Goal: Task Accomplishment & Management: Manage account settings

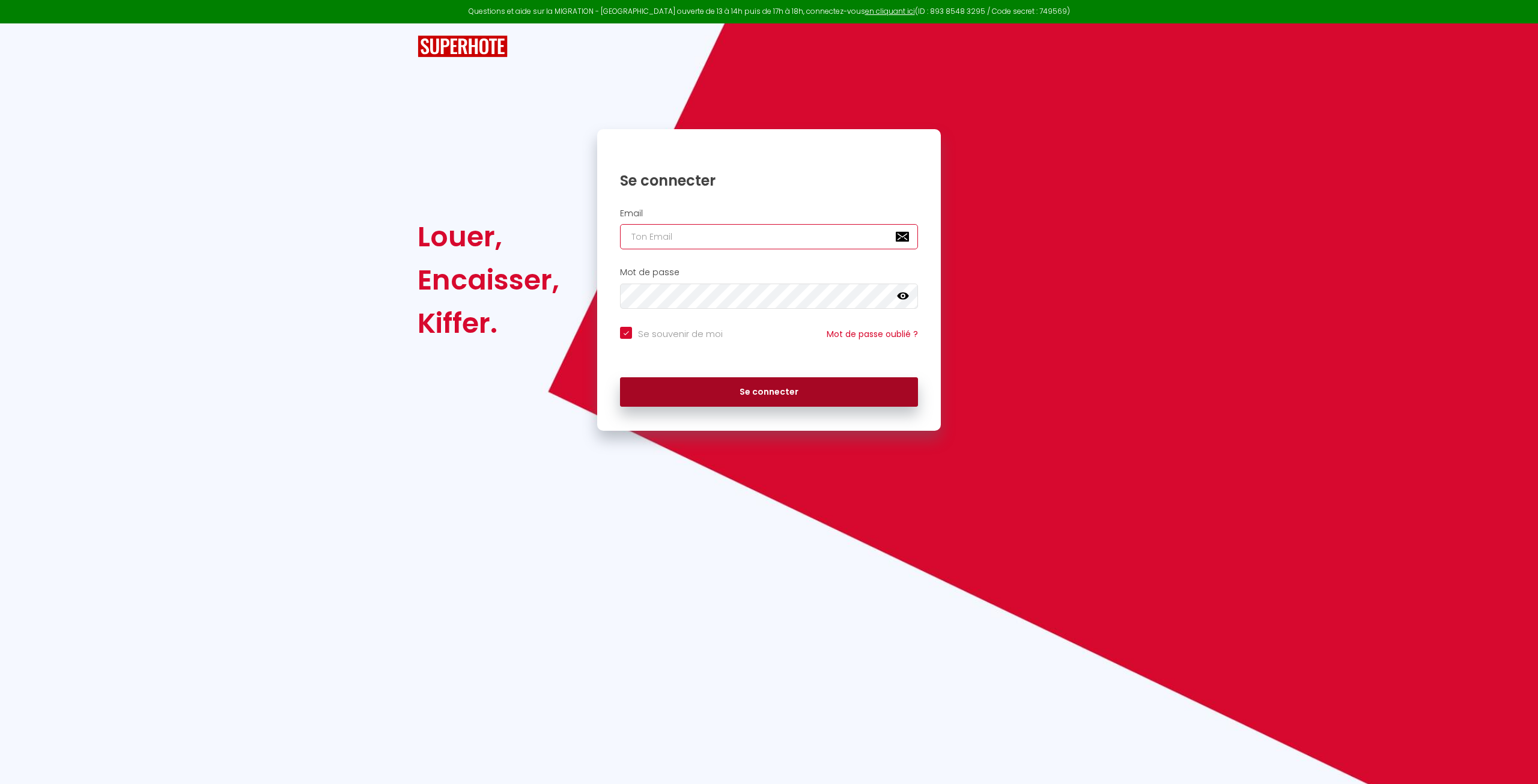
type input "[EMAIL_ADDRESS][DOMAIN_NAME]"
click at [766, 391] on button "Se connecter" at bounding box center [769, 392] width 298 height 30
checkbox input "true"
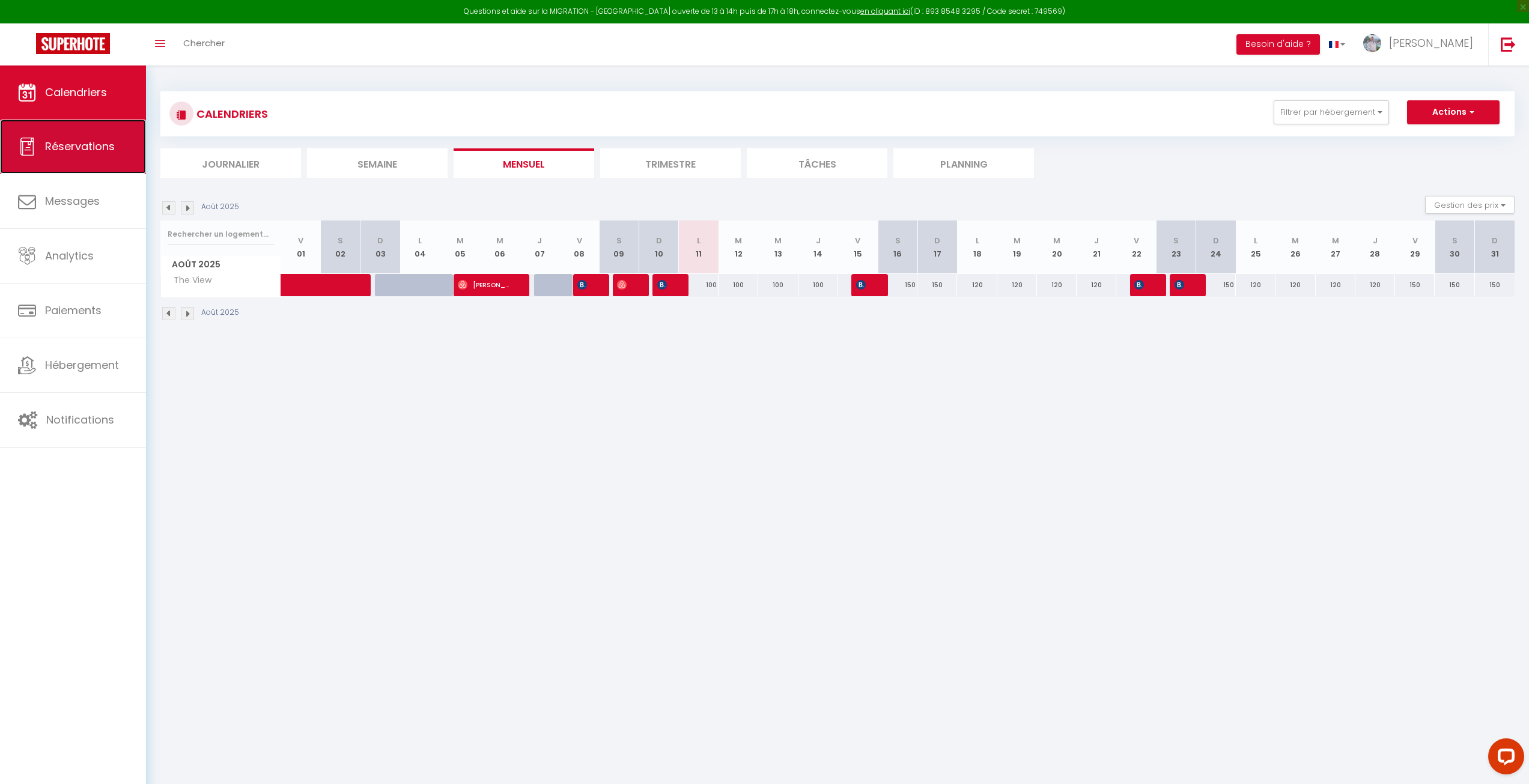
click at [87, 167] on link "Réservations" at bounding box center [73, 146] width 146 height 54
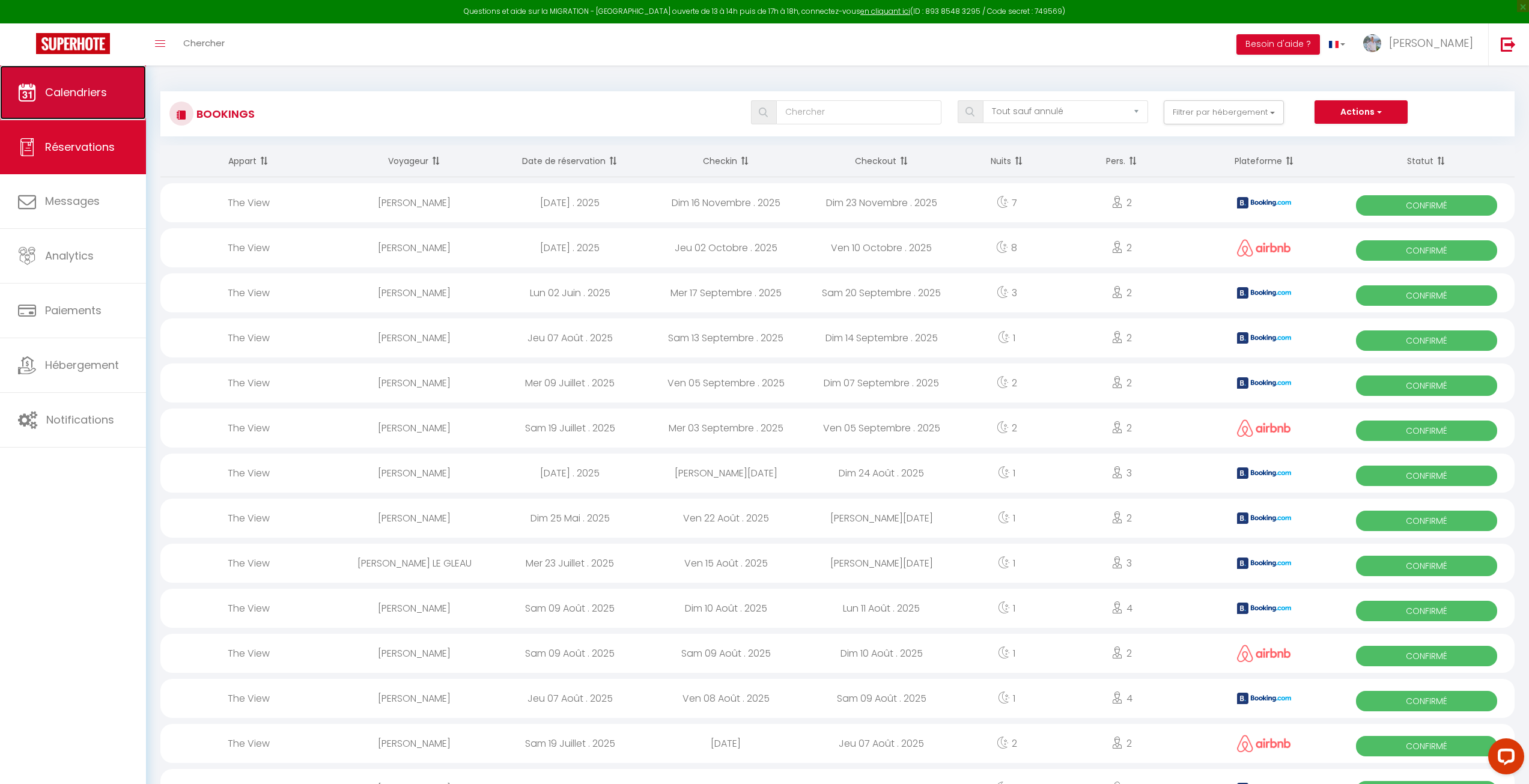
click at [98, 103] on link "Calendriers" at bounding box center [73, 92] width 146 height 54
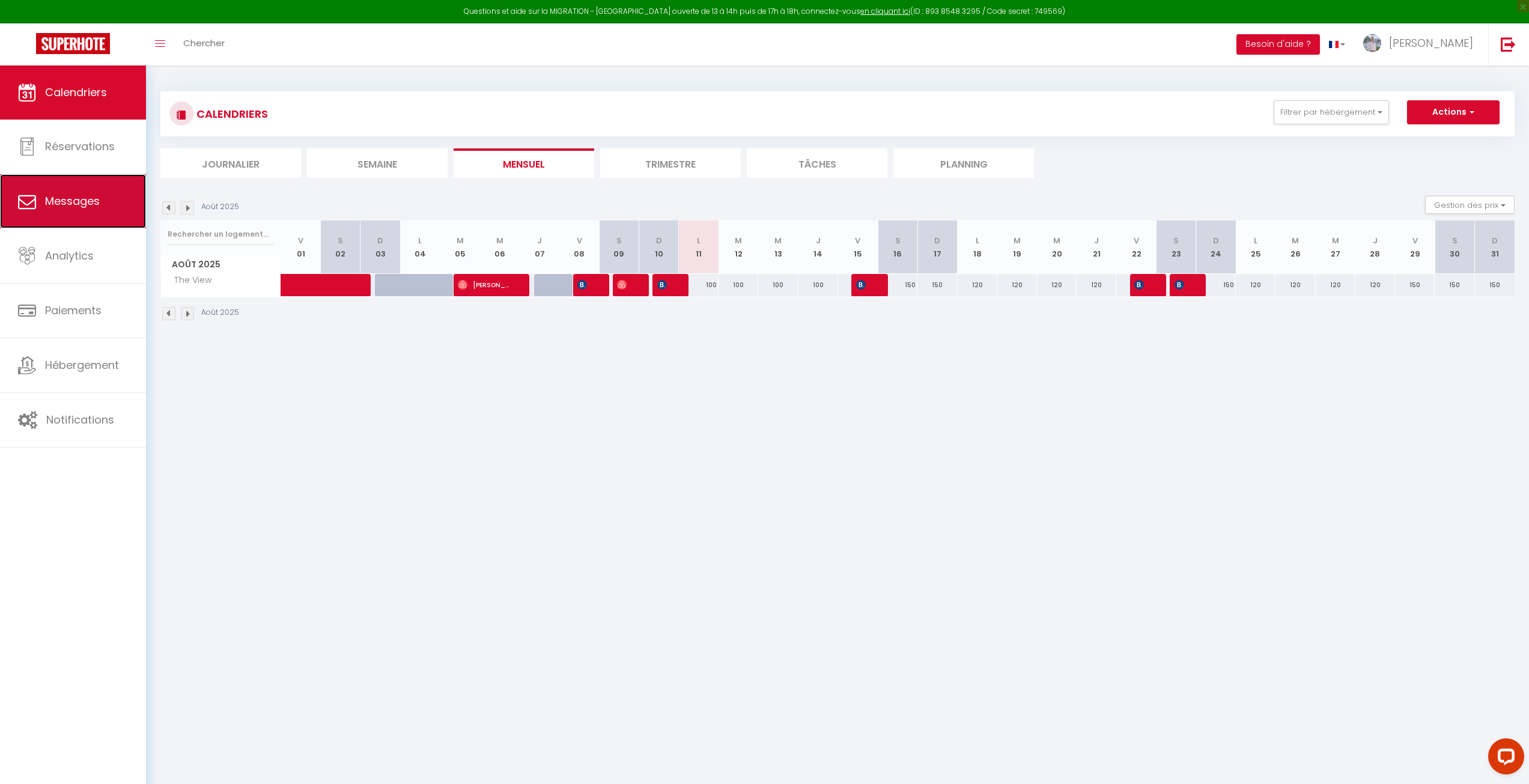
click at [80, 206] on span "Messages" at bounding box center [72, 201] width 55 height 15
select select "message"
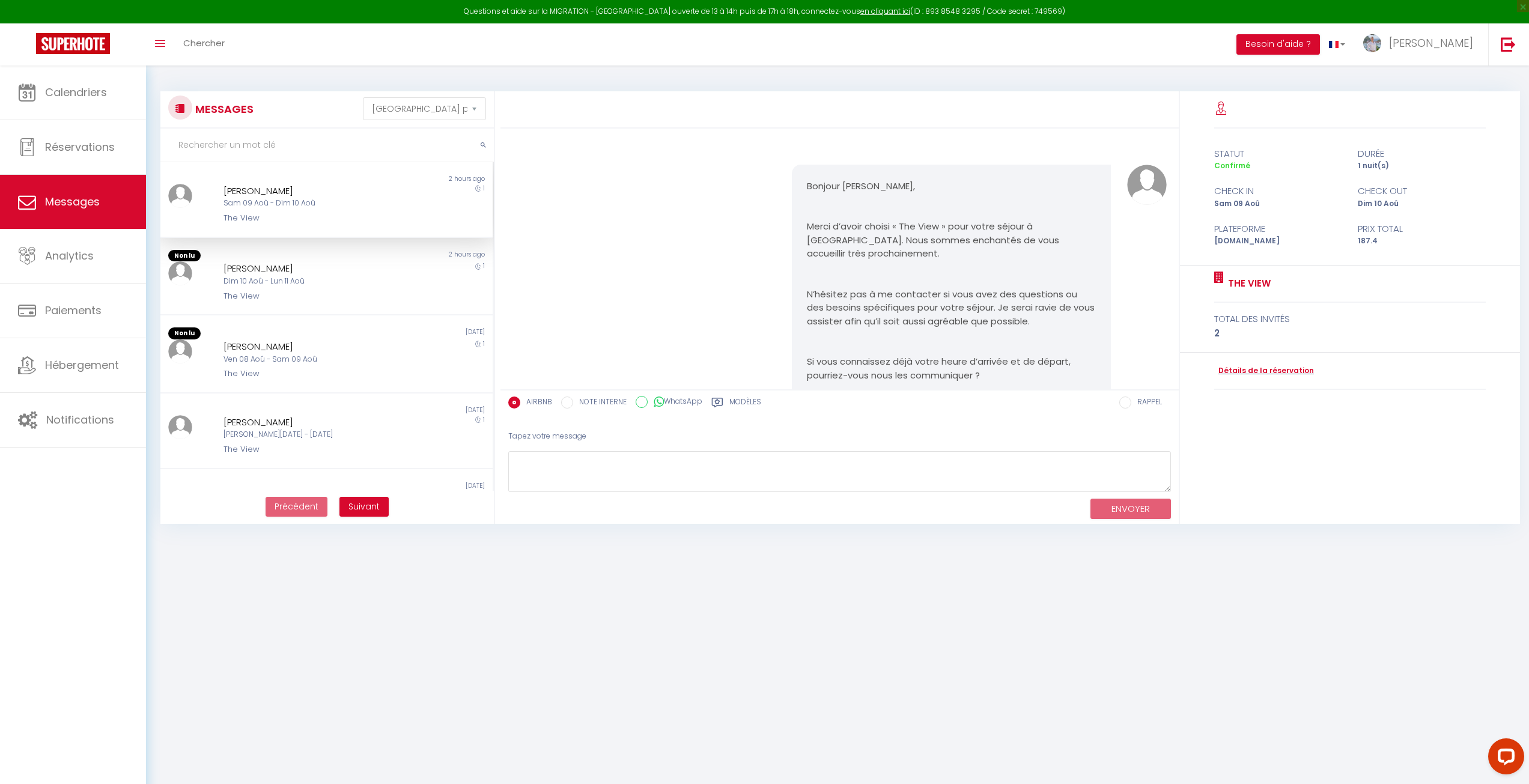
scroll to position [3548, 0]
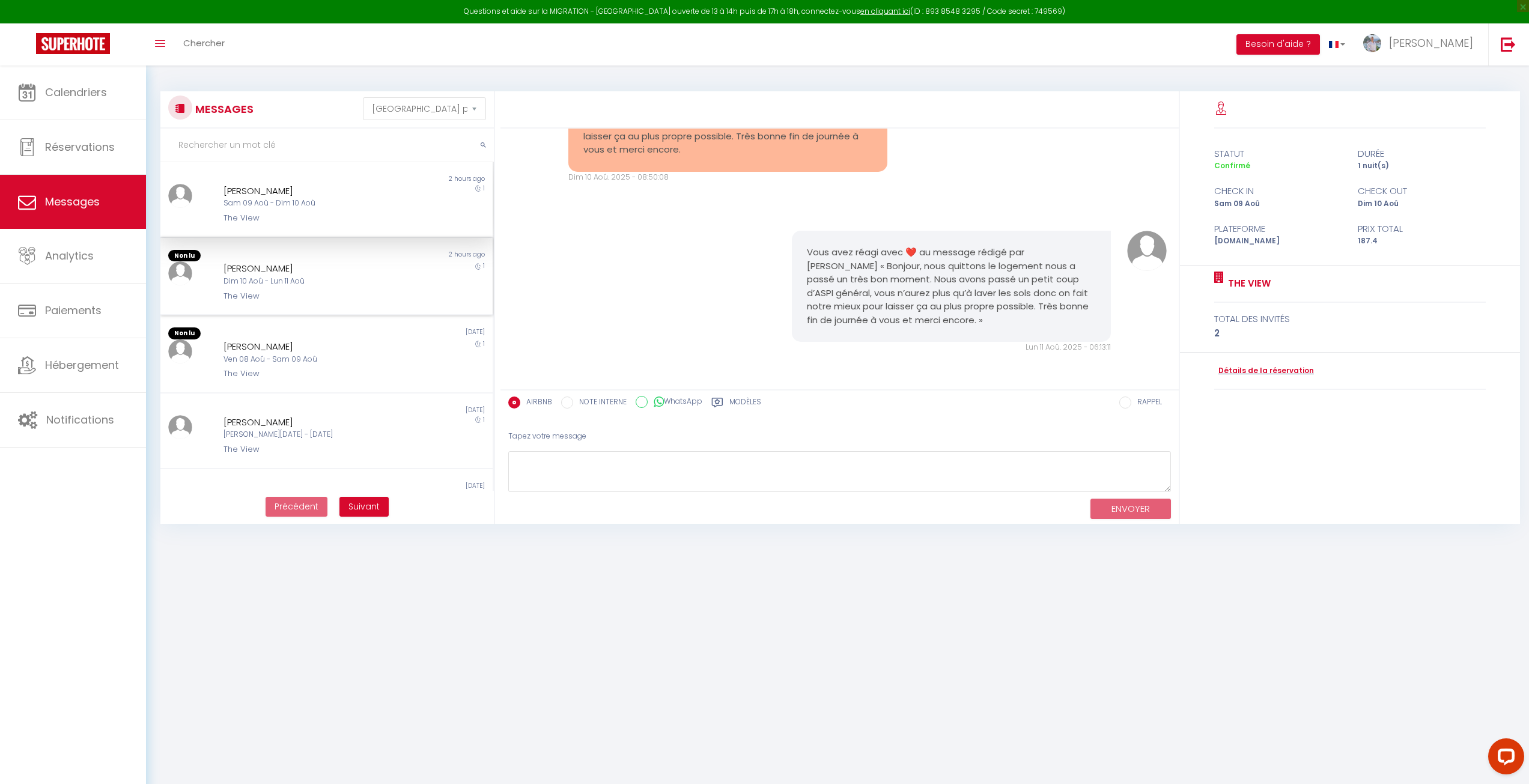
click at [333, 262] on div "[PERSON_NAME]" at bounding box center [312, 268] width 178 height 15
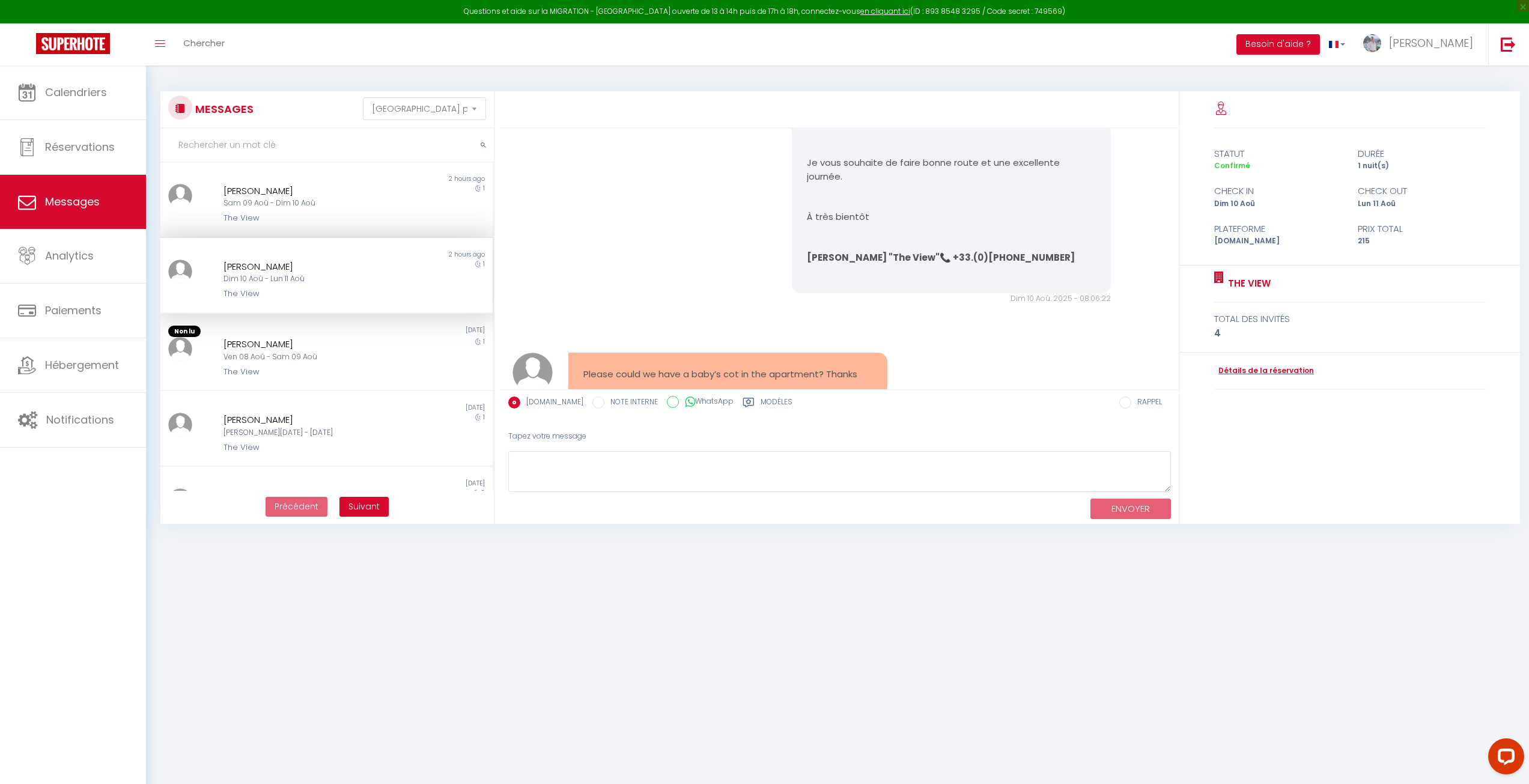
scroll to position [1155, 0]
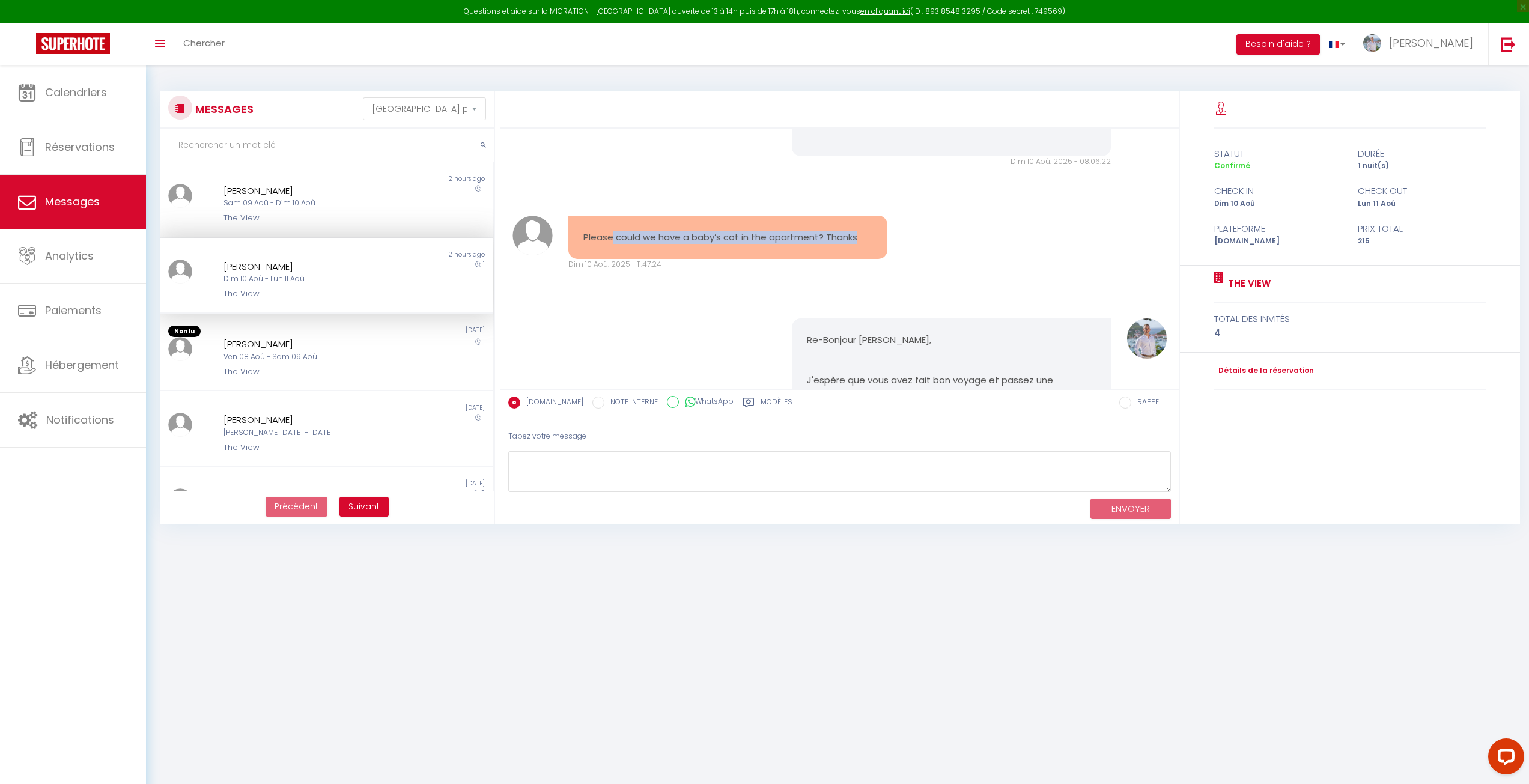
drag, startPoint x: 610, startPoint y: 237, endPoint x: 905, endPoint y: 236, distance: 295.0
click at [905, 236] on div "Please could we have a baby’s cot in the apartment? Thanks Dim 10 Aoû. 2025 - 1…" at bounding box center [840, 242] width 670 height 102
click at [1033, 272] on div "Please could we have a baby’s cot in the apartment? Thanks Dim 10 Aoû. 2025 - 1…" at bounding box center [840, 242] width 670 height 102
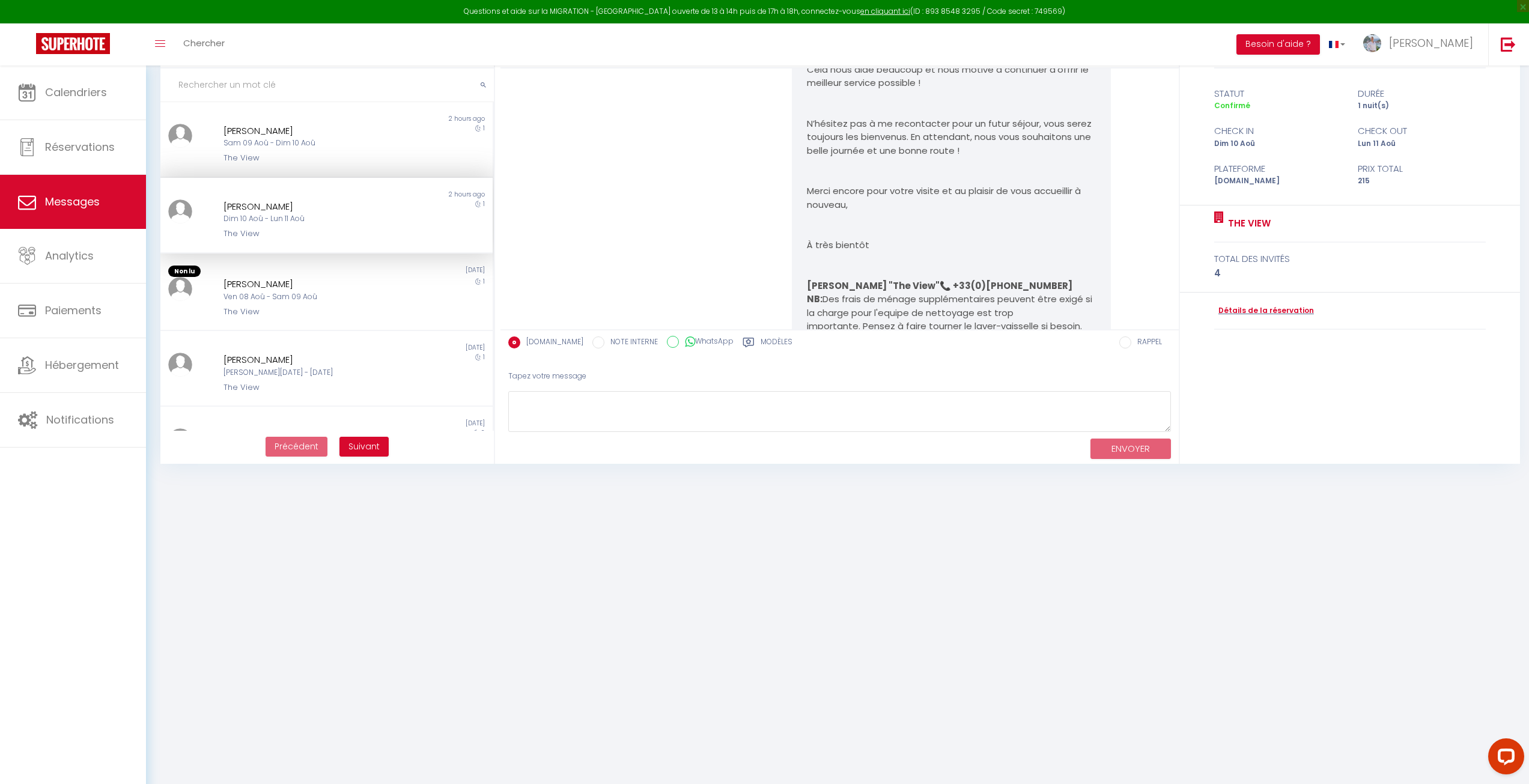
scroll to position [2596, 0]
click at [636, 410] on textarea at bounding box center [839, 411] width 663 height 42
paste textarea "Hello [PERSON_NAME], I hope you’re doing well. I’ve just seen your request. Unf…"
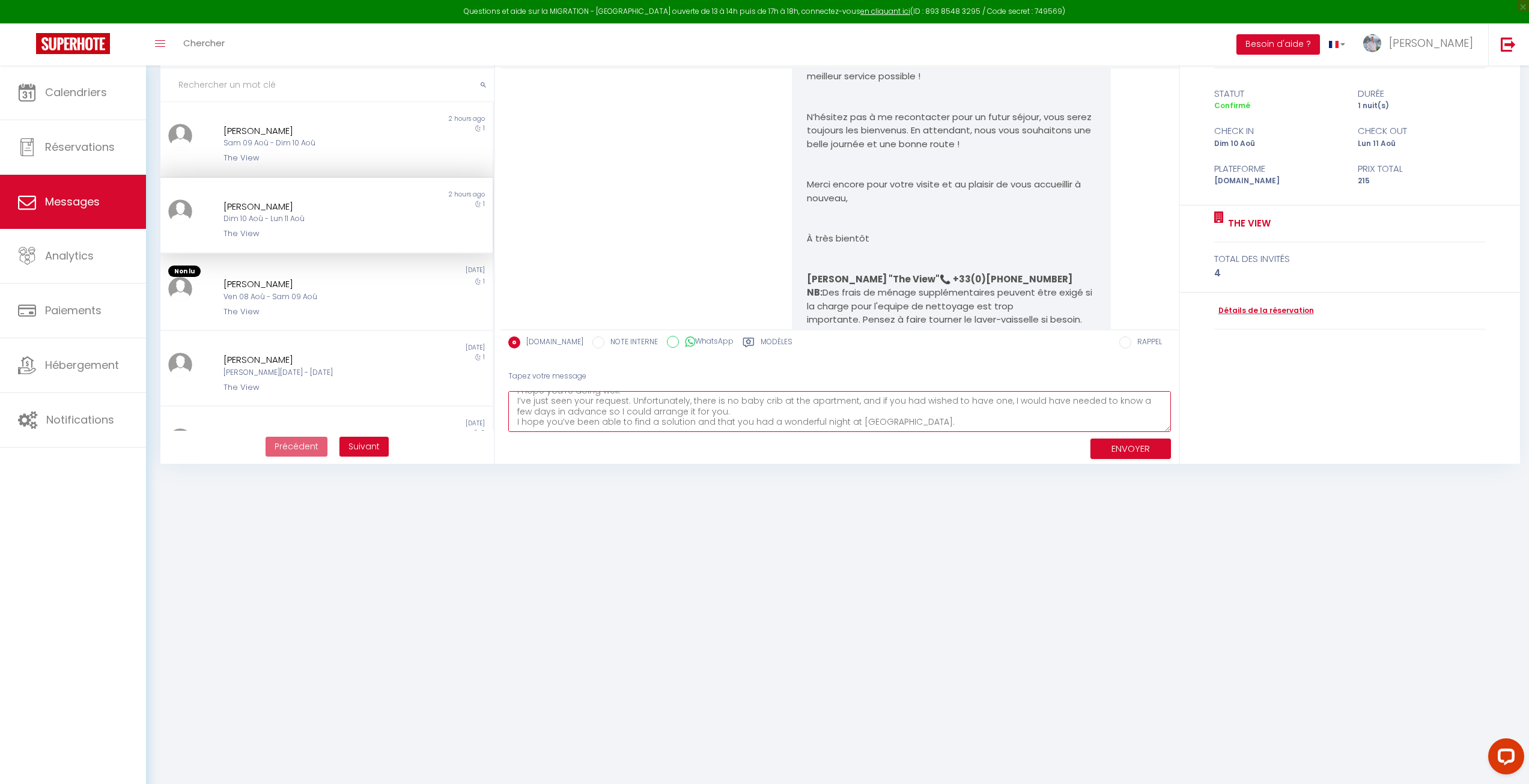
scroll to position [0, 0]
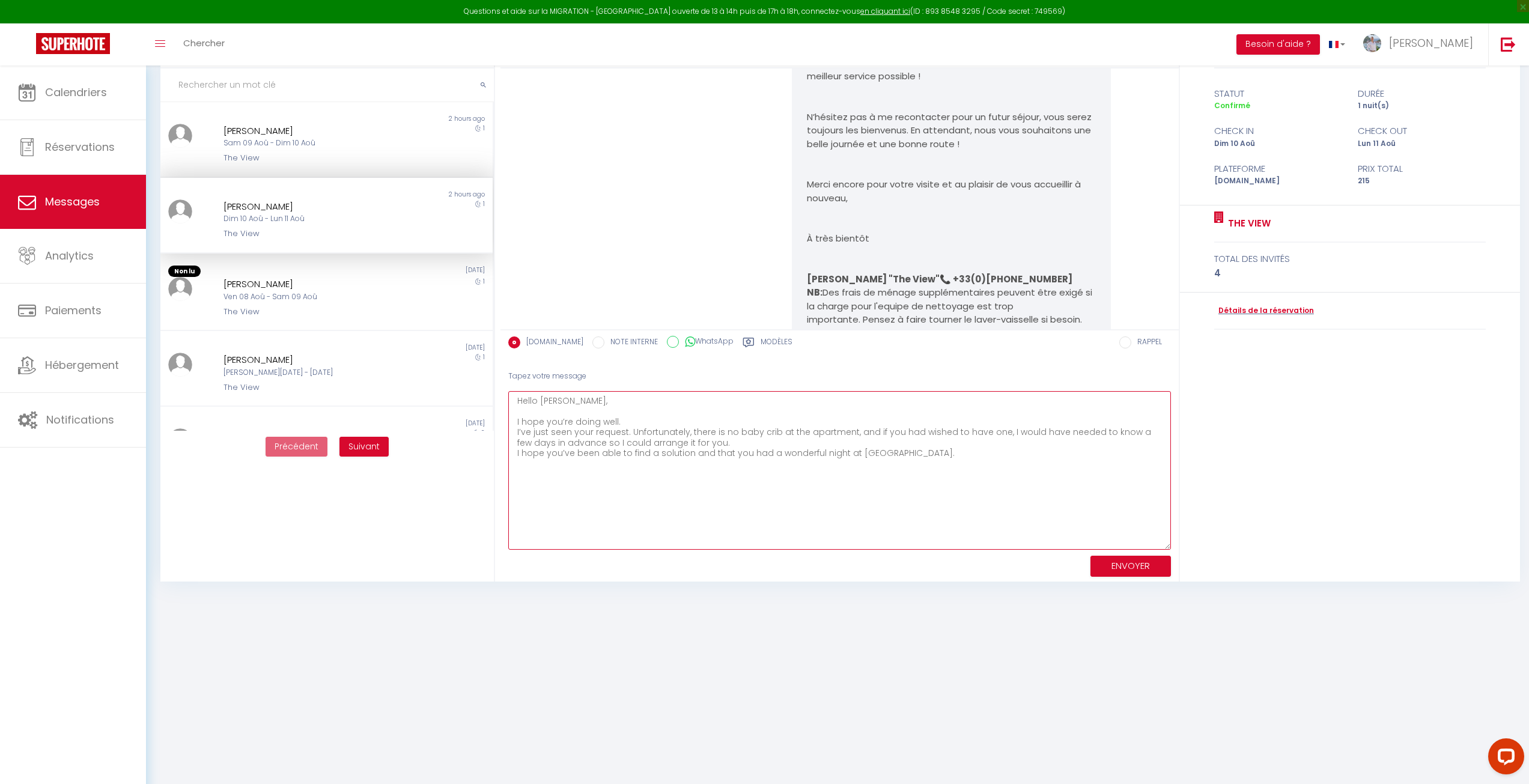
drag, startPoint x: 1164, startPoint y: 427, endPoint x: 1182, endPoint y: 545, distance: 119.4
click at [1182, 545] on div "Bonjour [PERSON_NAME], Merci d’avoir choisi « The View » pour votre séjour à [G…" at bounding box center [1013, 306] width 1027 height 550
click at [628, 422] on textarea "Hello [PERSON_NAME], I hope you’re doing well. I’ve just seen your request. Unf…" at bounding box center [839, 470] width 663 height 159
click at [629, 442] on textarea "Hello [PERSON_NAME], I hope you’re doing well. I’ve just seen your request. Unf…" at bounding box center [839, 470] width 663 height 159
click at [703, 450] on textarea "Hello [PERSON_NAME], I hope you’re doing well. I’ve just seen your request. Unf…" at bounding box center [839, 470] width 663 height 159
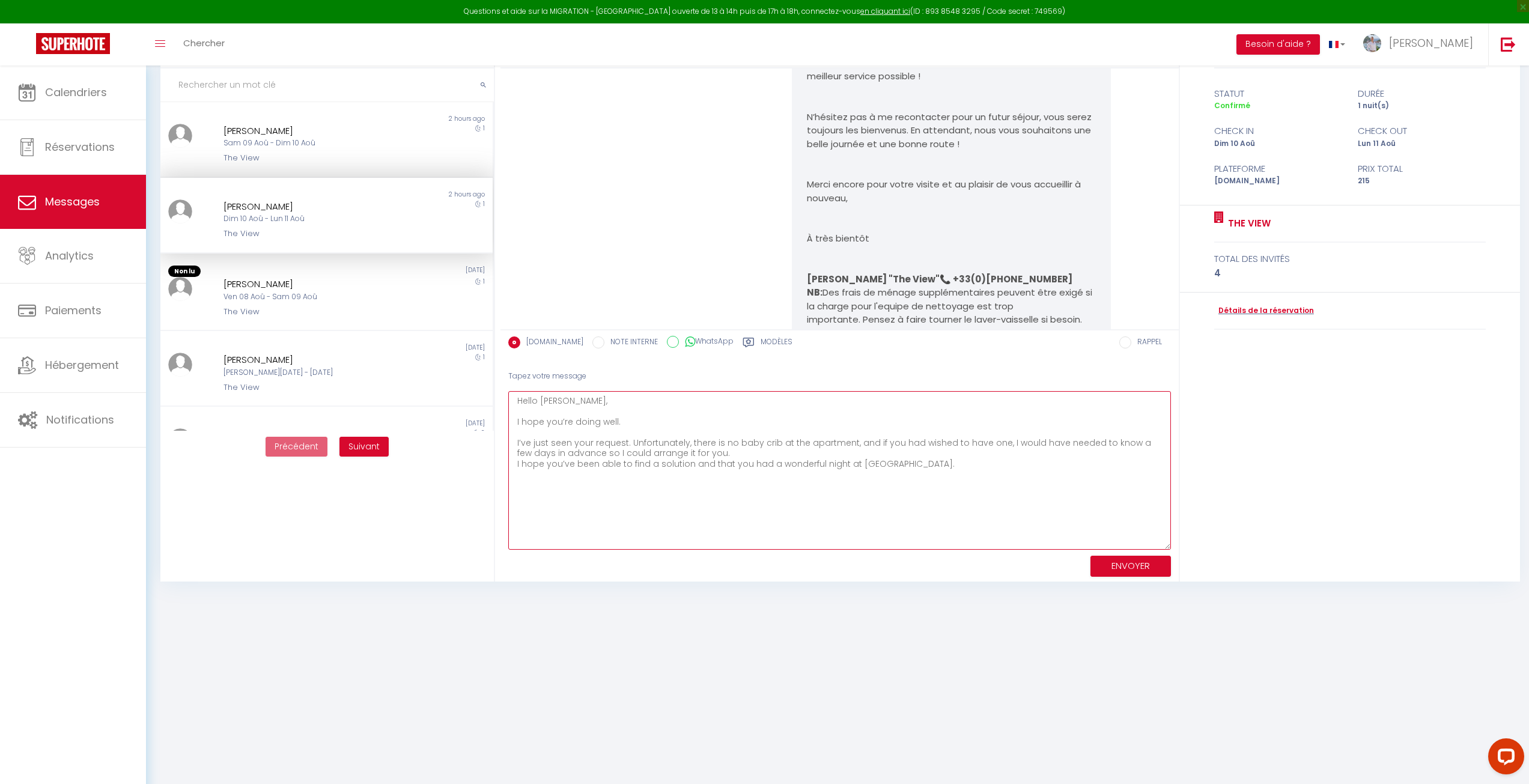
click at [727, 450] on textarea "Hello [PERSON_NAME], I hope you’re doing well. I’ve just seen your request. Unf…" at bounding box center [839, 470] width 663 height 159
drag, startPoint x: 767, startPoint y: 477, endPoint x: 866, endPoint y: 477, distance: 99.0
click at [774, 477] on textarea "Hello [PERSON_NAME], I hope you’re doing well. I’ve just seen your request. Unf…" at bounding box center [839, 470] width 663 height 159
click at [933, 477] on textarea "Hello [PERSON_NAME], I hope you’re doing well. I’ve just seen your request. Unf…" at bounding box center [839, 470] width 663 height 159
click at [701, 496] on textarea "Hello [PERSON_NAME], I hope you’re doing well. I’ve just seen your request. Unf…" at bounding box center [839, 470] width 663 height 159
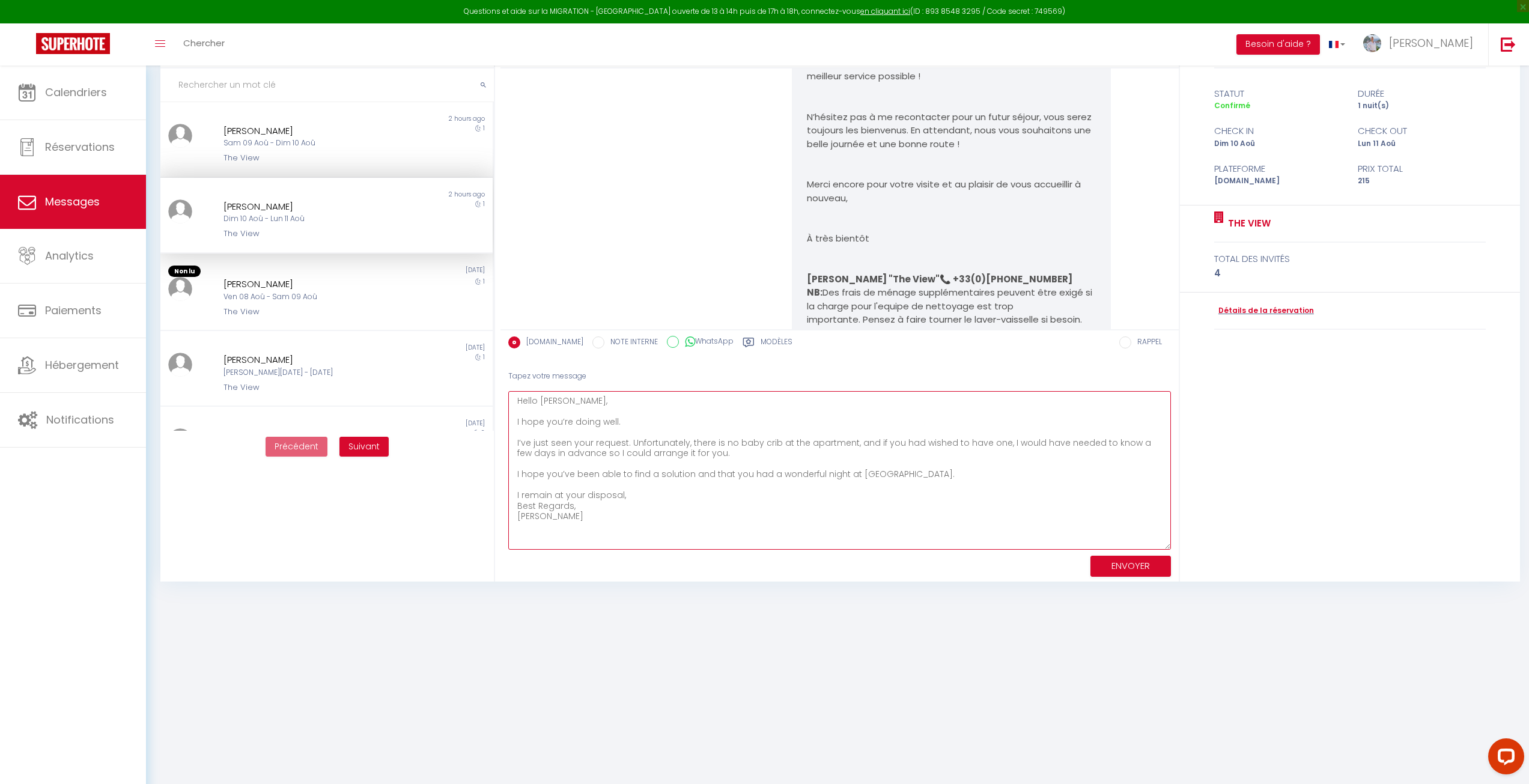
click at [597, 509] on textarea "Hello [PERSON_NAME], I hope you’re doing well. I’ve just seen your request. Unf…" at bounding box center [839, 470] width 663 height 159
type textarea "Hello [PERSON_NAME], I hope you’re doing well. I’ve just seen your request. Unf…"
click at [1127, 573] on button "ENVOYER" at bounding box center [1130, 565] width 81 height 21
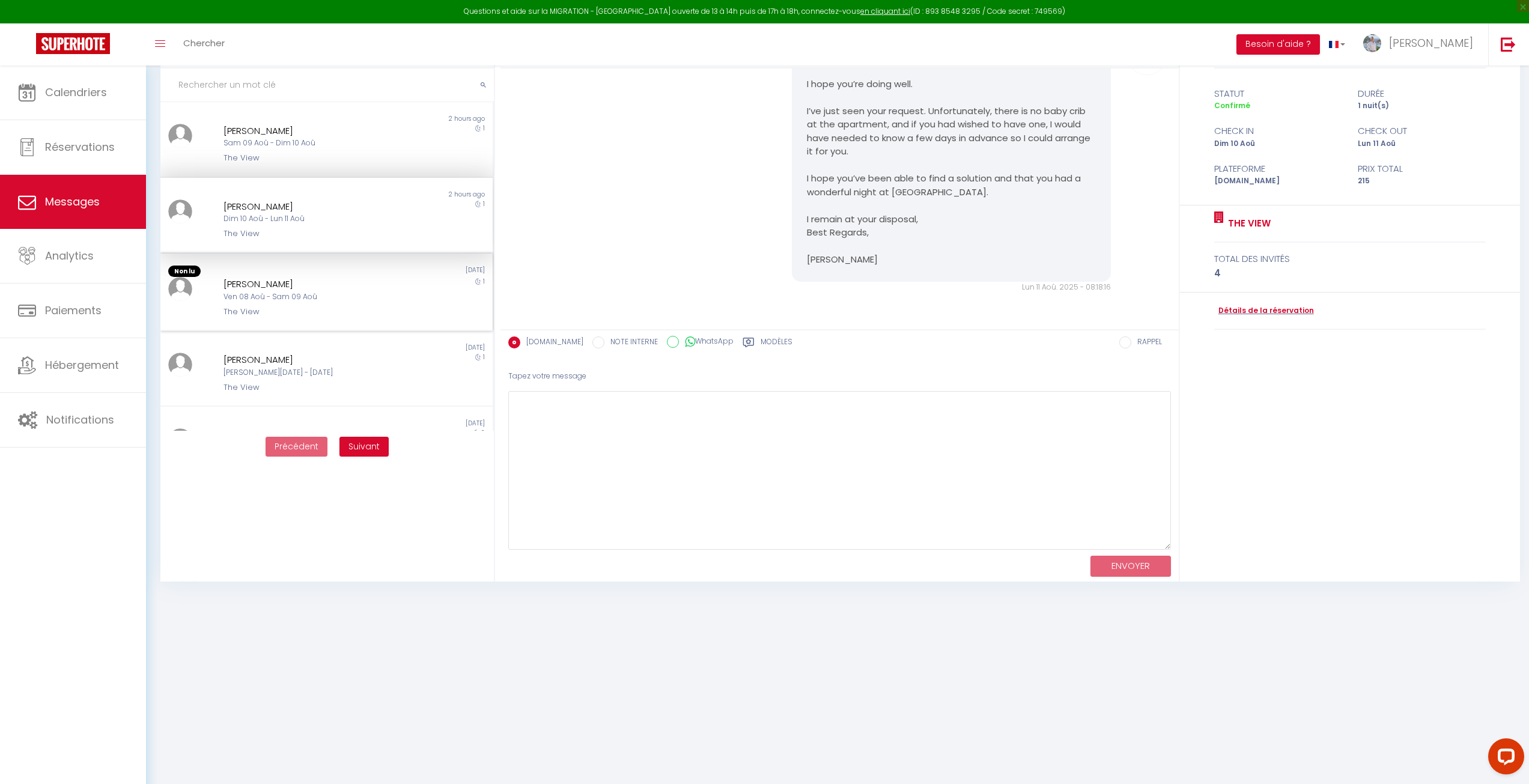
drag, startPoint x: 326, startPoint y: 277, endPoint x: 382, endPoint y: 281, distance: 56.1
click at [328, 277] on div "[PERSON_NAME]" at bounding box center [312, 284] width 178 height 15
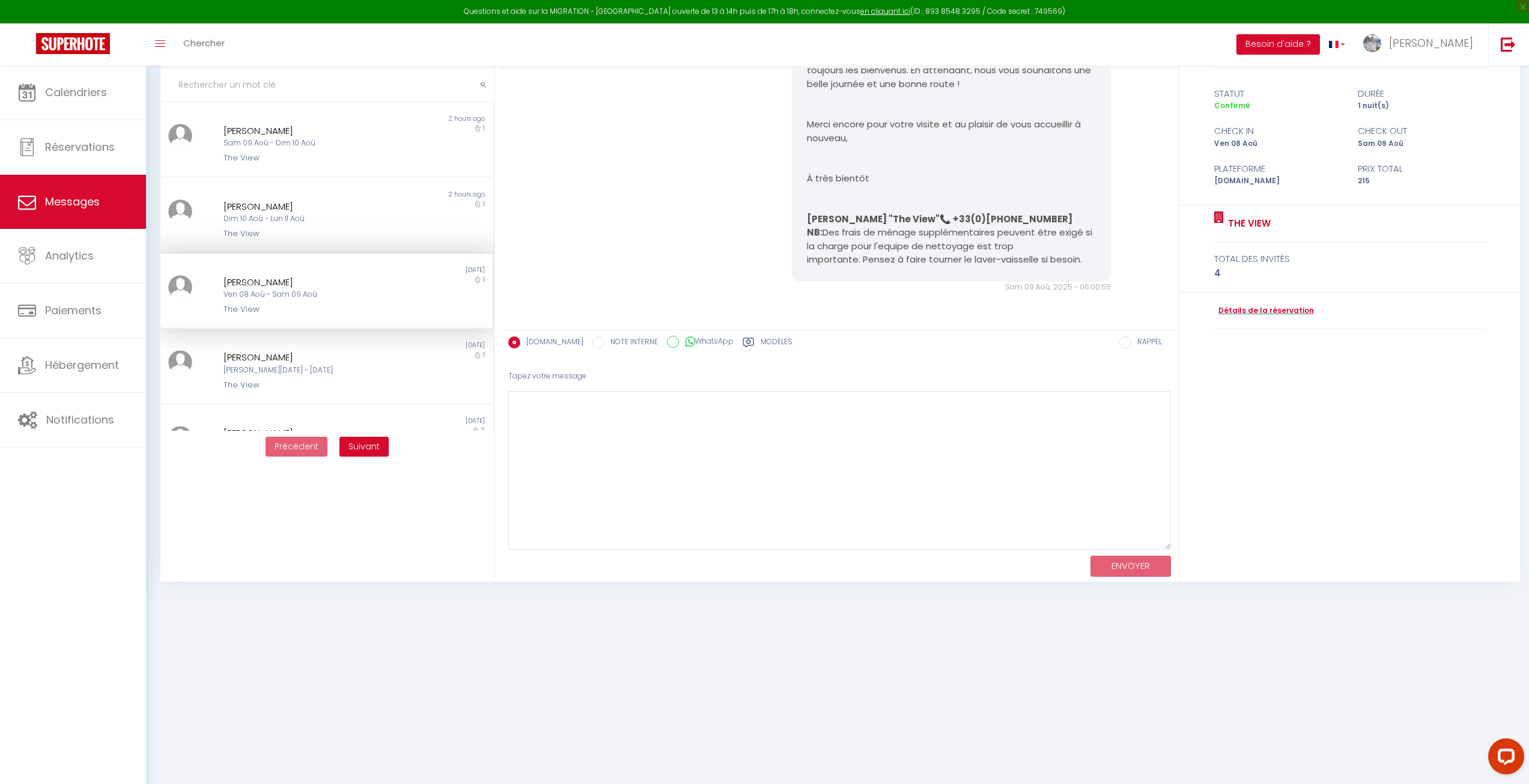
scroll to position [2656, 0]
click at [300, 285] on div "[PERSON_NAME]" at bounding box center [312, 282] width 178 height 15
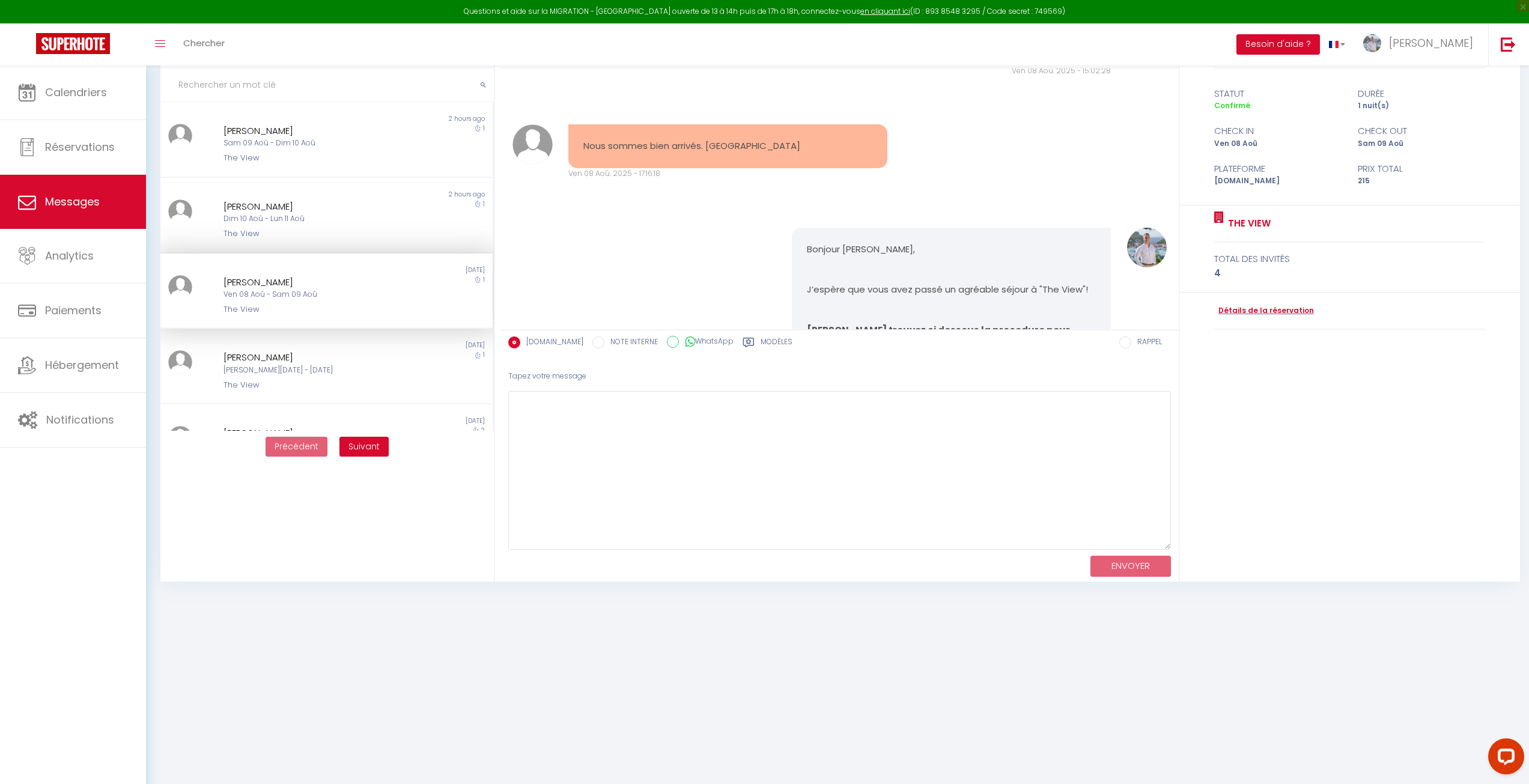
scroll to position [2236, 0]
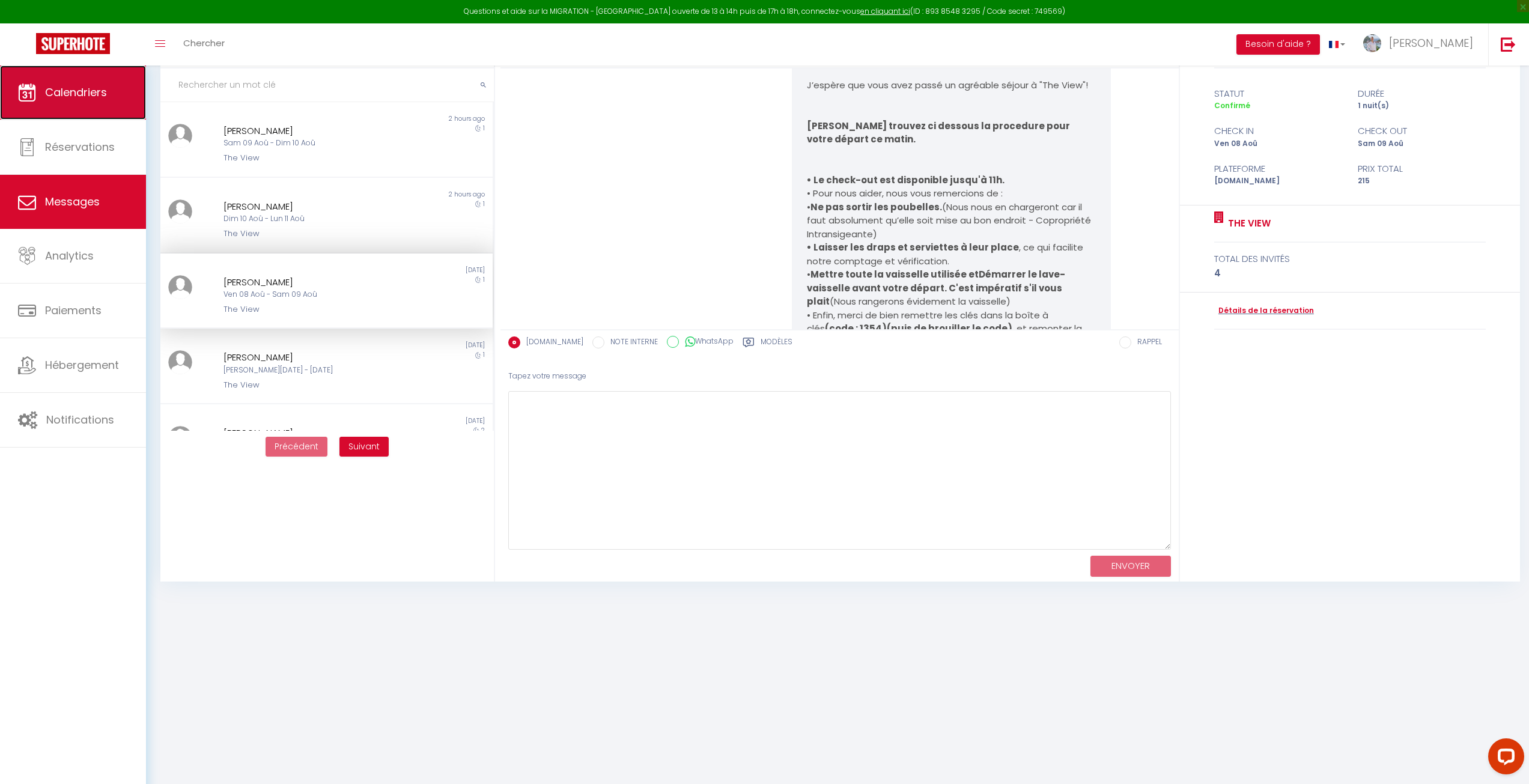
click at [84, 84] on span "Calendriers" at bounding box center [76, 91] width 62 height 15
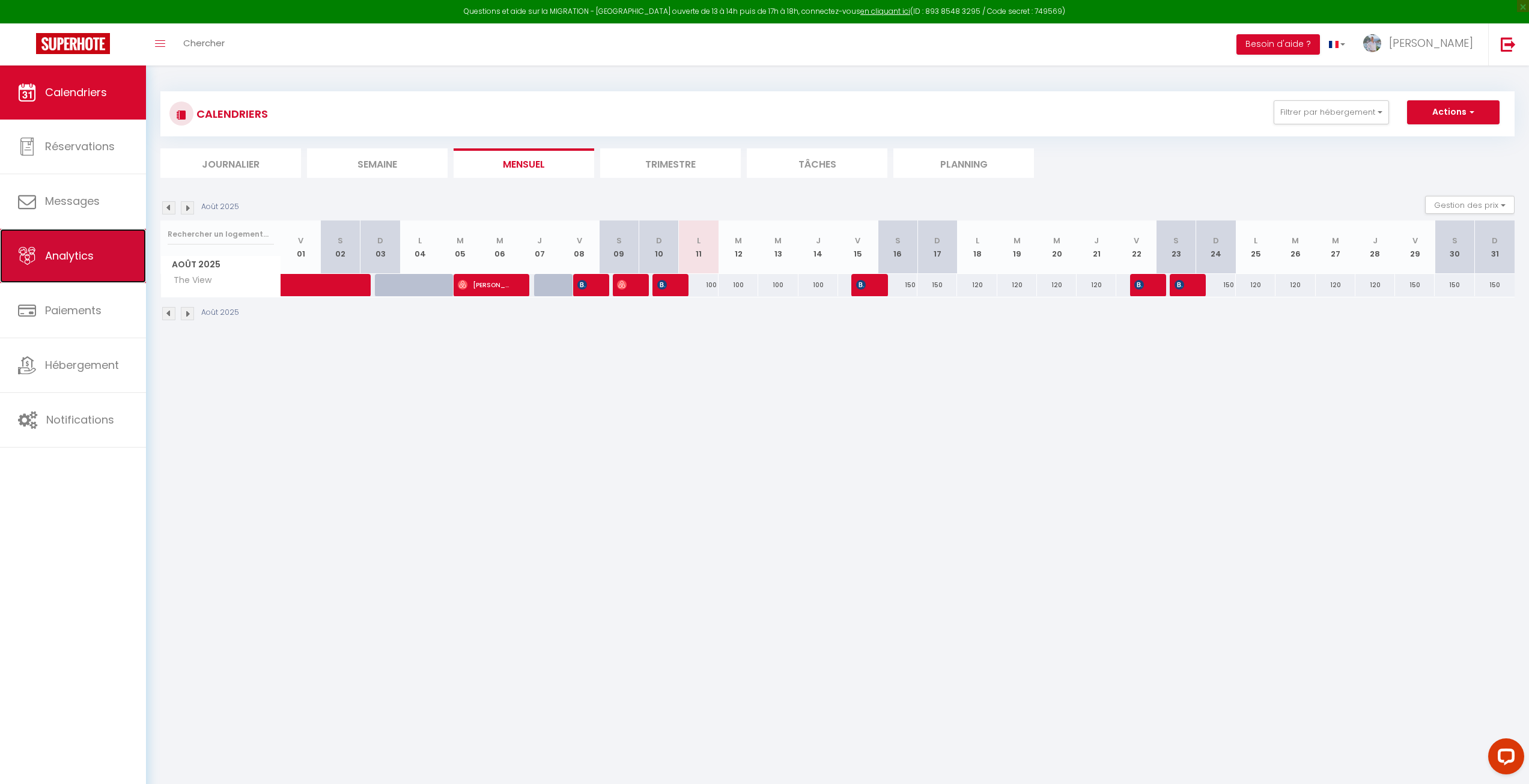
click at [65, 258] on span "Analytics" at bounding box center [69, 255] width 49 height 15
select select "2025"
select select "8"
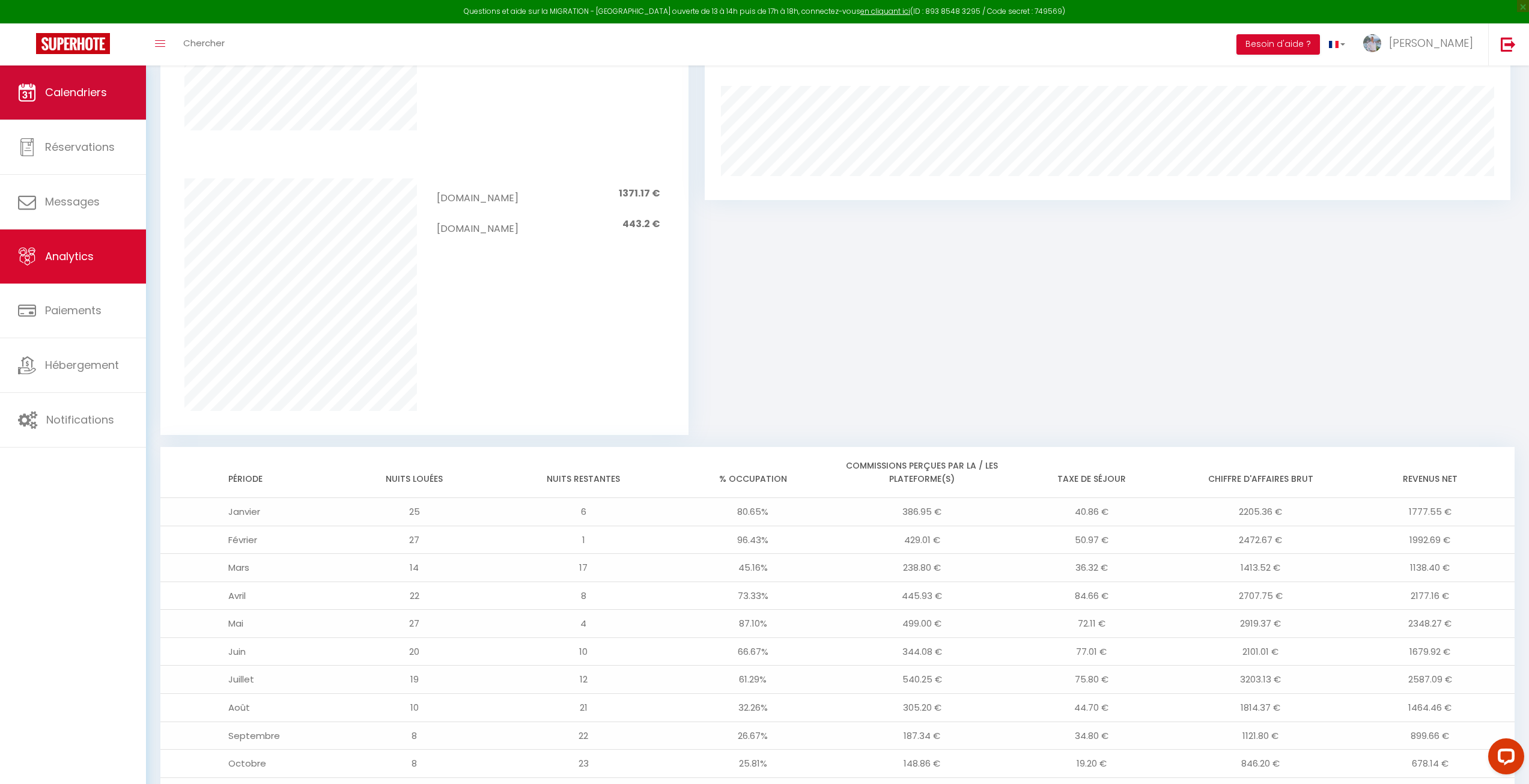
scroll to position [580, 0]
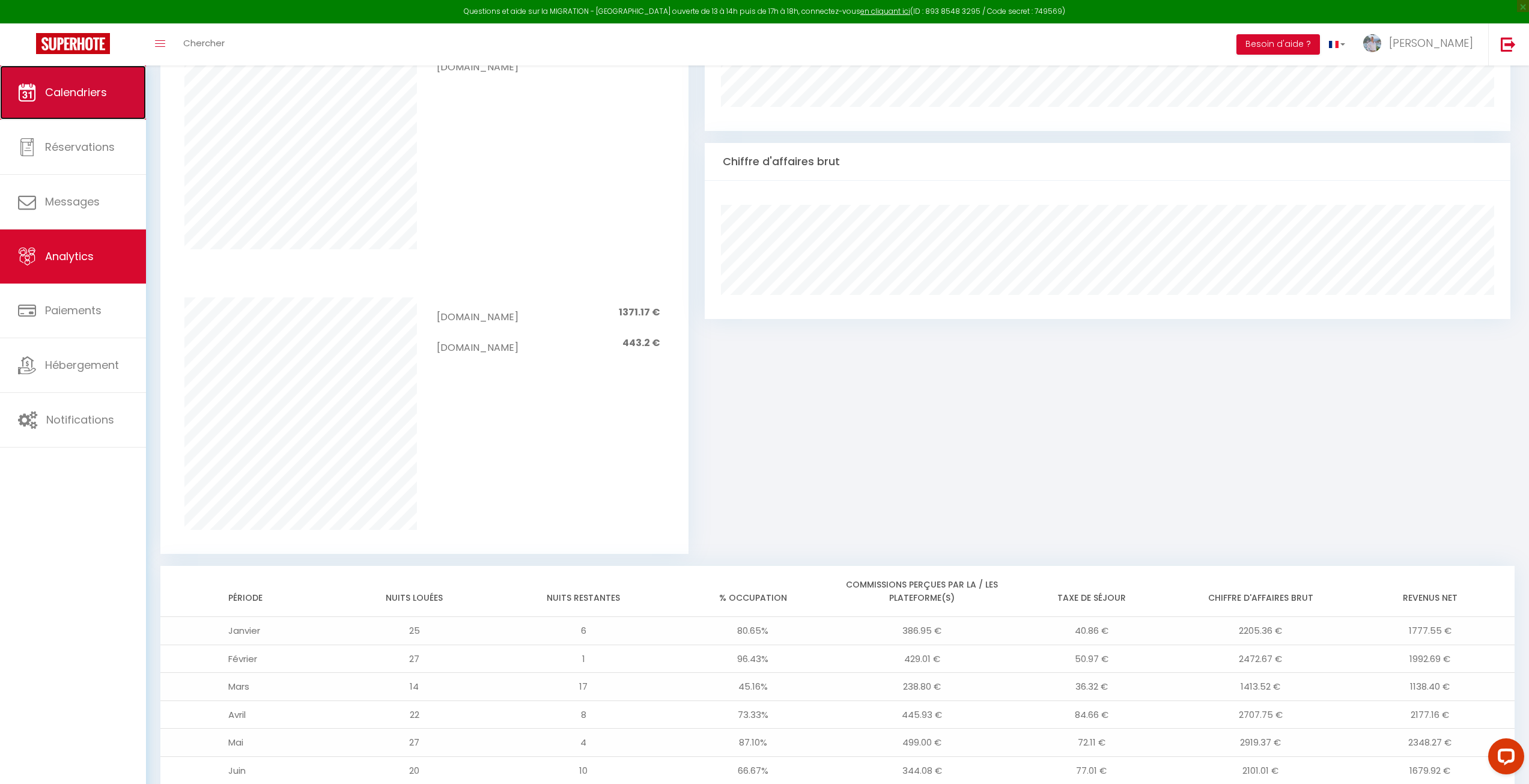
click at [39, 94] on link "Calendriers" at bounding box center [73, 92] width 146 height 54
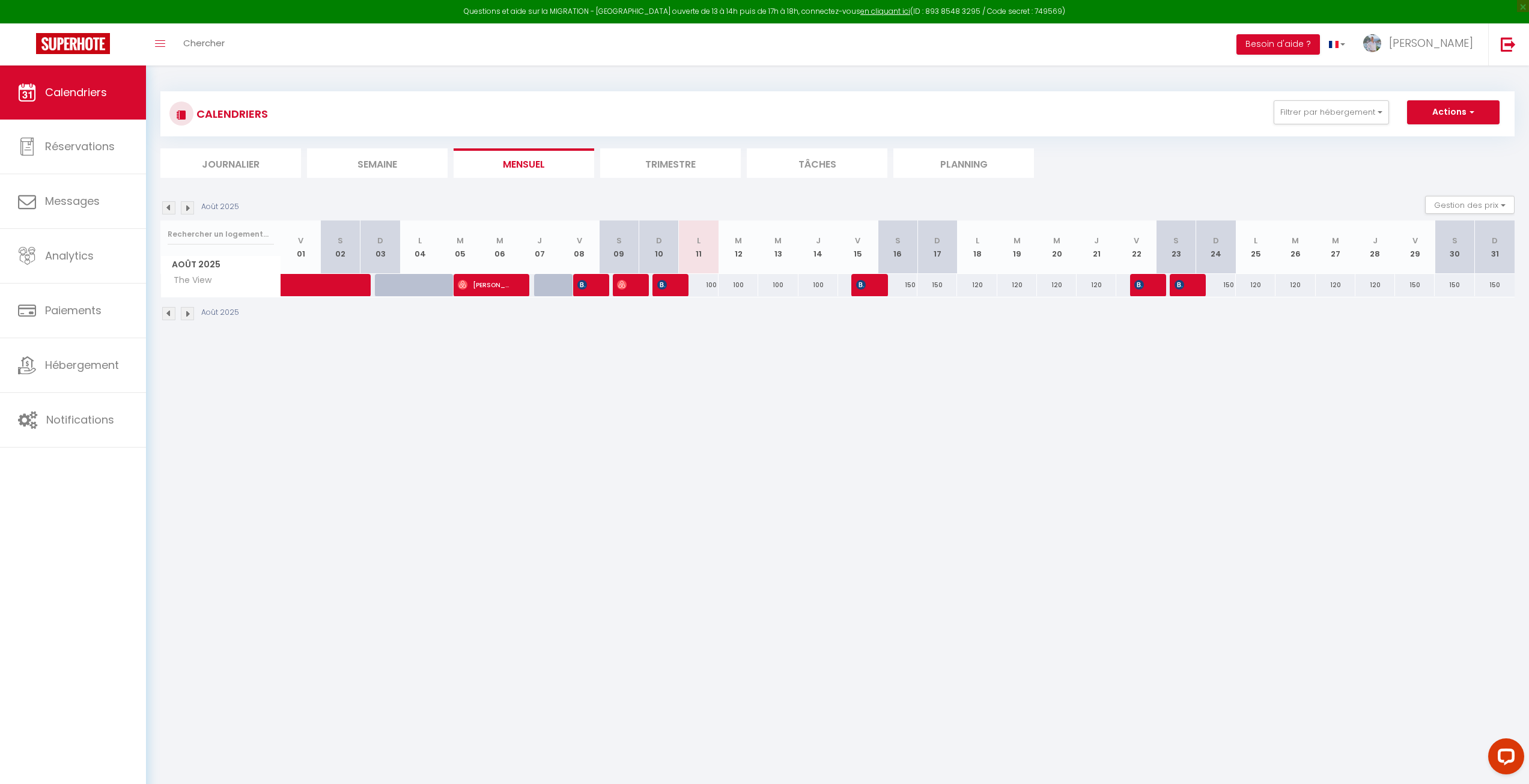
drag, startPoint x: 978, startPoint y: 287, endPoint x: 1114, endPoint y: 290, distance: 136.0
click at [1114, 290] on tr "The View 150 120 120 [PERSON_NAME] 120 150 [PERSON_NAME] 150" at bounding box center [838, 285] width 1354 height 24
click at [979, 278] on div "120" at bounding box center [977, 285] width 40 height 22
type input "120"
type input "Lun 18 Août 2025"
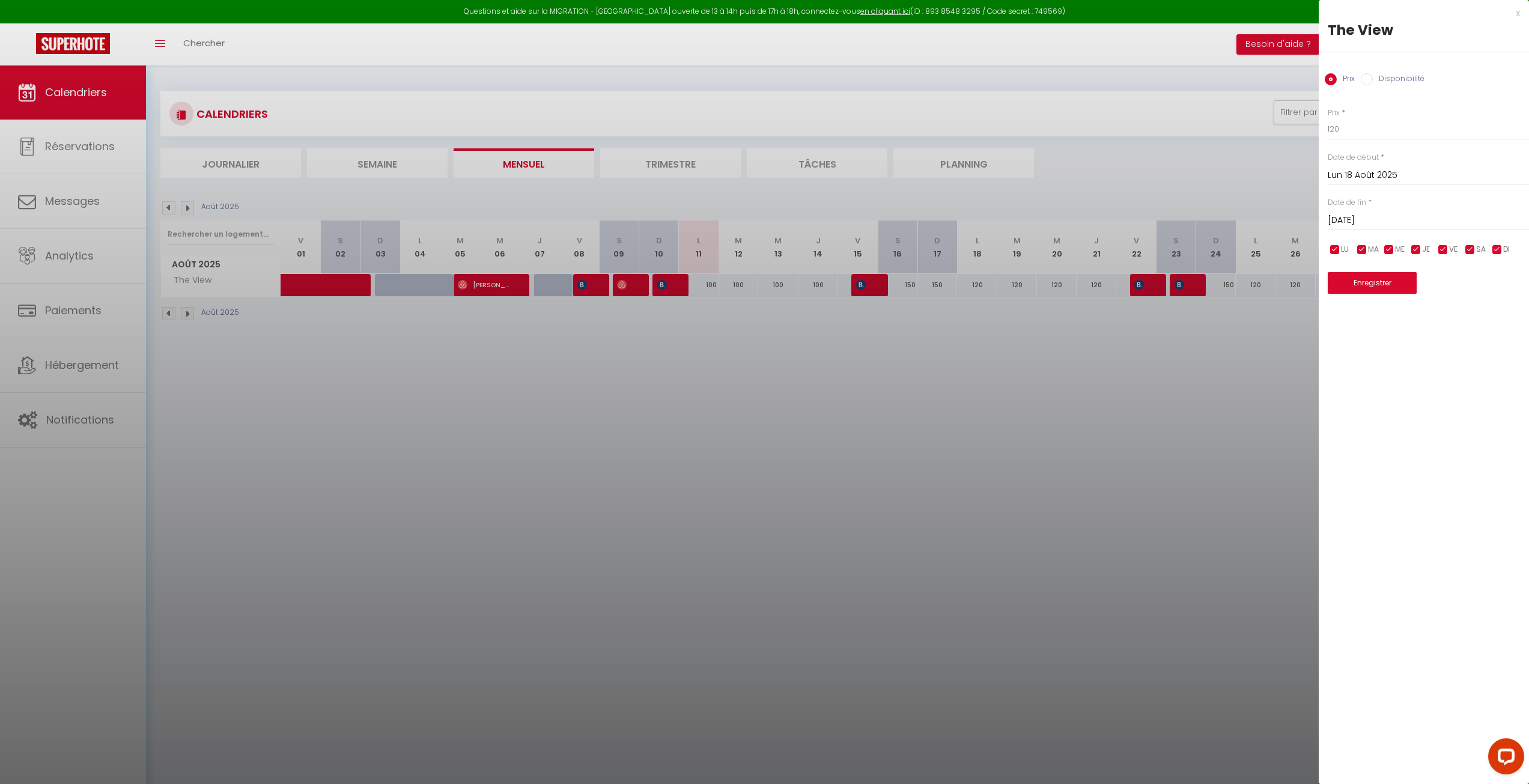
click at [1363, 215] on input "[DATE]" at bounding box center [1429, 221] width 201 height 16
click at [1477, 363] on span "22" at bounding box center [1469, 361] width 26 height 24
type input "Ven 22 Août 2025"
click at [1351, 131] on input "120" at bounding box center [1429, 129] width 201 height 22
type input "1"
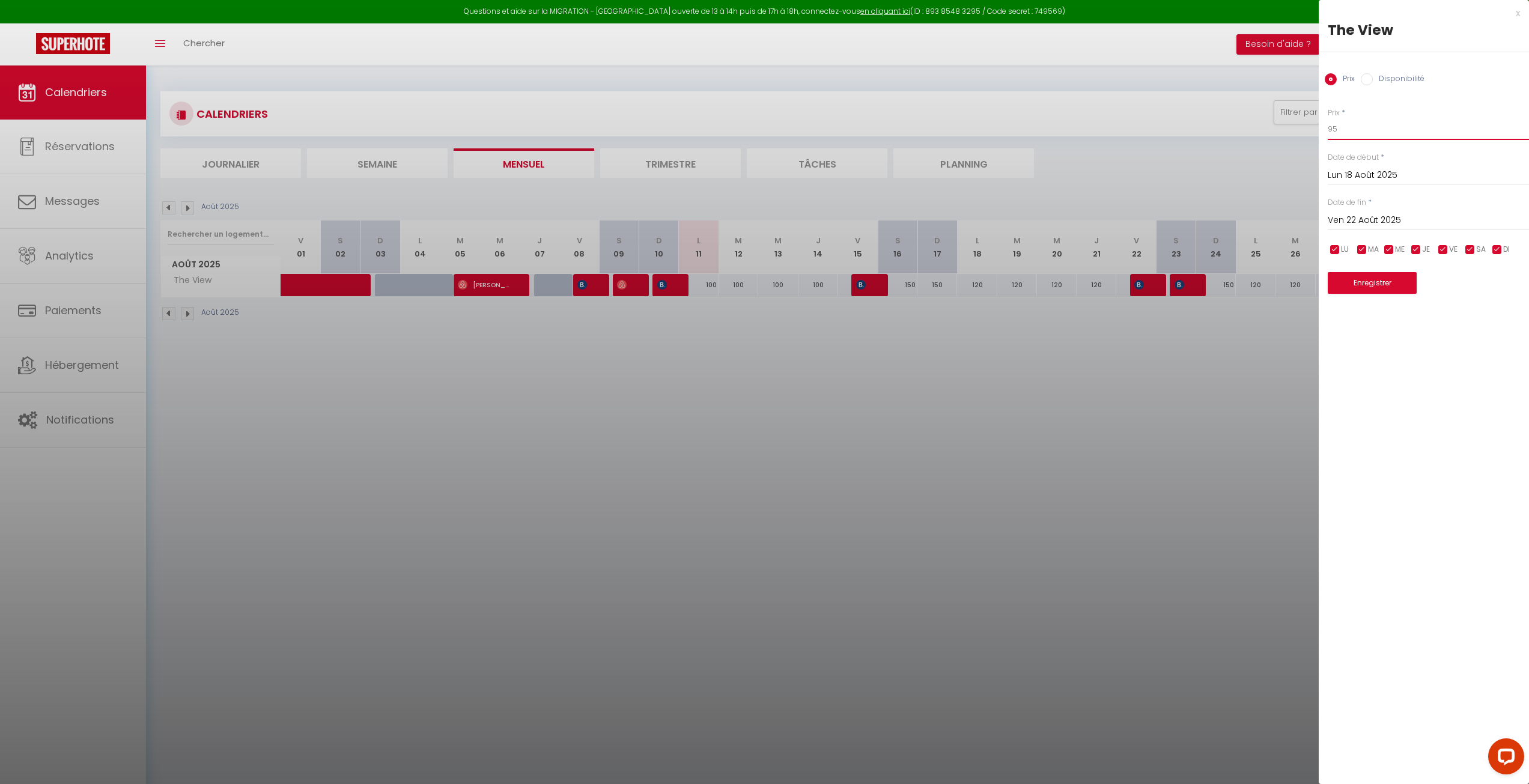
type input "98"
click at [1368, 285] on button "Enregistrer" at bounding box center [1372, 283] width 88 height 22
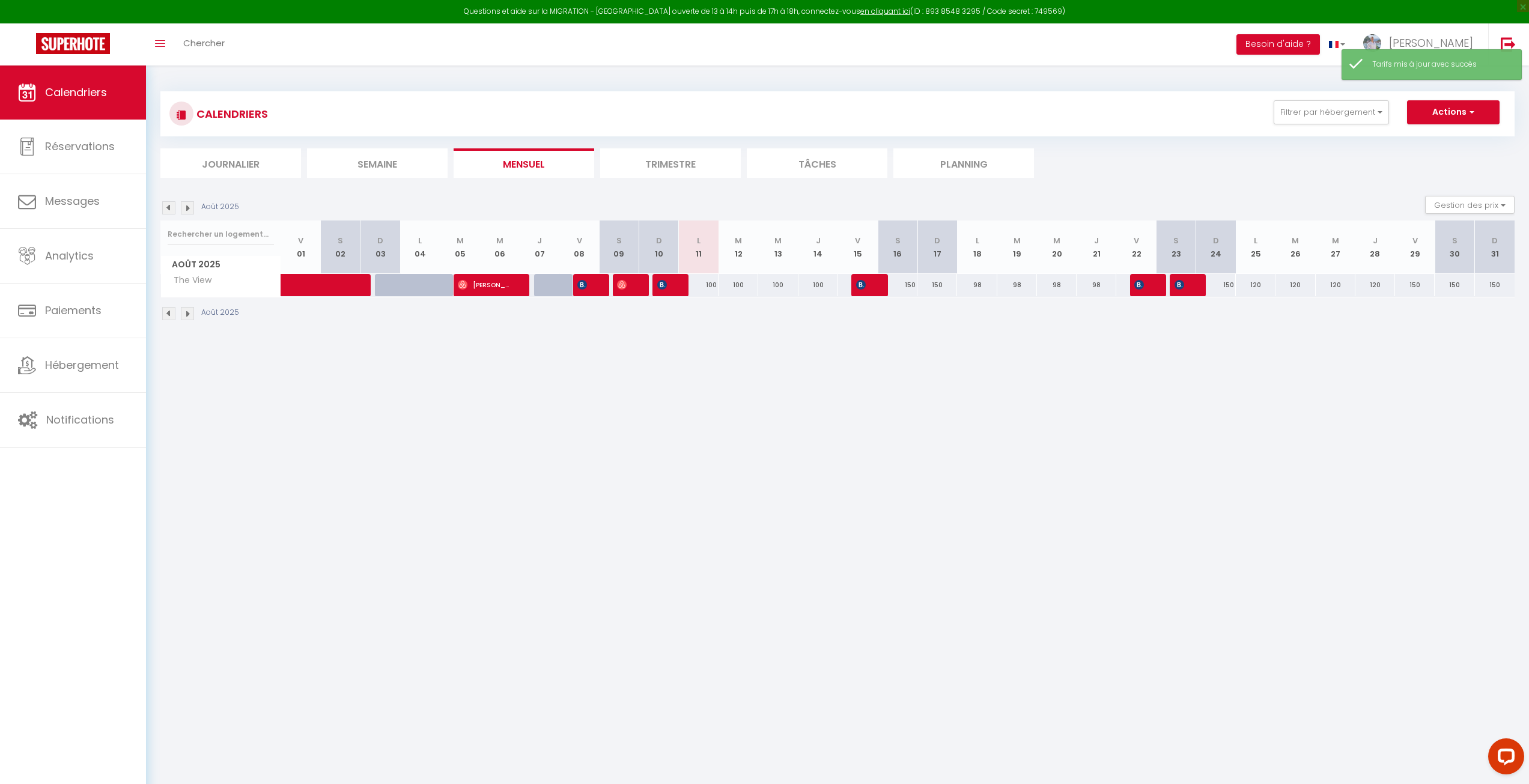
click at [1485, 215] on div "Gestion des prix Nb Nuits minimum Règles Disponibilité" at bounding box center [1466, 208] width 97 height 24
click at [1485, 214] on button "Gestion des prix" at bounding box center [1470, 205] width 89 height 18
click at [1481, 260] on input "Règles" at bounding box center [1459, 263] width 108 height 12
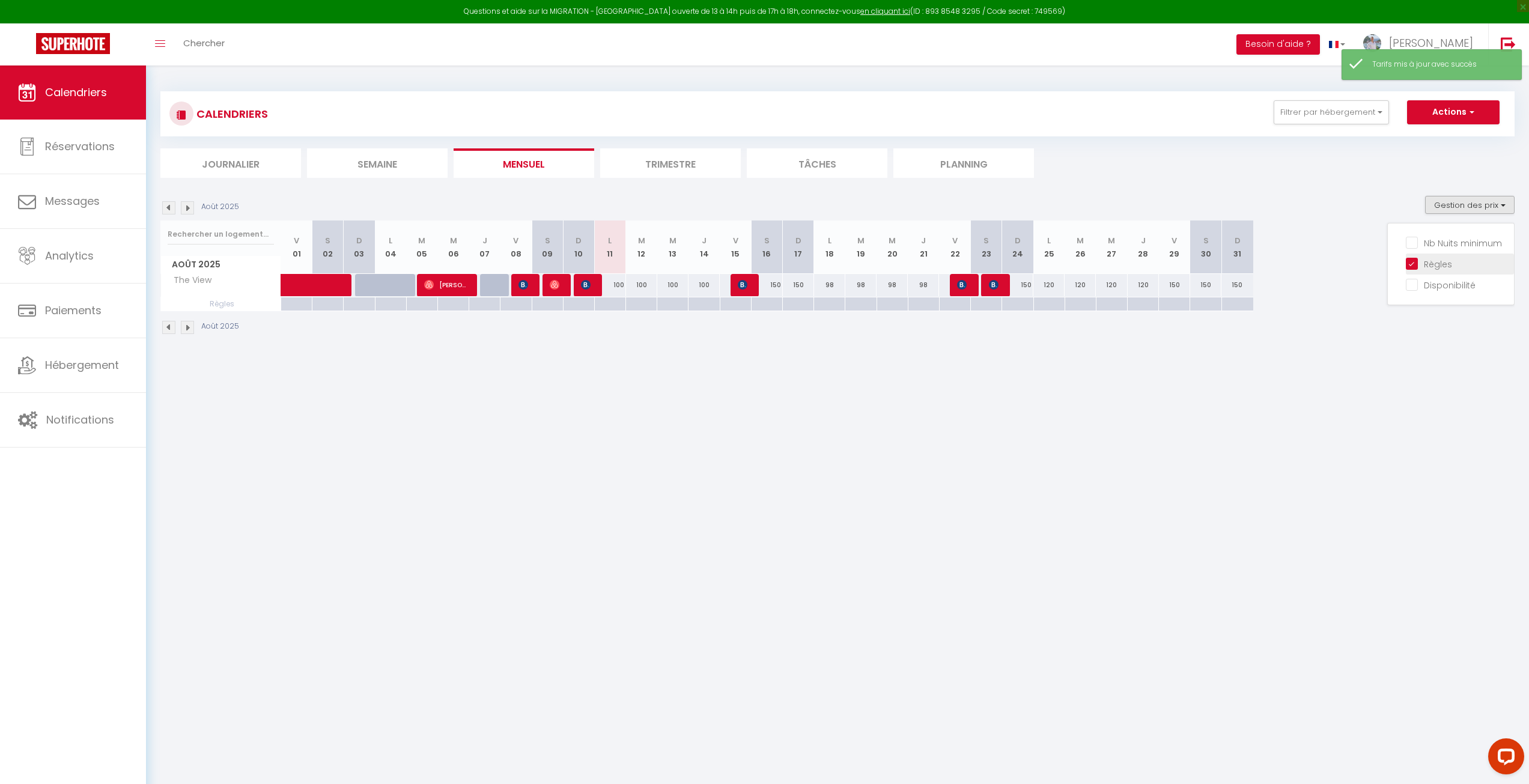
click at [1456, 264] on input "Règles" at bounding box center [1459, 263] width 108 height 12
checkbox input "false"
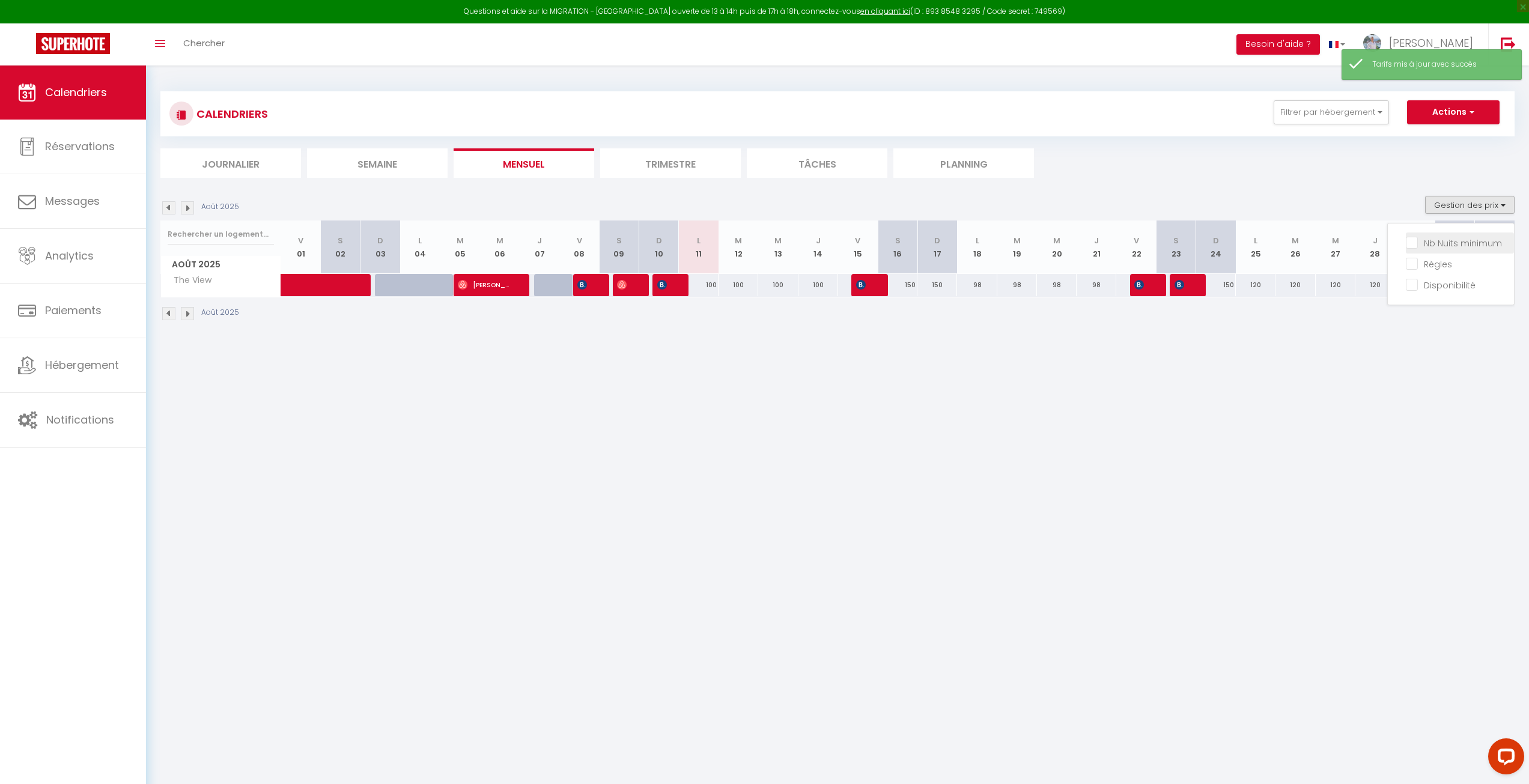
click at [1474, 242] on input "Nb Nuits minimum" at bounding box center [1459, 242] width 108 height 12
checkbox input "true"
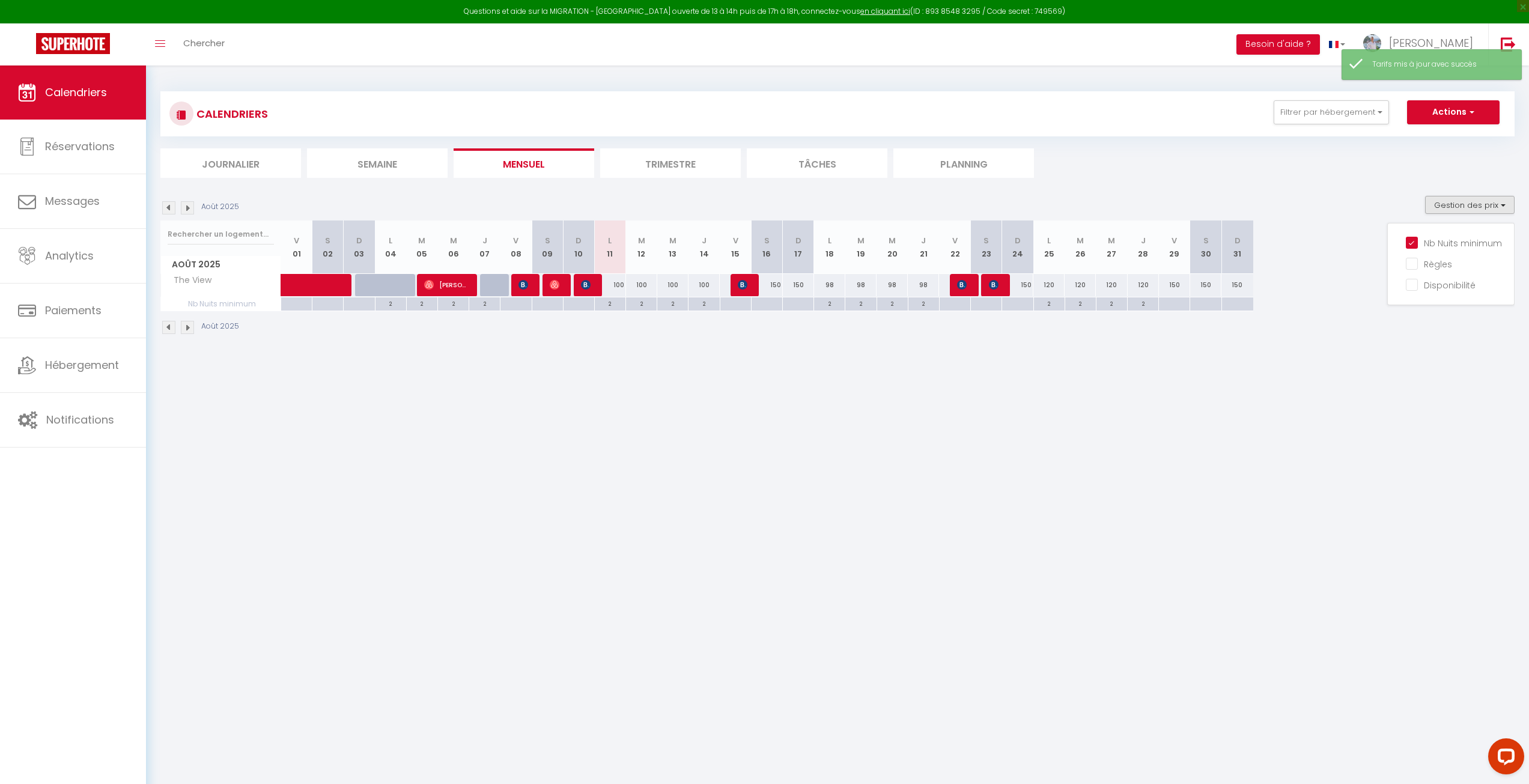
click at [819, 290] on div "98" at bounding box center [829, 285] width 31 height 22
type input "98"
type input "Lun 18 Août 2025"
type input "[DATE]"
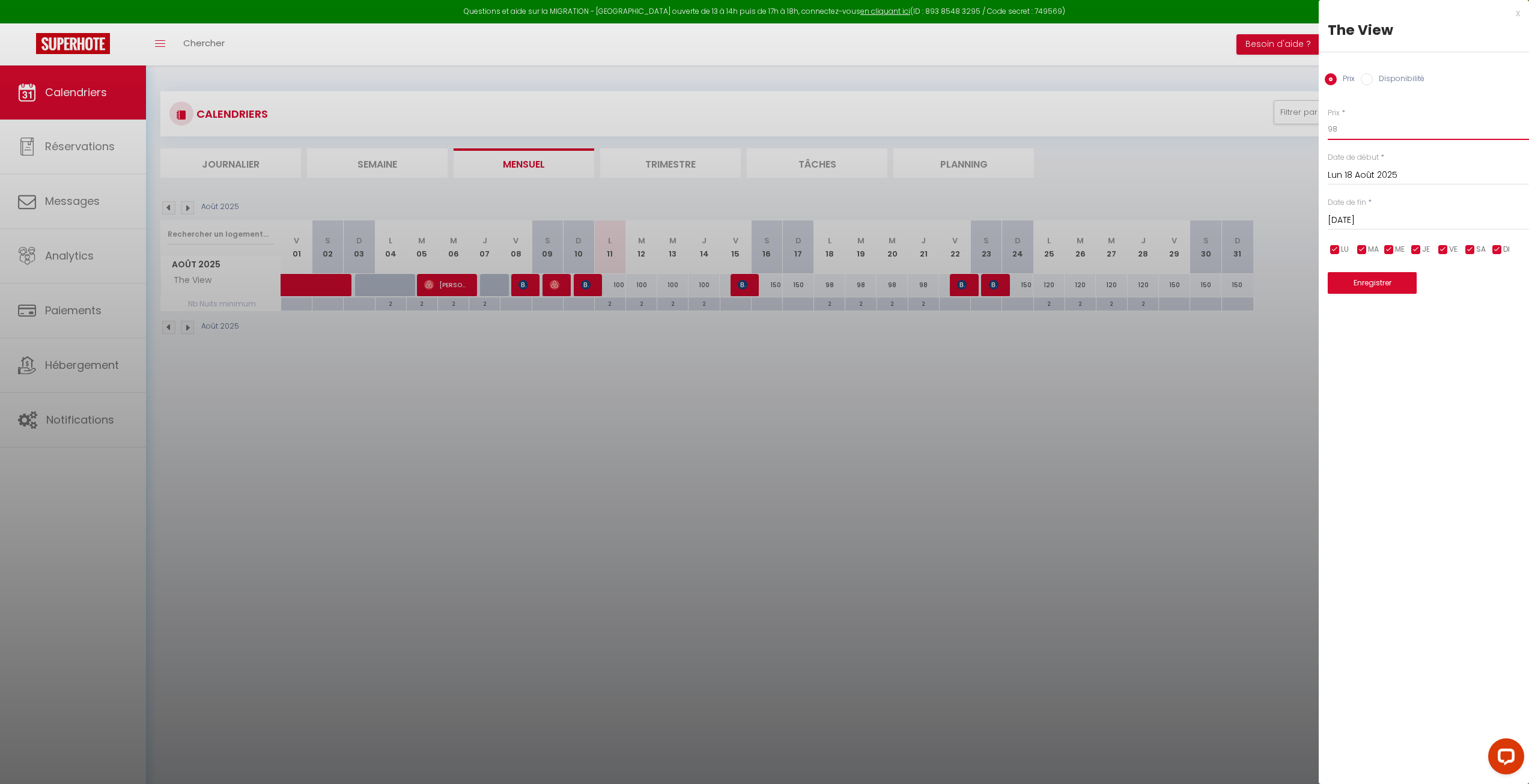
click at [1344, 131] on input "98" at bounding box center [1429, 129] width 201 height 22
drag, startPoint x: 1221, startPoint y: 450, endPoint x: 1239, endPoint y: 439, distance: 21.1
click at [1223, 445] on div at bounding box center [764, 392] width 1529 height 784
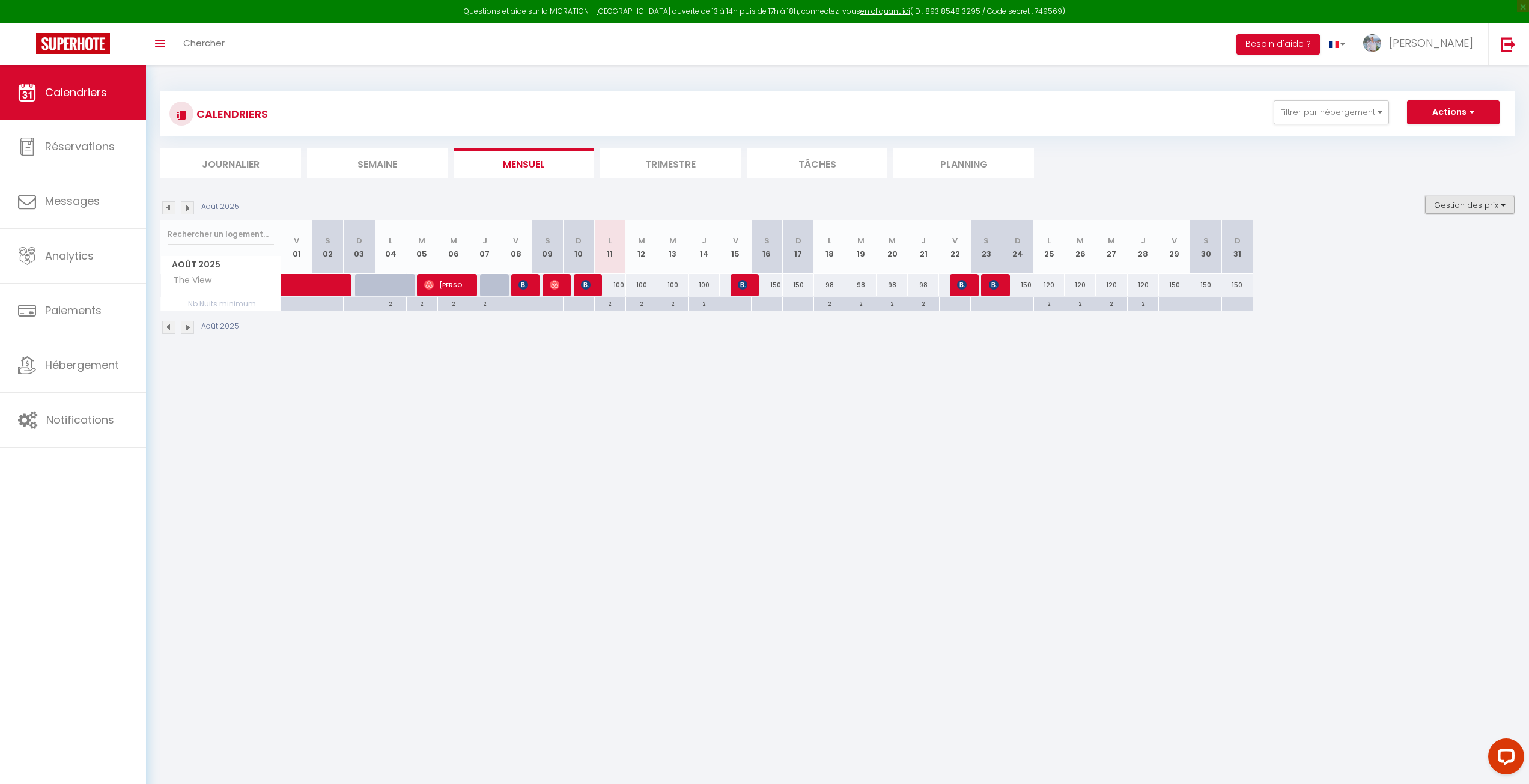
click at [1454, 207] on button "Gestion des prix" at bounding box center [1470, 205] width 89 height 18
click at [836, 307] on div "2" at bounding box center [829, 302] width 31 height 11
type input "2"
type input "Lun 18 Août 2025"
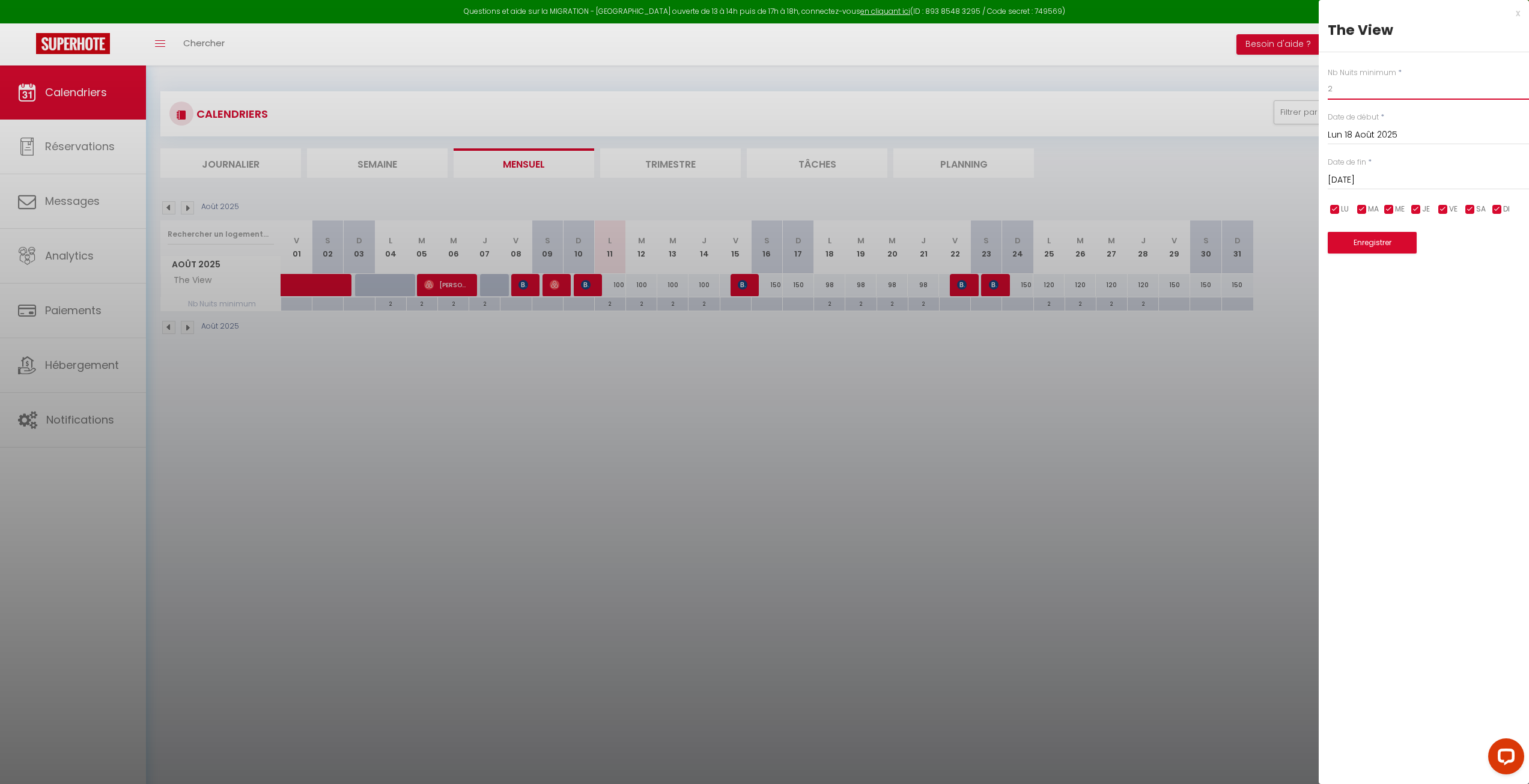
click at [1343, 89] on input "2" at bounding box center [1429, 89] width 201 height 22
click at [1370, 179] on input "[DATE]" at bounding box center [1429, 180] width 201 height 16
click at [1461, 317] on span "22" at bounding box center [1469, 321] width 26 height 24
type input "Ven 22 Août 2025"
drag, startPoint x: 1360, startPoint y: 100, endPoint x: 1336, endPoint y: 92, distance: 25.3
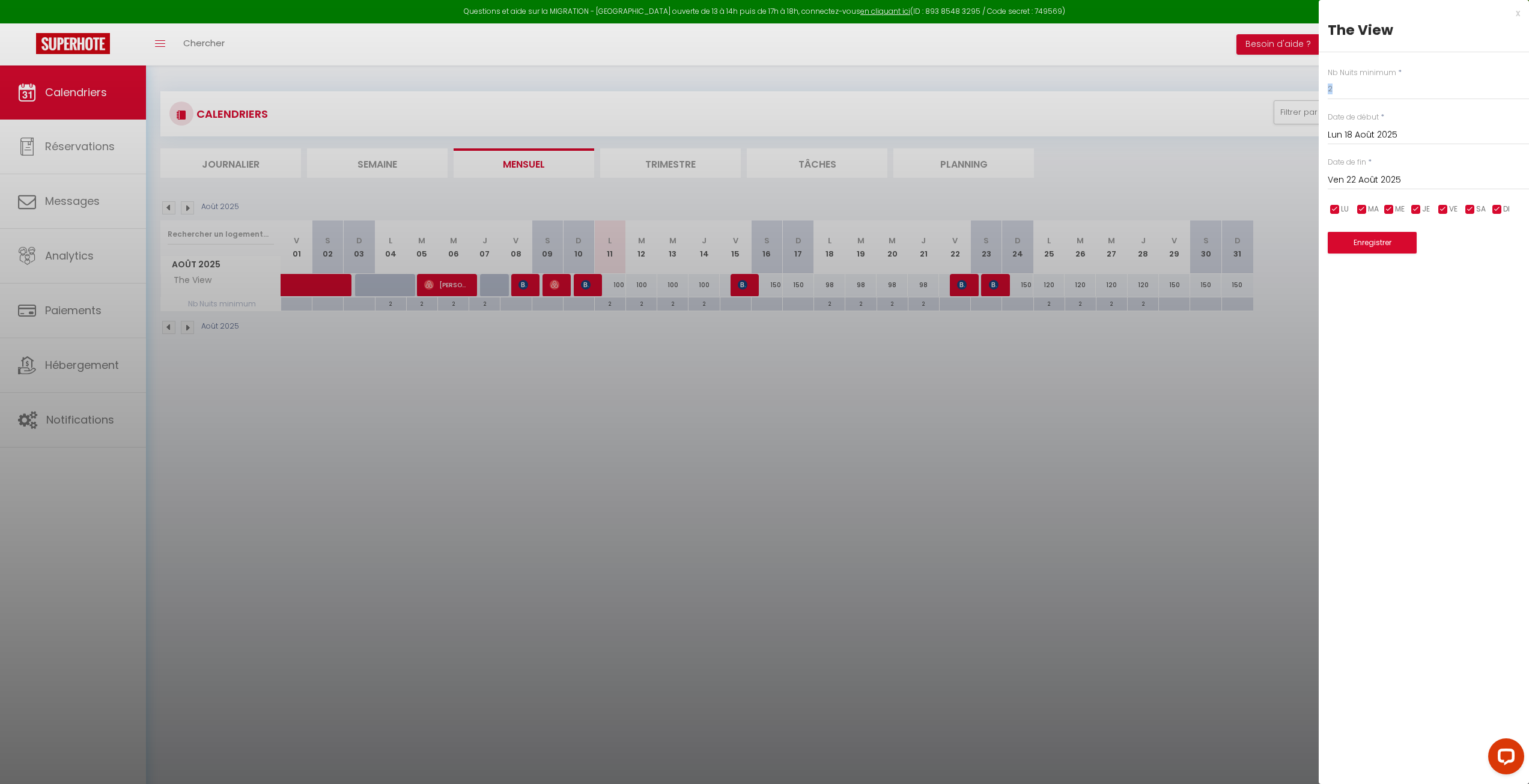
click at [1336, 92] on div "Nb Nuits minimum * 2 Date de début * [DATE] < [DATE] > Dim Lun Mar Mer Jeu Ven …" at bounding box center [1425, 153] width 211 height 202
drag, startPoint x: 1339, startPoint y: 90, endPoint x: 1328, endPoint y: 90, distance: 11.0
click at [1328, 90] on input "2" at bounding box center [1429, 89] width 201 height 22
type input "3"
click at [1385, 252] on button "Enregistrer" at bounding box center [1372, 242] width 88 height 22
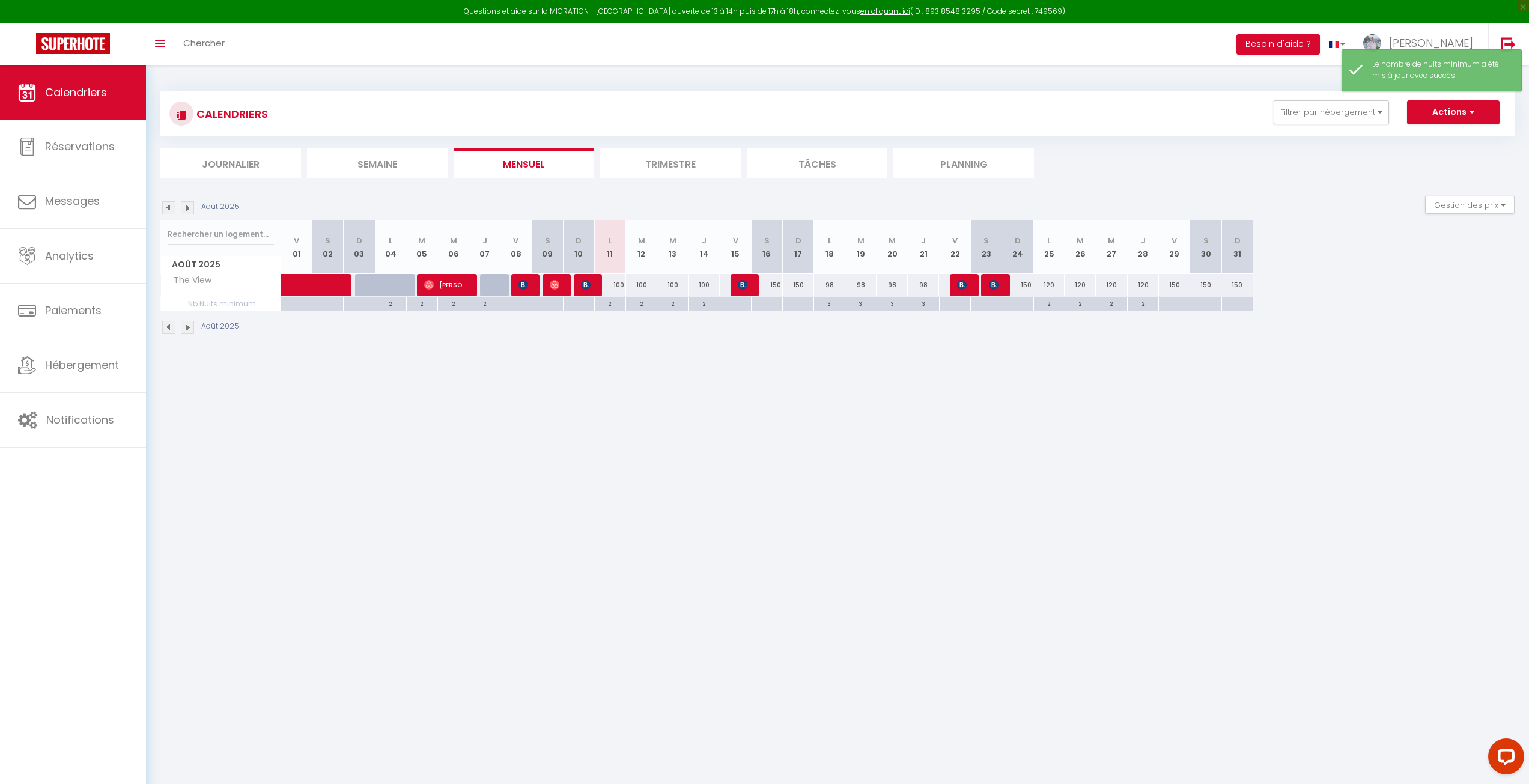
click at [1044, 304] on div "2" at bounding box center [1049, 302] width 31 height 11
type input "2"
type input "Lun 25 Août 2025"
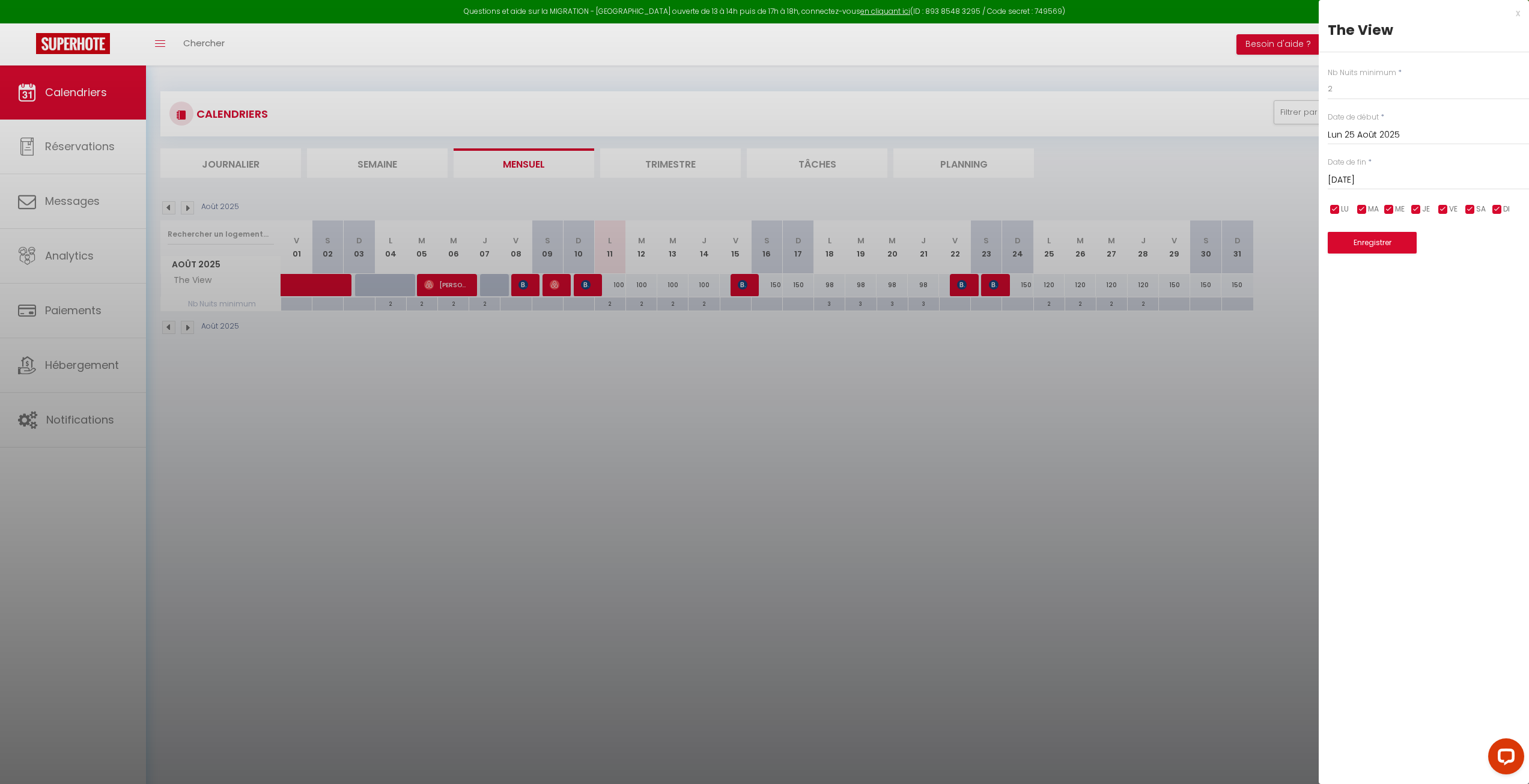
click at [1363, 180] on input "[DATE]" at bounding box center [1429, 180] width 201 height 16
click at [1470, 344] on span "29" at bounding box center [1469, 345] width 26 height 24
type input "Ven 29 Août 2025"
drag, startPoint x: 1349, startPoint y: 92, endPoint x: 1324, endPoint y: 90, distance: 25.1
click at [1324, 90] on div "Nb Nuits minimum * 2 Date de début * [DATE] < [DATE] > Dim Lun Mar Mer Jeu Ven …" at bounding box center [1425, 153] width 211 height 202
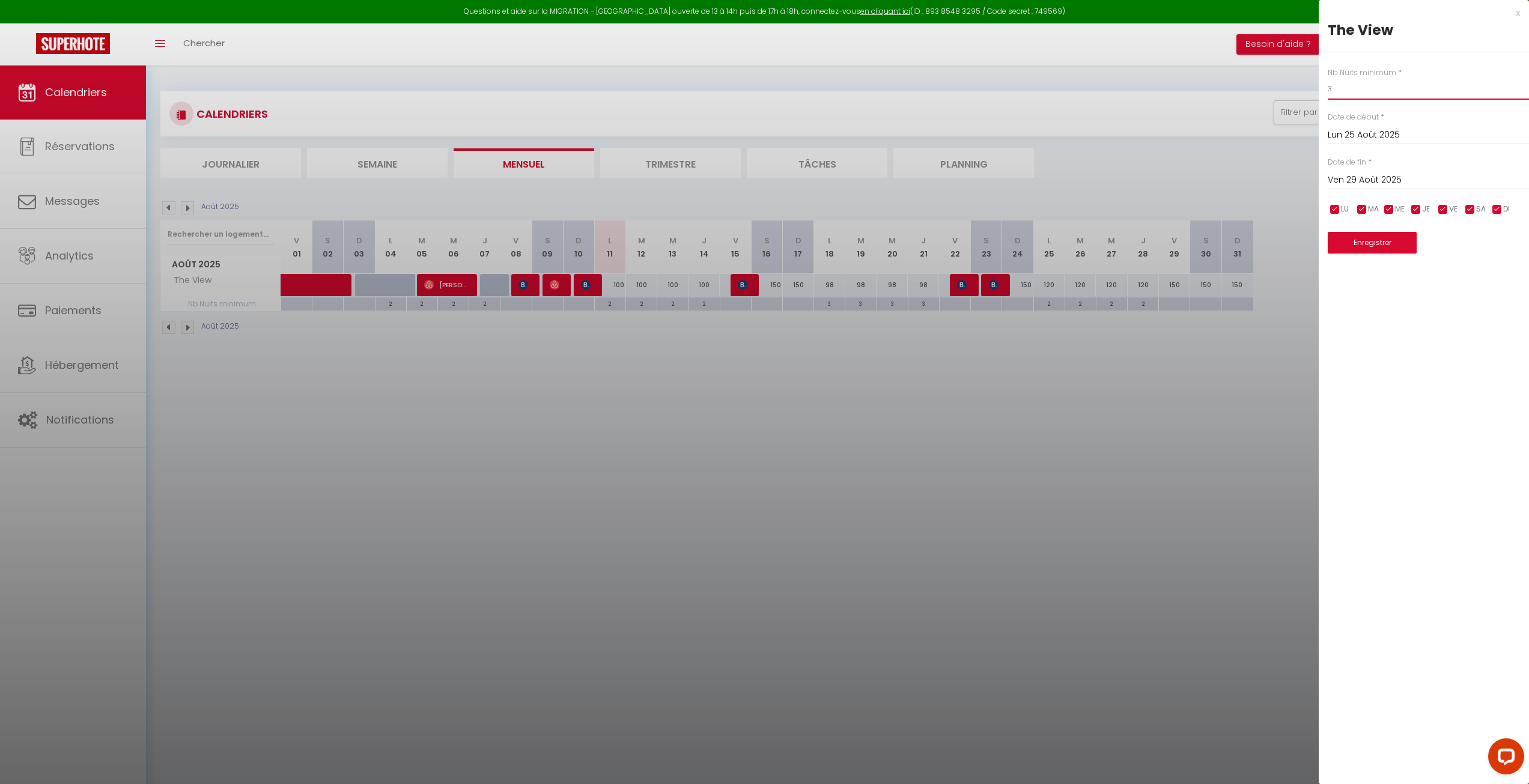
type input "3"
click at [1381, 244] on button "Enregistrer" at bounding box center [1372, 242] width 88 height 22
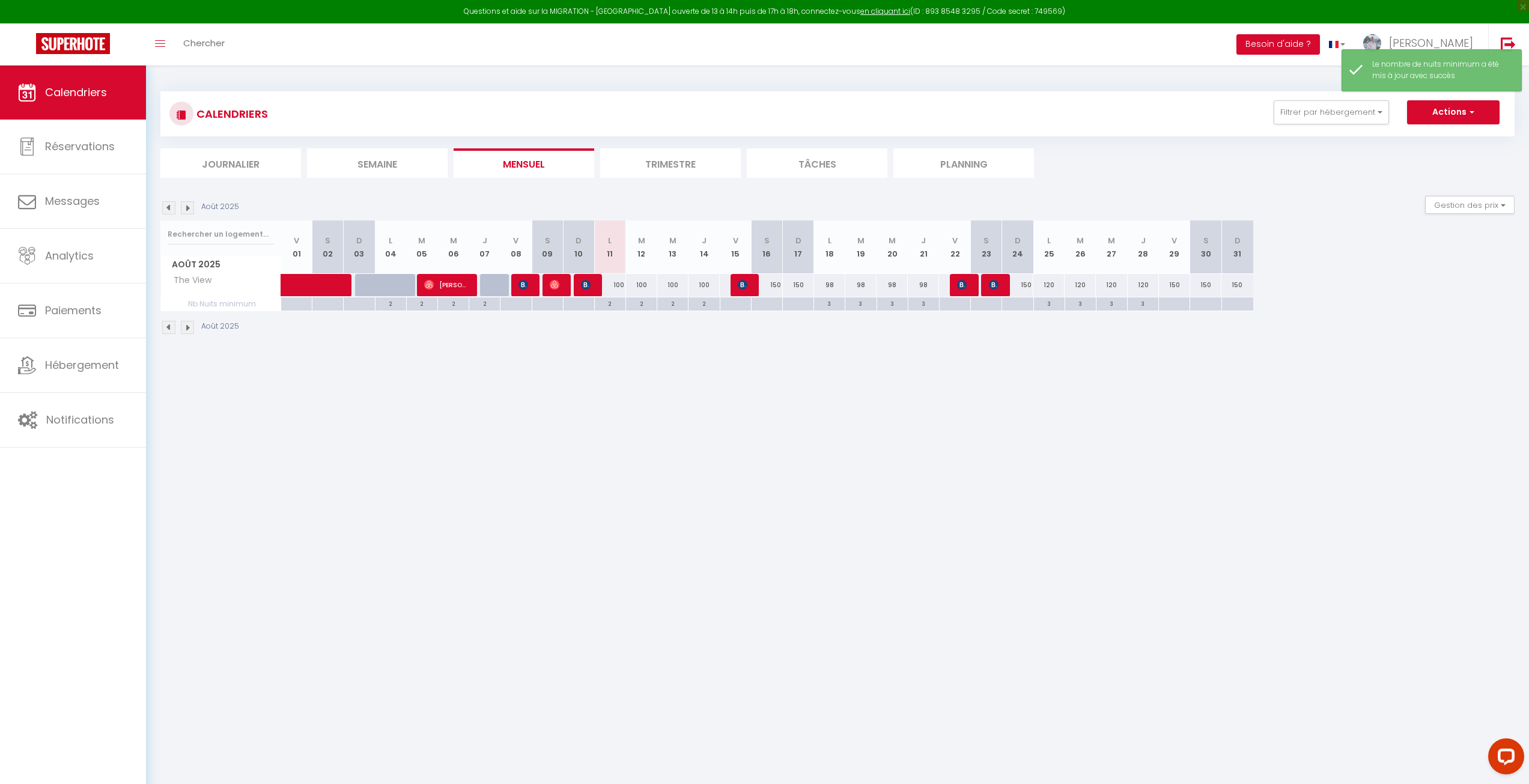
click at [1046, 287] on div "120" at bounding box center [1049, 285] width 31 height 22
type input "120"
type input "Lun 25 Août 2025"
type input "[DATE]"
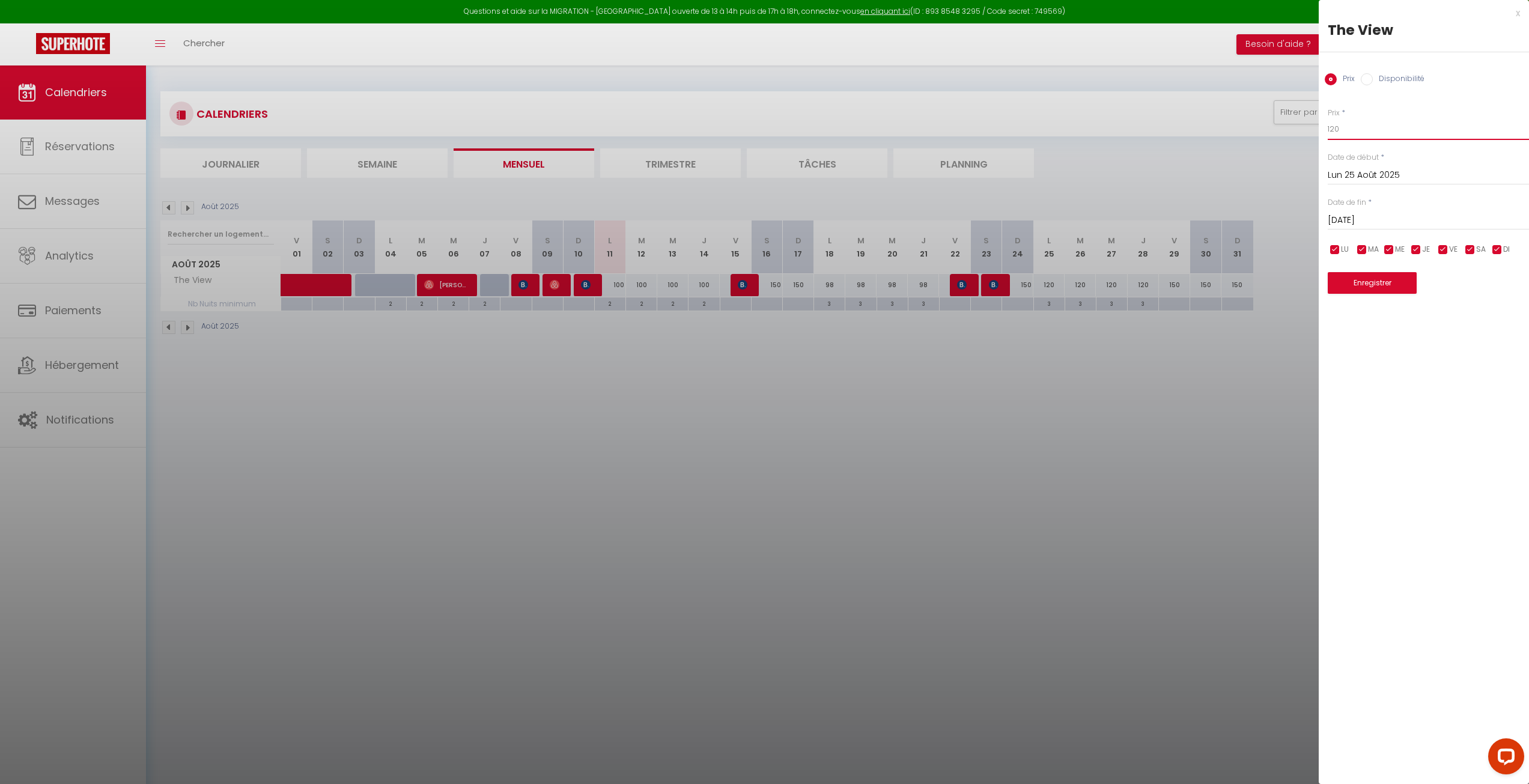
drag, startPoint x: 1354, startPoint y: 129, endPoint x: 1312, endPoint y: 127, distance: 42.0
click at [1312, 127] on body "Questions et aide sur la MIGRATION - [GEOGRAPHIC_DATA] ouverte de 13 à 14h puis…" at bounding box center [764, 457] width 1529 height 784
type input "100"
click at [1366, 217] on input "[DATE]" at bounding box center [1429, 221] width 201 height 16
click at [1471, 391] on span "29" at bounding box center [1469, 385] width 26 height 24
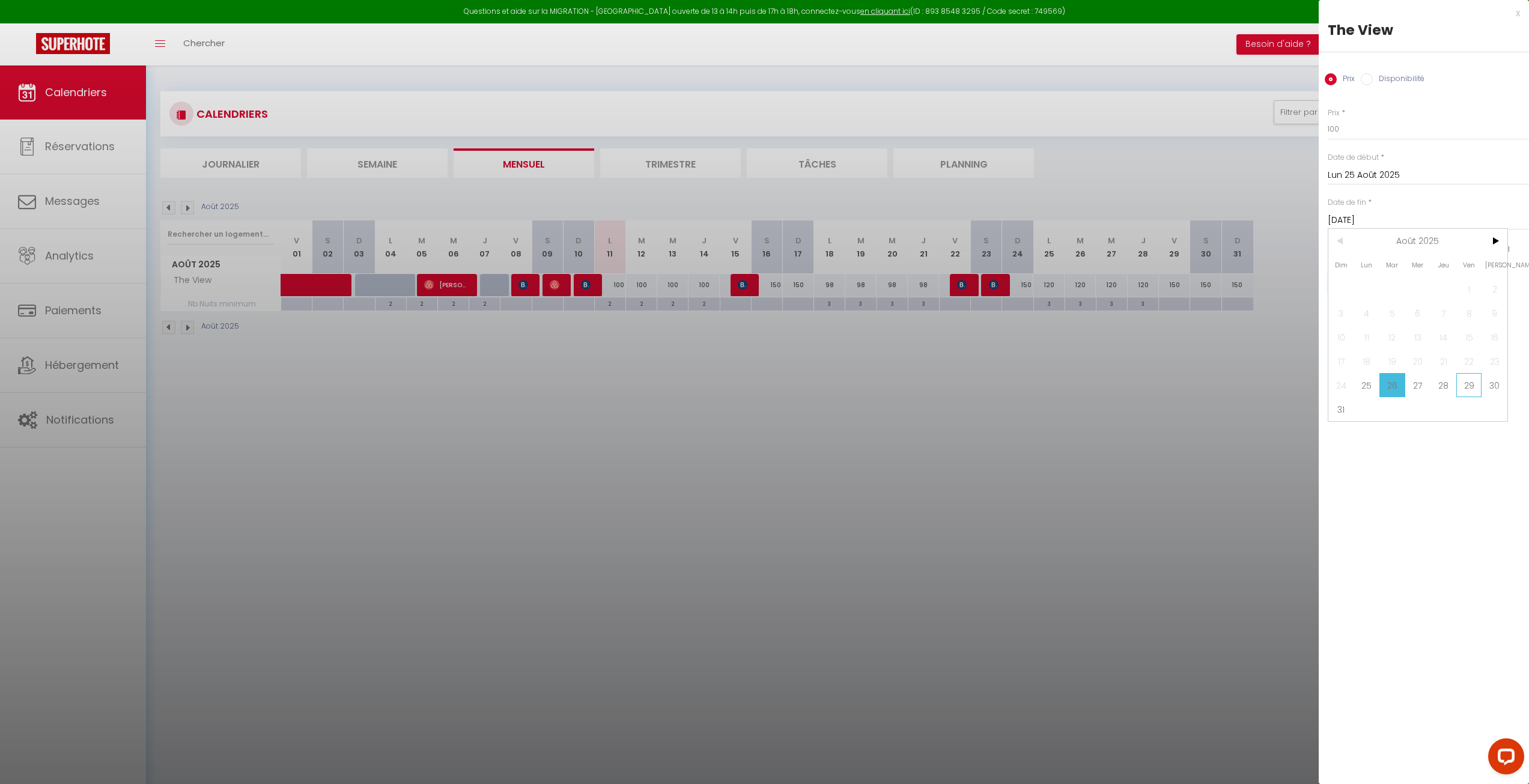
type input "Ven 29 Août 2025"
click at [1493, 757] on button "Open LiveChat chat widget" at bounding box center [1506, 756] width 36 height 36
click at [1383, 280] on button "Enregistrer" at bounding box center [1372, 283] width 88 height 22
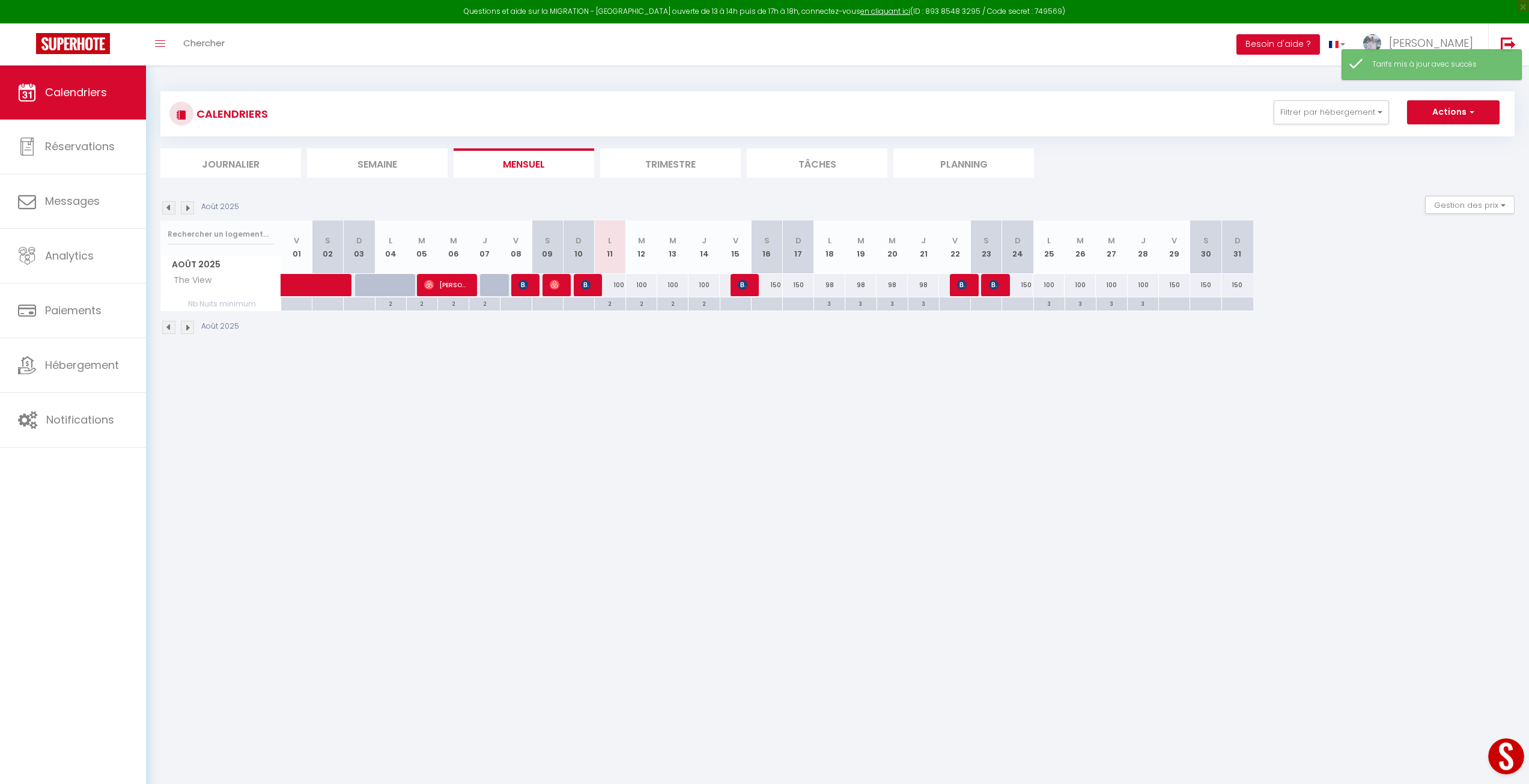
click at [183, 207] on img at bounding box center [187, 207] width 13 height 13
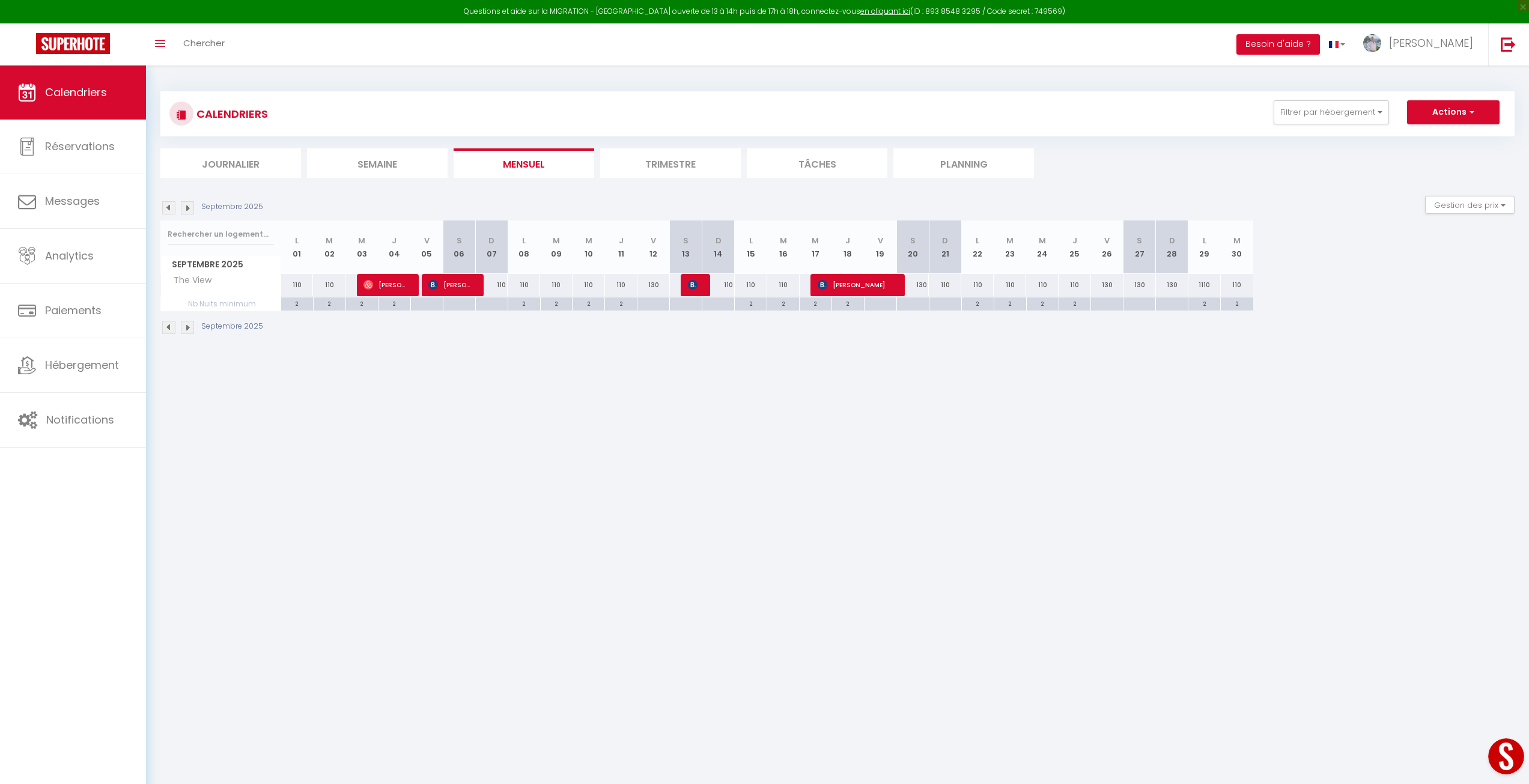
click at [162, 209] on div "Septembre 2025" at bounding box center [213, 207] width 106 height 13
click at [168, 209] on img at bounding box center [168, 207] width 13 height 13
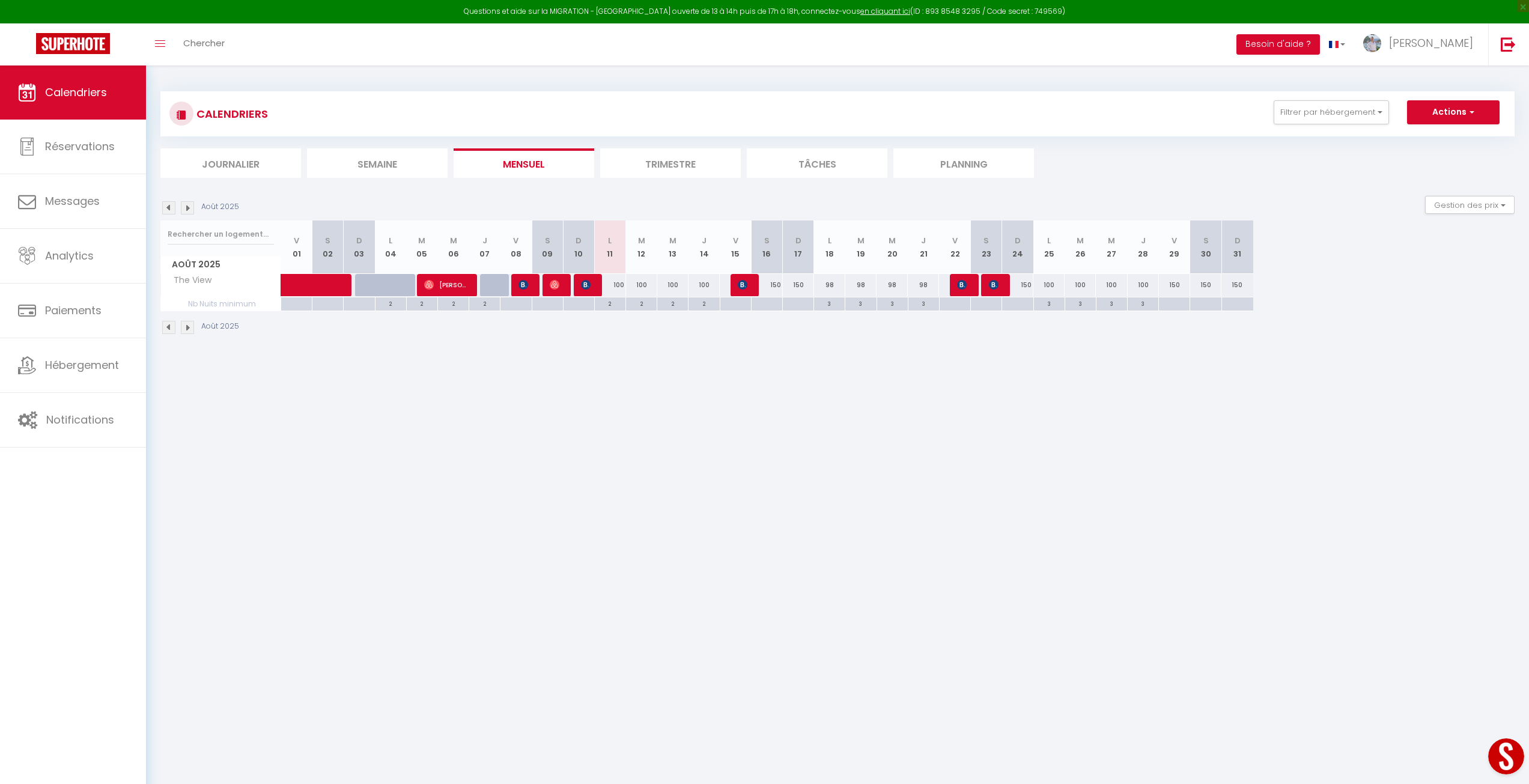
click at [189, 209] on img at bounding box center [187, 207] width 13 height 13
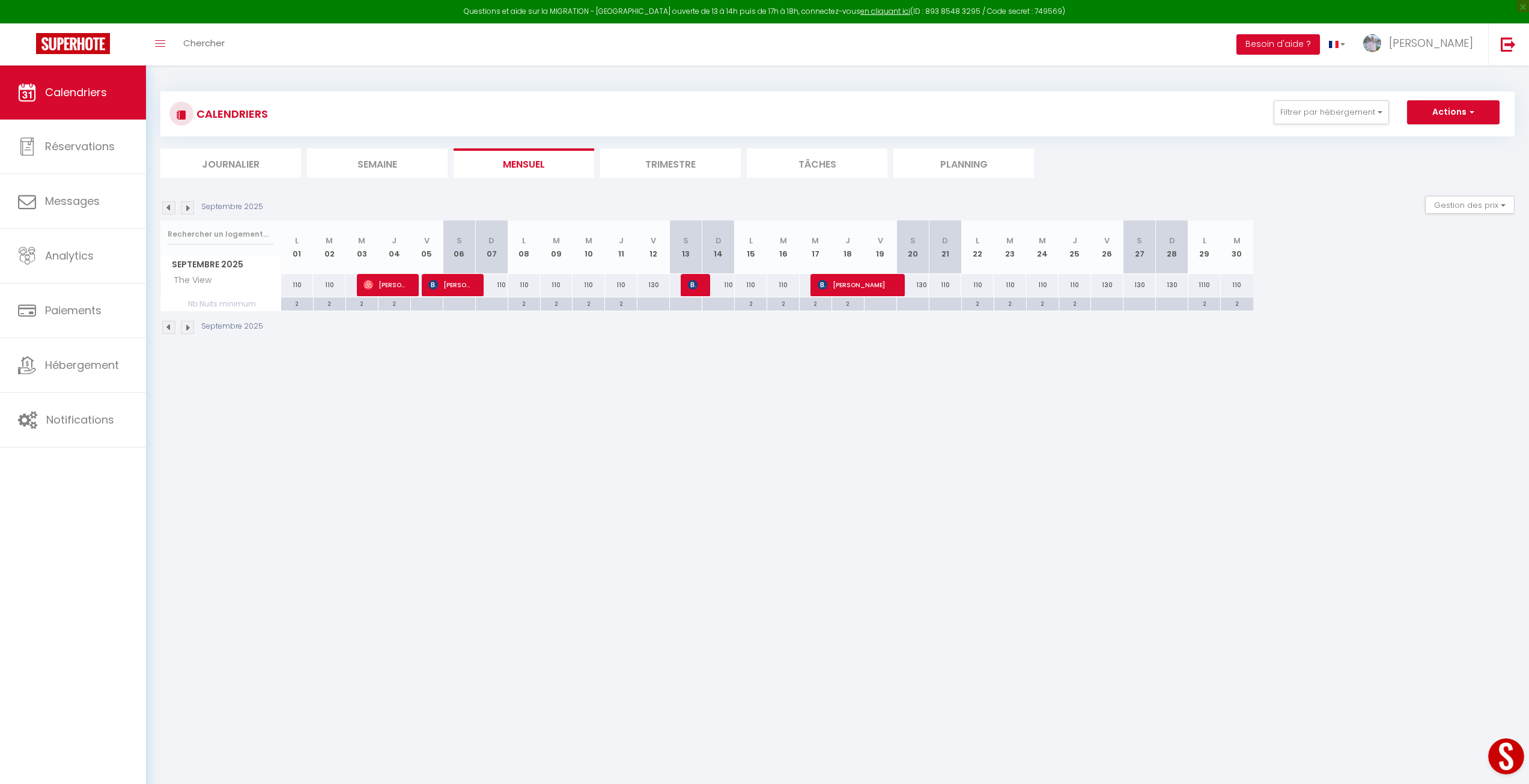
click at [503, 290] on div "110" at bounding box center [491, 285] width 33 height 22
type input "110"
type input "Dim 07 Septembre 2025"
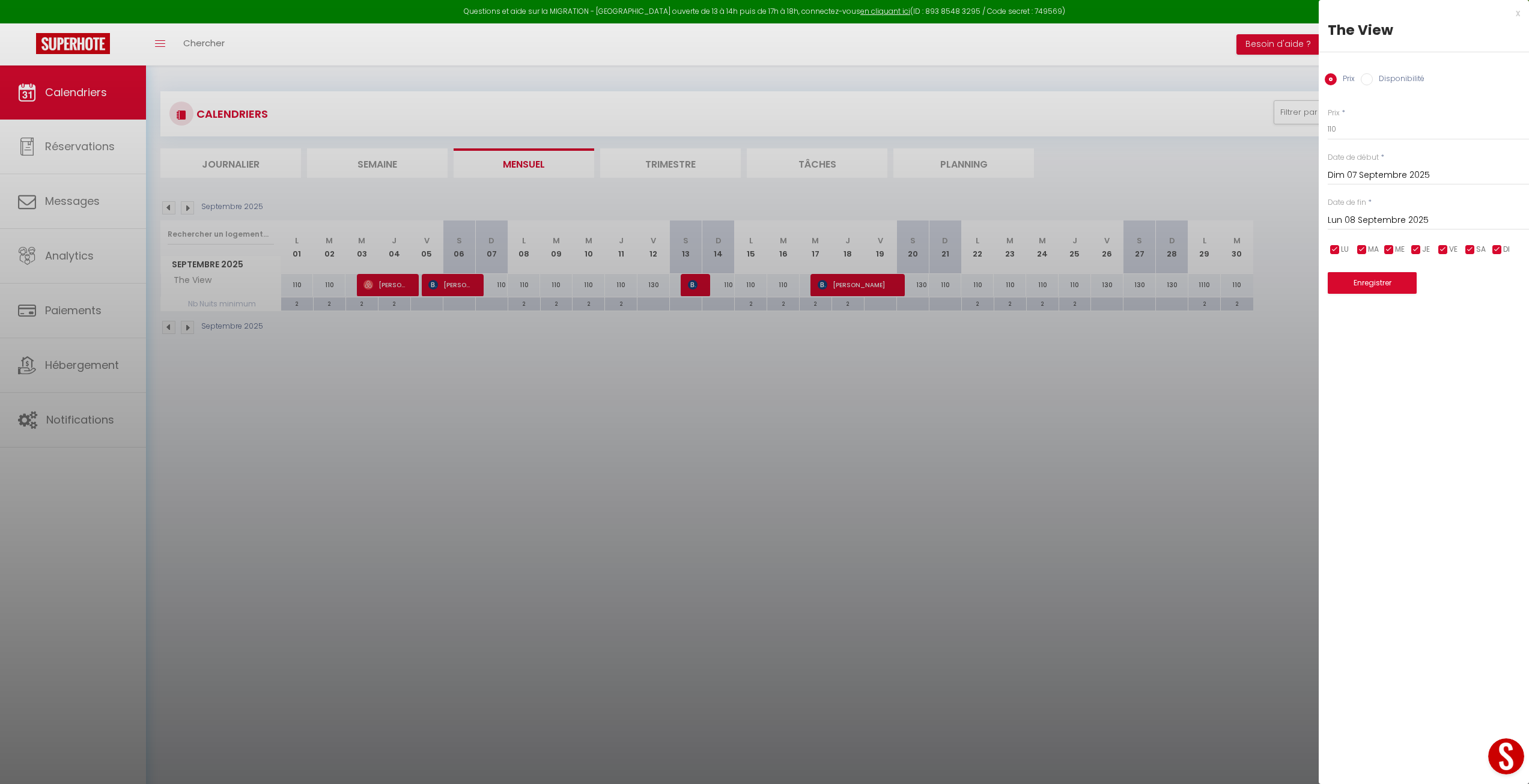
click at [1352, 221] on input "Lun 08 Septembre 2025" at bounding box center [1429, 221] width 201 height 16
click at [1468, 313] on span "12" at bounding box center [1469, 313] width 26 height 24
type input "Ven 12 Septembre 2025"
drag, startPoint x: 1343, startPoint y: 131, endPoint x: 1319, endPoint y: 131, distance: 24.0
click at [1319, 131] on div "Prix * 110 Statut * Disponible Indisponible Date de début * [DATE] < [DATE] > D…" at bounding box center [1425, 193] width 211 height 202
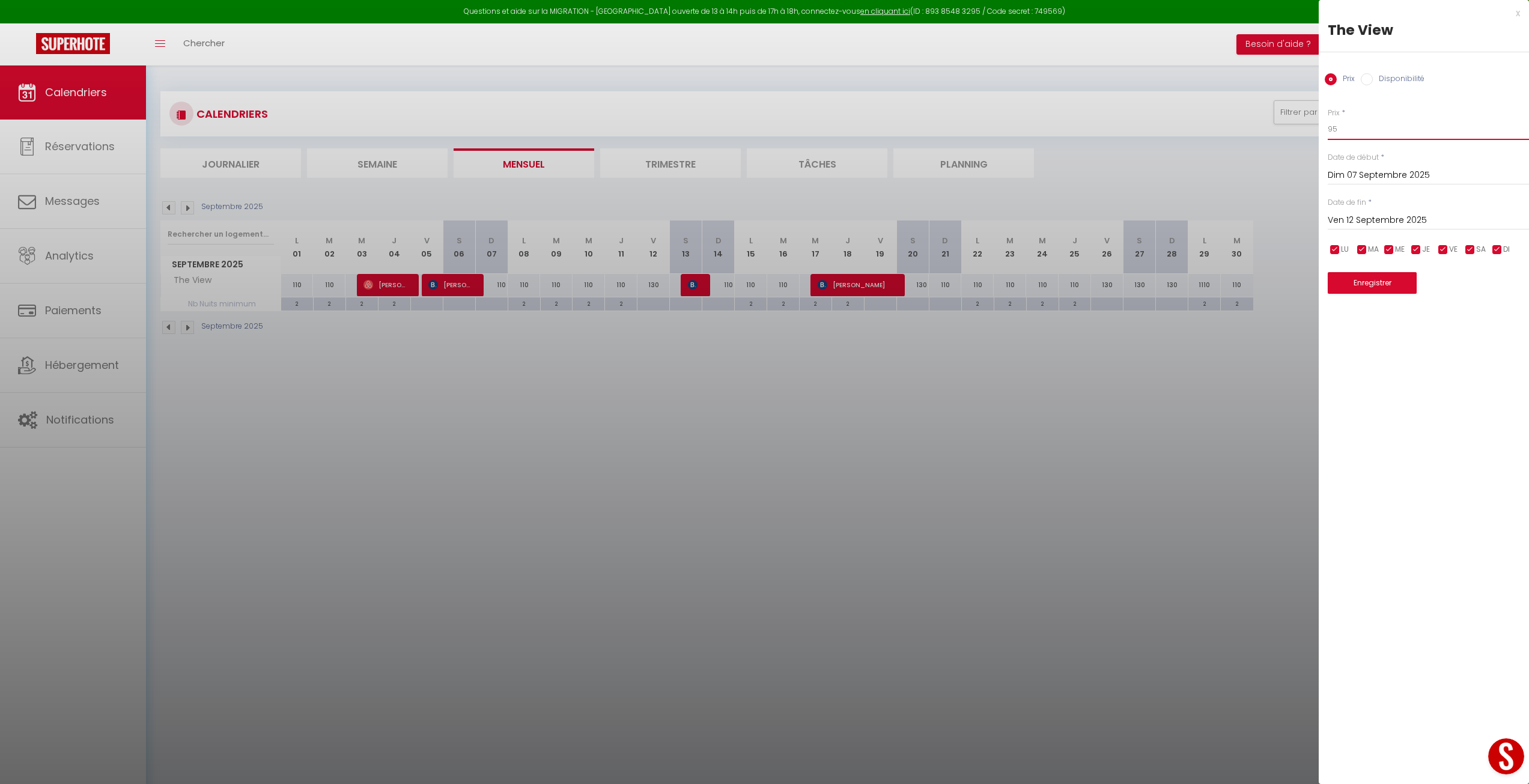
type input "95"
click at [1418, 433] on div "x The View Prix Disponibilité Prix * 95 Statut * Disponible Indisponible Date d…" at bounding box center [1425, 392] width 211 height 784
click at [1375, 281] on button "Enregistrer" at bounding box center [1372, 283] width 88 height 22
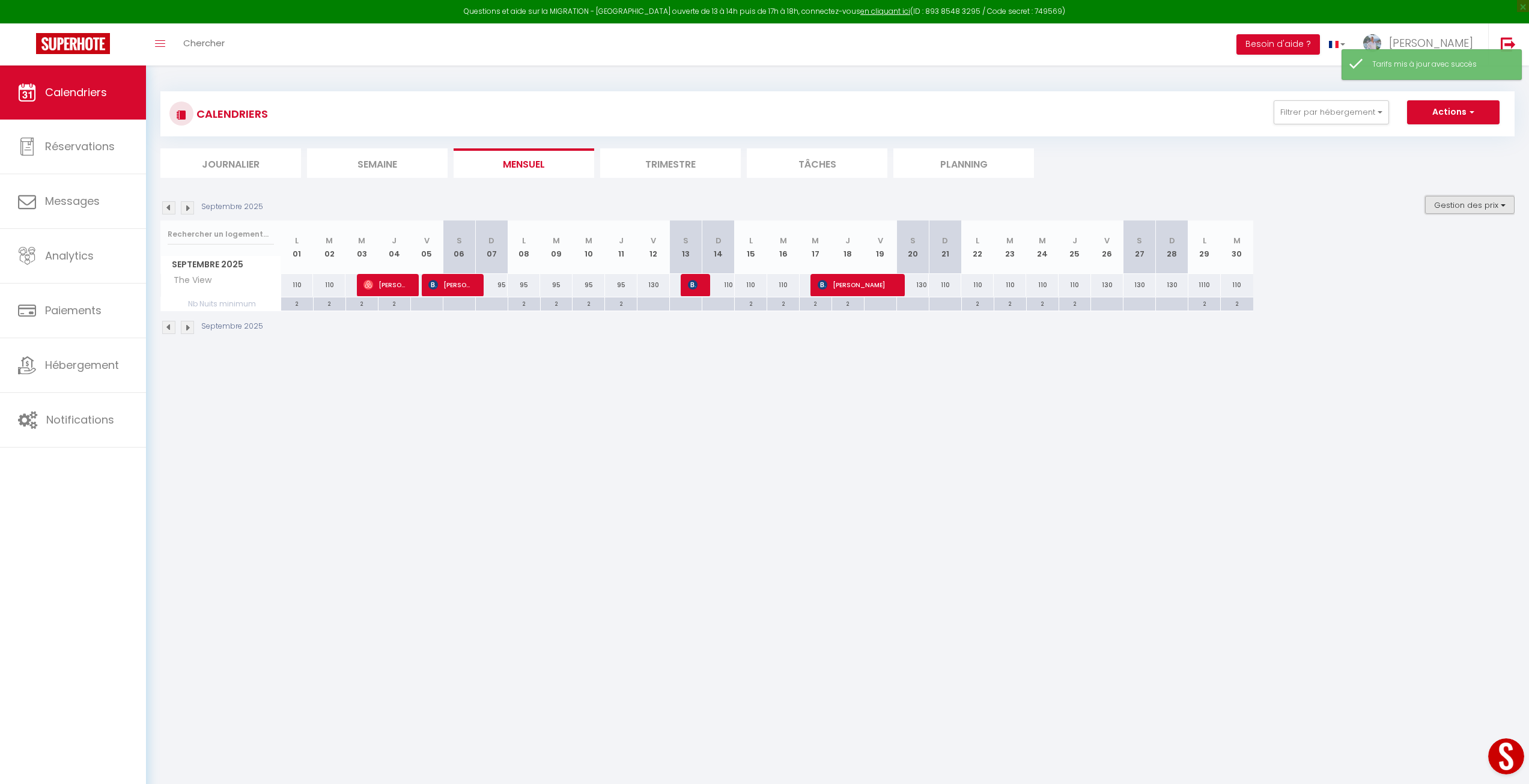
click at [1454, 203] on button "Gestion des prix" at bounding box center [1470, 205] width 89 height 18
drag, startPoint x: 841, startPoint y: 477, endPoint x: 557, endPoint y: 285, distance: 342.8
click at [839, 476] on body "Questions et aide sur la MIGRATION - [GEOGRAPHIC_DATA] ouverte de 13 à 14h puis…" at bounding box center [764, 457] width 1529 height 784
click at [487, 306] on div at bounding box center [491, 304] width 33 height 14
type input "Dim 07 Septembre 2025"
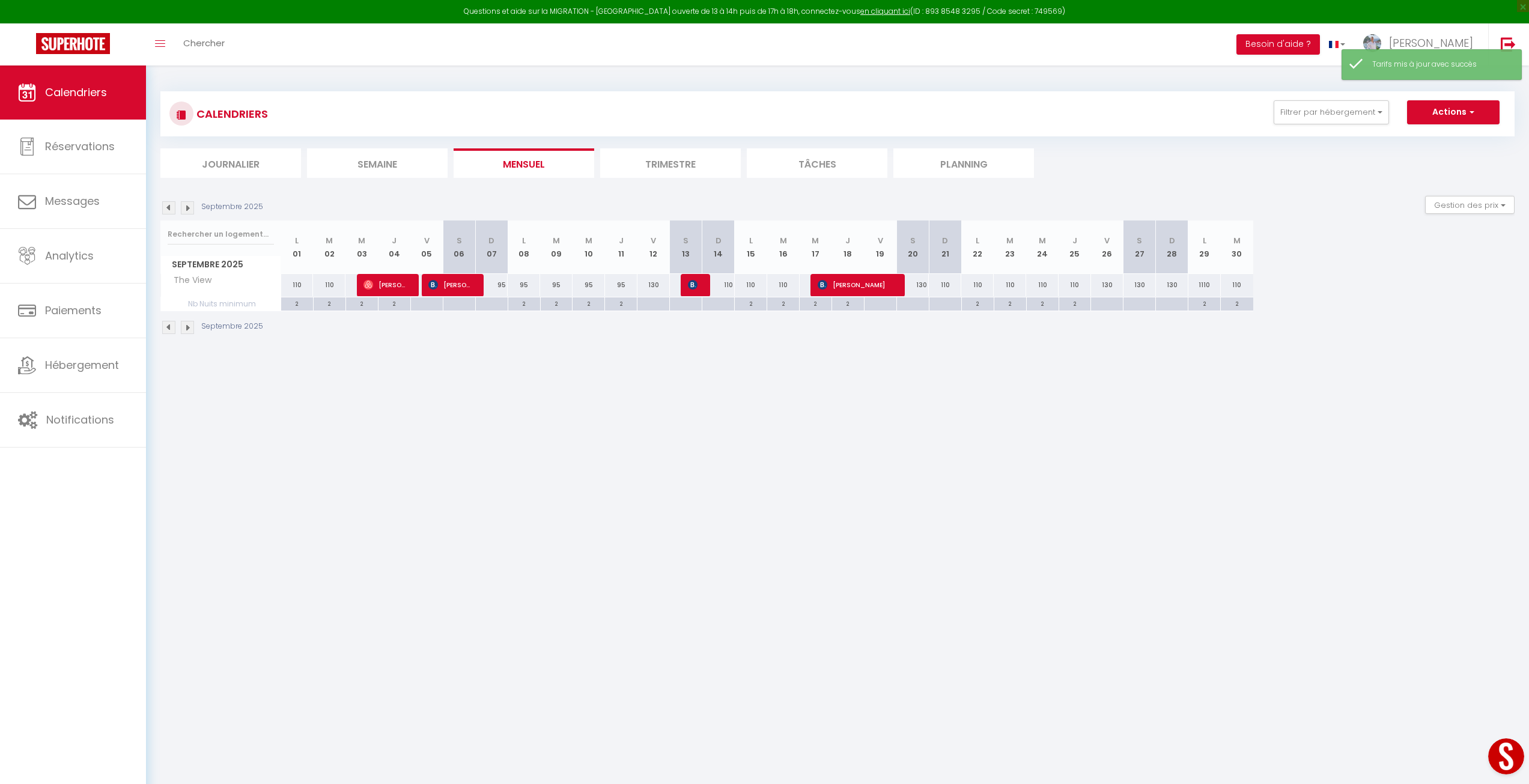
type input "Lun 08 Septembre 2025"
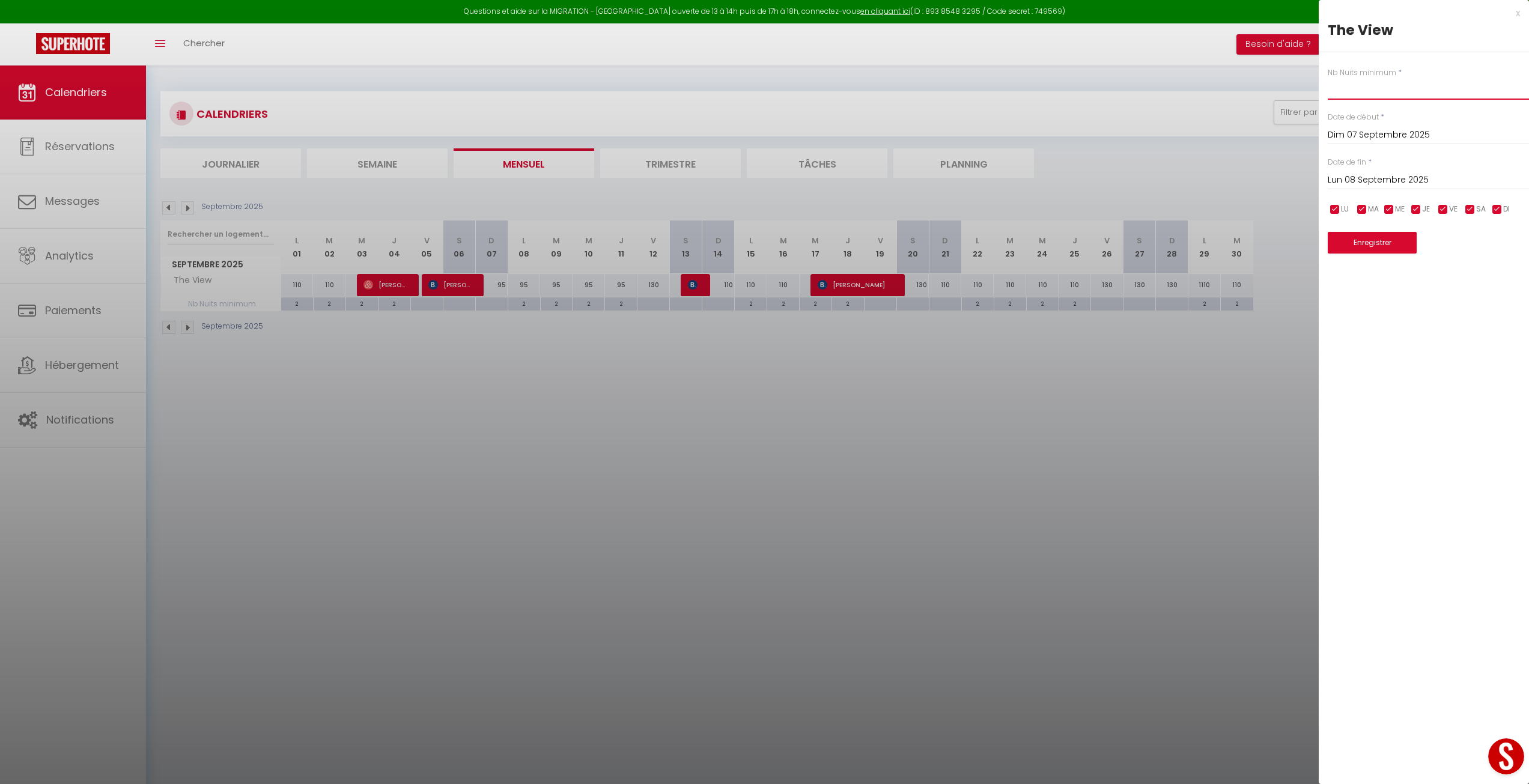
click at [1352, 87] on input "text" at bounding box center [1429, 89] width 201 height 22
type input "3"
click at [1369, 175] on input "Lun 08 Septembre 2025" at bounding box center [1429, 180] width 201 height 16
click at [1468, 280] on span "12" at bounding box center [1469, 272] width 26 height 24
type input "Ven 12 Septembre 2025"
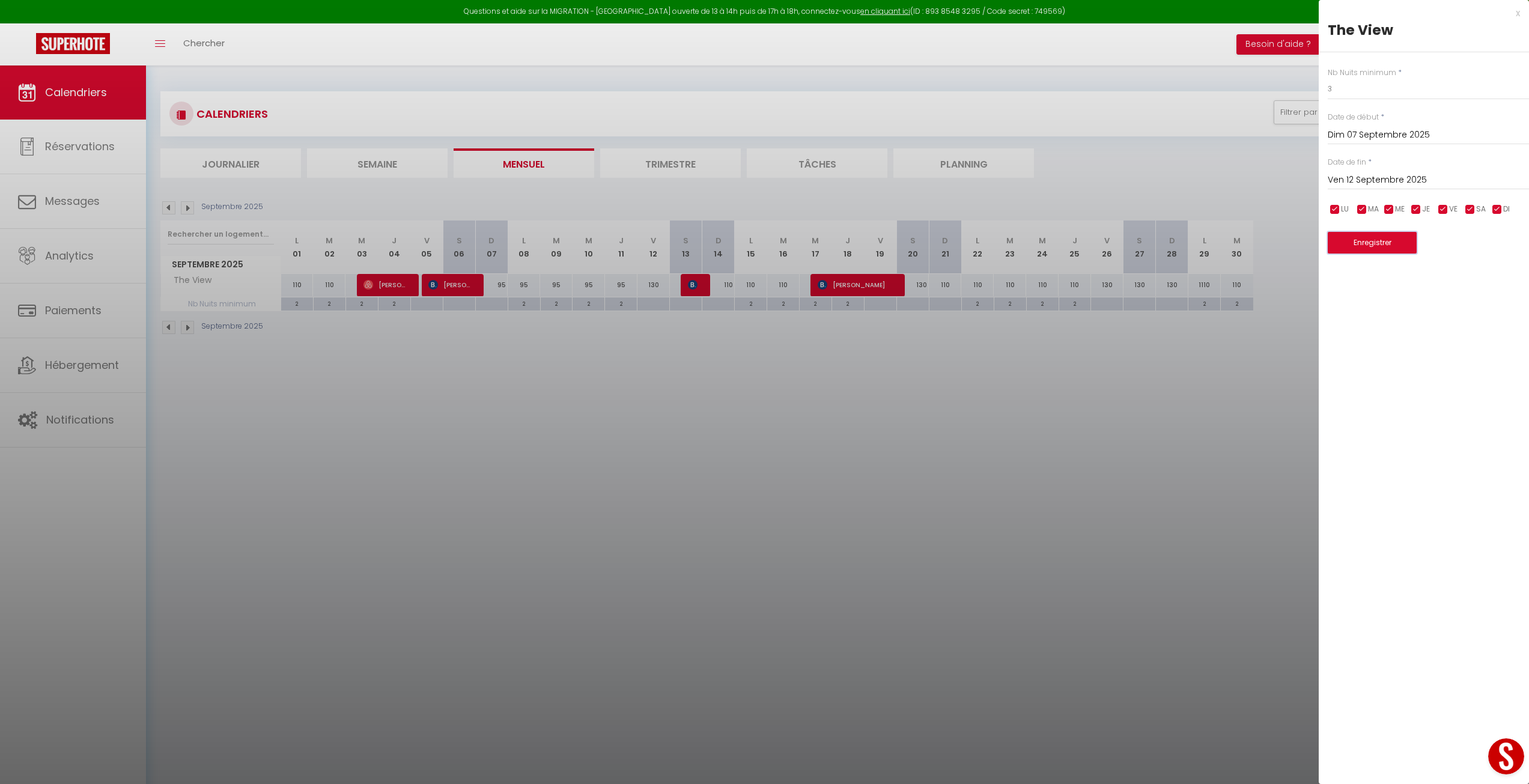
click at [1394, 238] on button "Enregistrer" at bounding box center [1372, 242] width 88 height 22
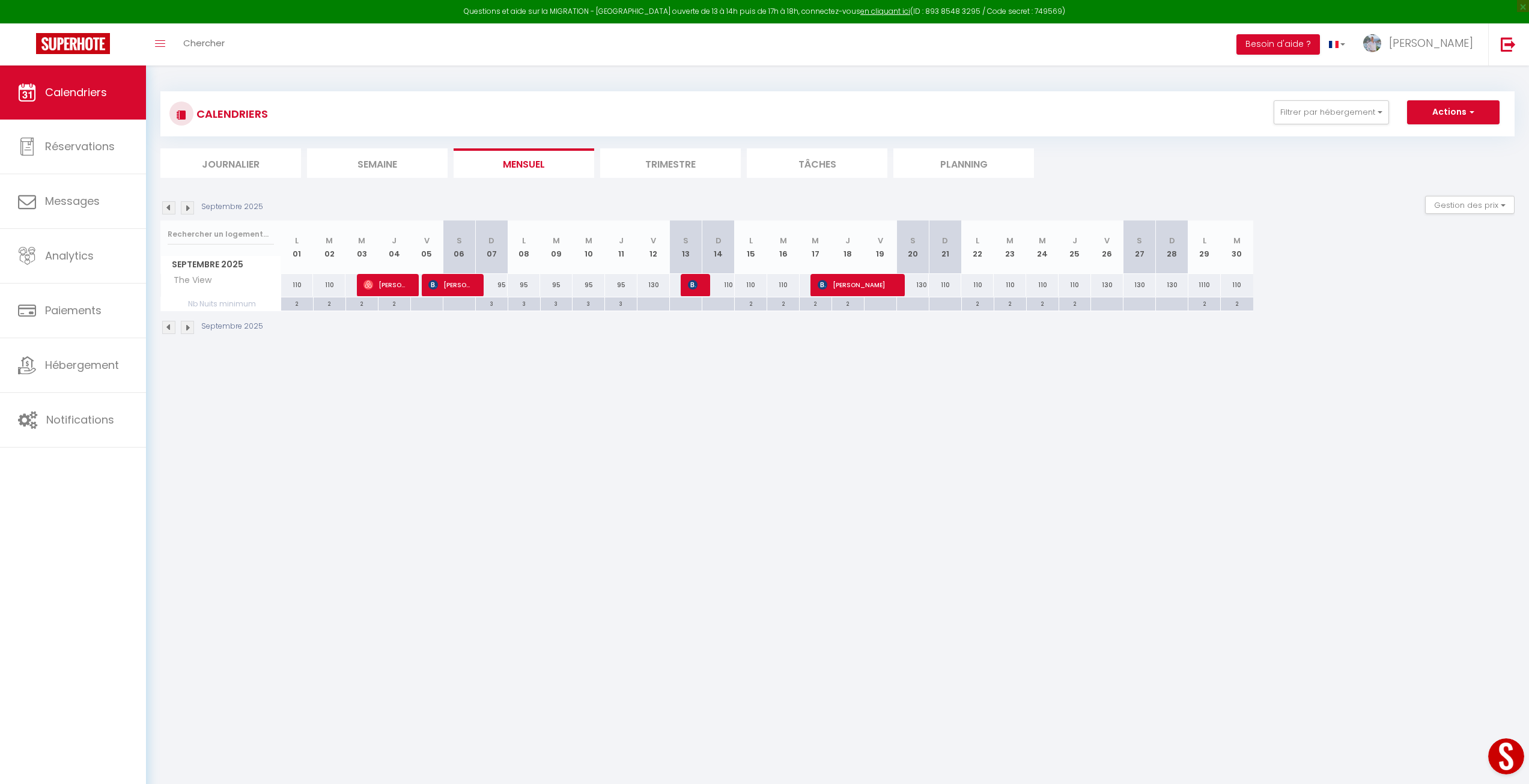
click at [713, 284] on div "110" at bounding box center [719, 285] width 33 height 22
type input "110"
type input "Dim 14 Septembre 2025"
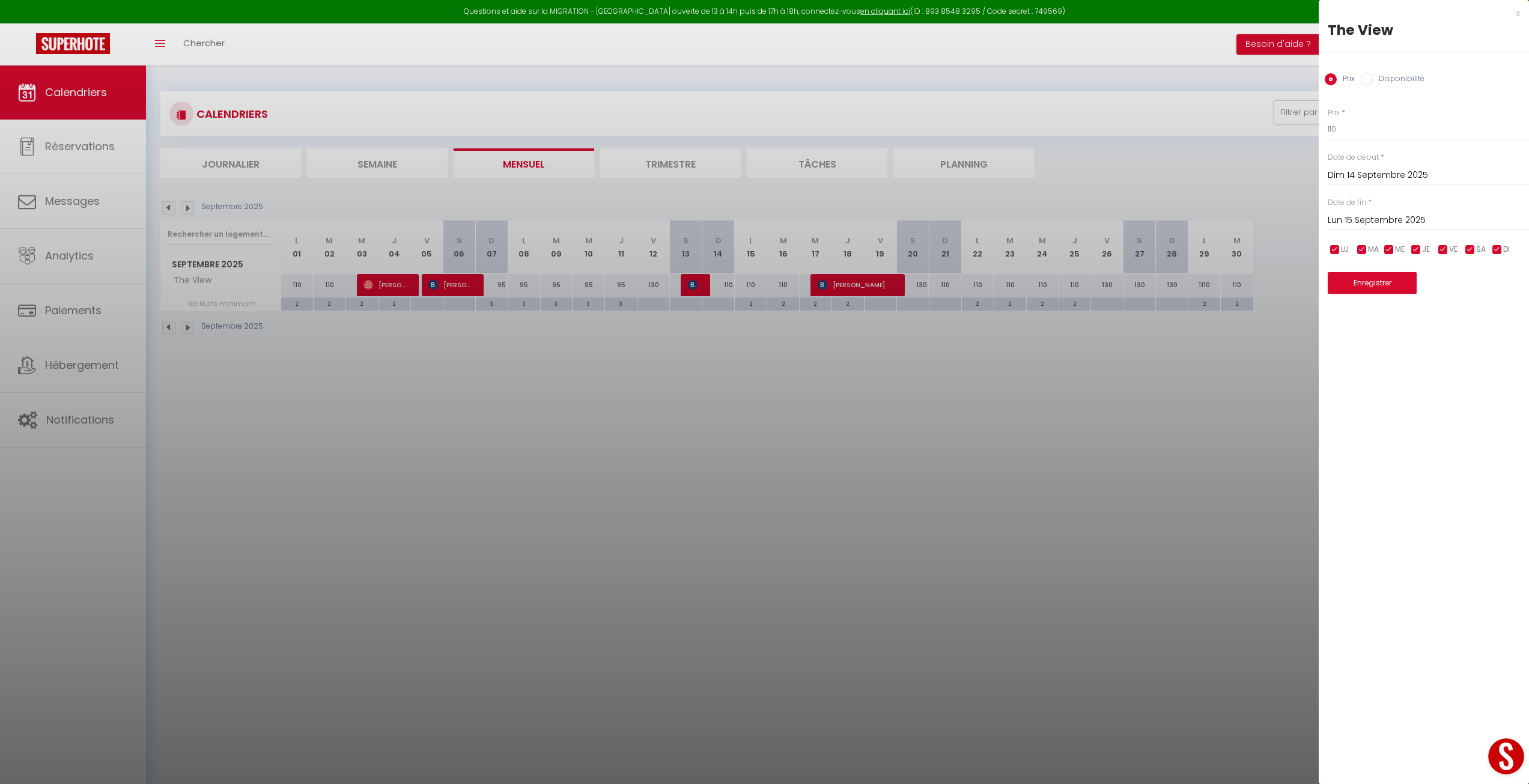
click at [1357, 172] on input "Dim 14 Septembre 2025" at bounding box center [1429, 176] width 201 height 16
drag, startPoint x: 1488, startPoint y: 506, endPoint x: 1432, endPoint y: 370, distance: 147.1
click at [1487, 500] on div "x The View Prix Disponibilité Prix * 110 Statut * Disponible Indisponible Date …" at bounding box center [1425, 392] width 211 height 784
click at [1362, 221] on input "Lun 15 Septembre 2025" at bounding box center [1429, 221] width 201 height 16
click at [1421, 341] on span "17" at bounding box center [1419, 337] width 26 height 24
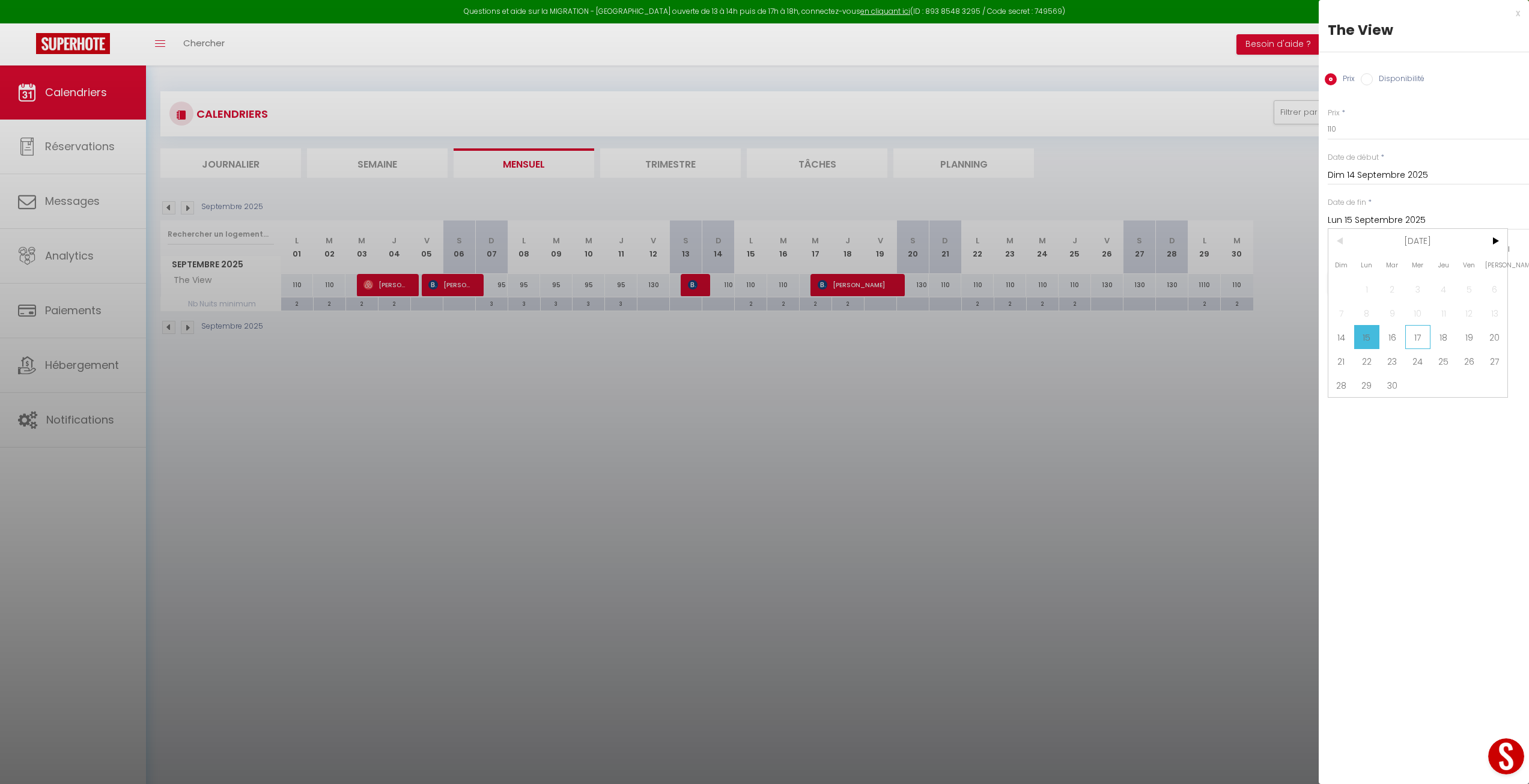
type input "Mer 17 Septembre 2025"
drag, startPoint x: 1352, startPoint y: 131, endPoint x: 1320, endPoint y: 125, distance: 32.6
click at [1320, 125] on div "Prix * 110 Statut * Disponible Indisponible Date de début * [DATE] < [DATE] > D…" at bounding box center [1425, 193] width 211 height 202
type input "95"
drag, startPoint x: 1441, startPoint y: 387, endPoint x: 1433, endPoint y: 362, distance: 26.2
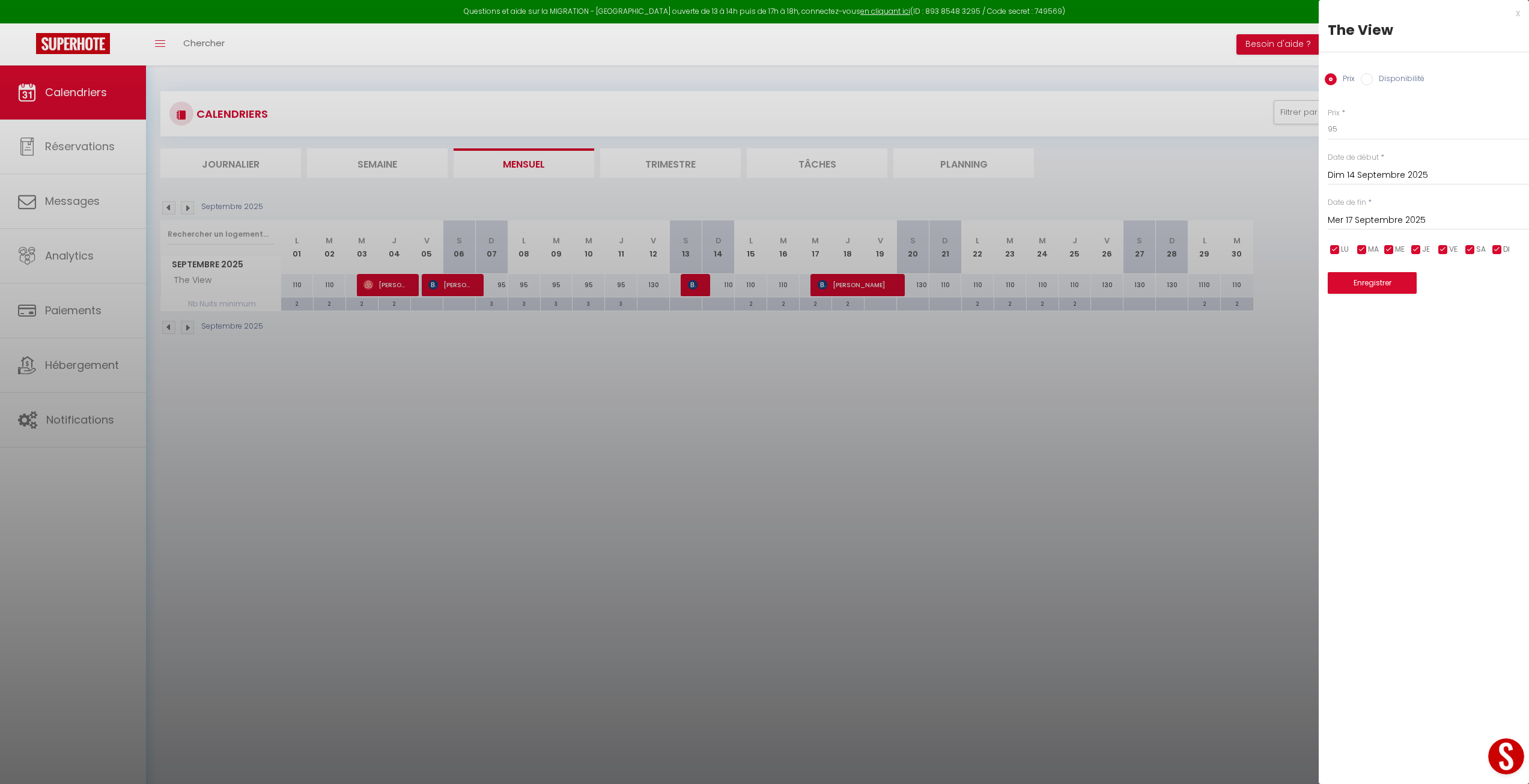
click at [1441, 383] on div "x The View Prix Disponibilité Prix * 95 Statut * Disponible Indisponible Date d…" at bounding box center [1425, 392] width 211 height 784
click at [1359, 278] on button "Enregistrer" at bounding box center [1372, 283] width 88 height 22
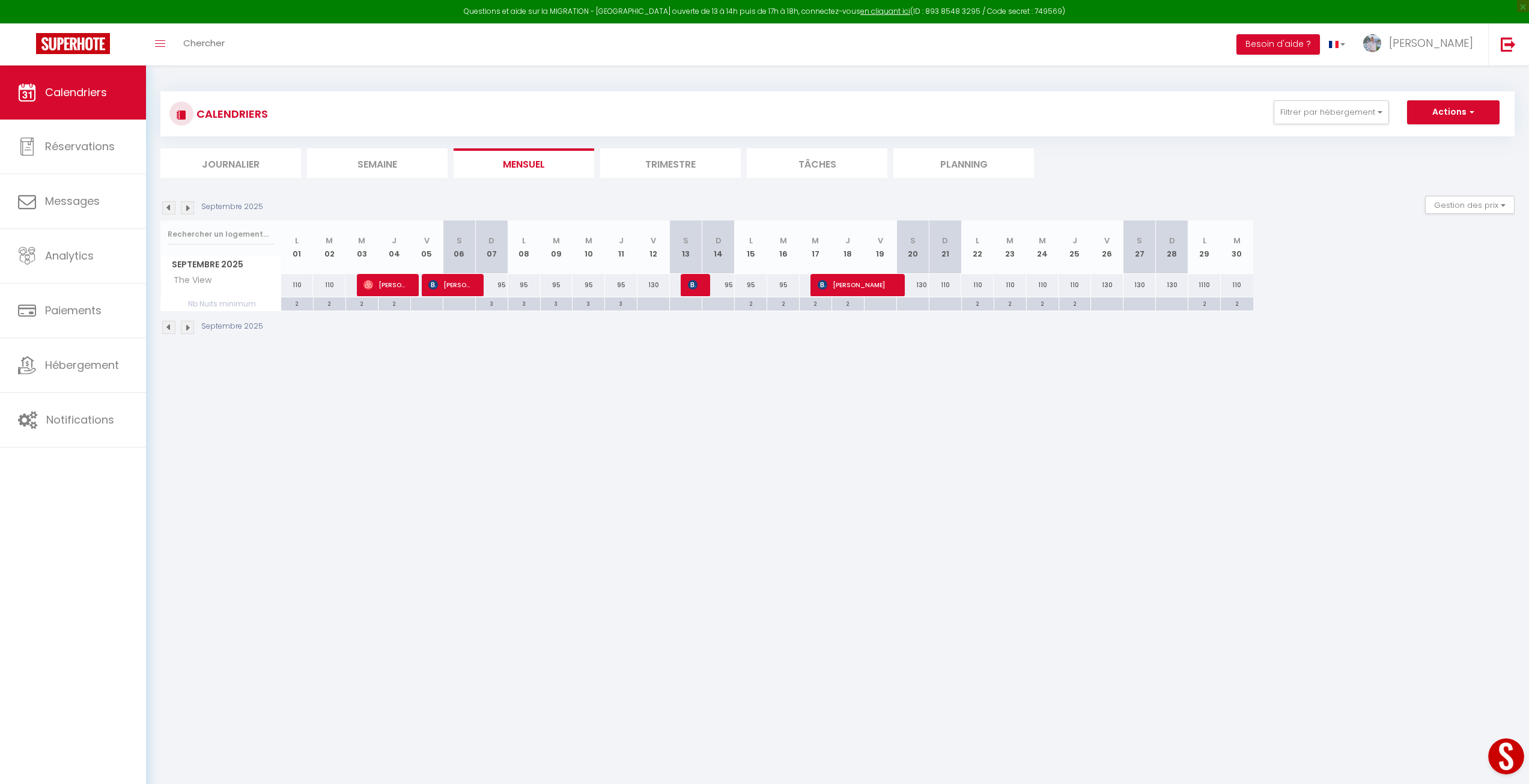
click at [725, 303] on div at bounding box center [718, 304] width 33 height 14
type input "Dim 14 Septembre 2025"
type input "Lun 15 Septembre 2025"
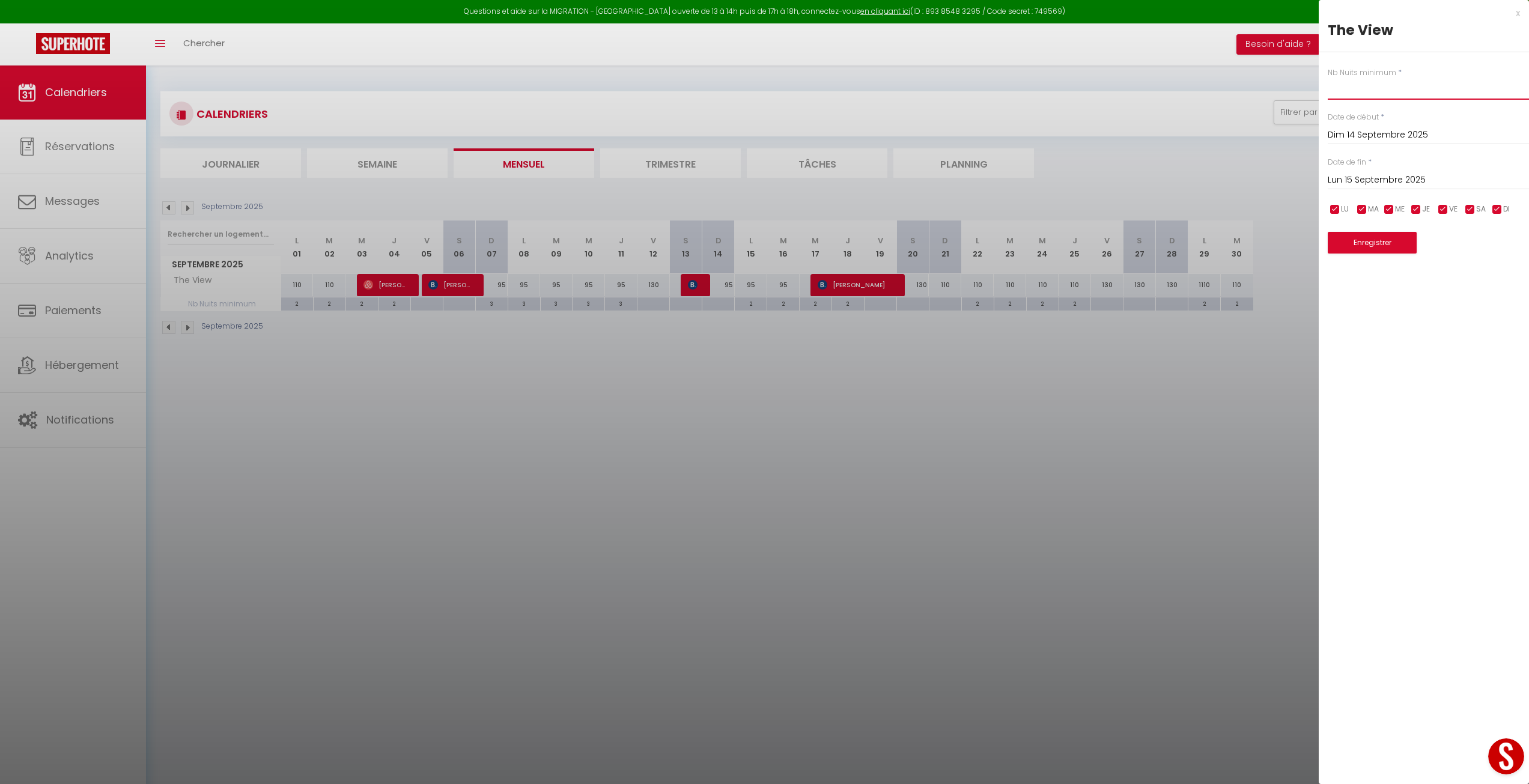
click at [1376, 82] on input "text" at bounding box center [1429, 89] width 201 height 22
type input "2"
drag, startPoint x: 1360, startPoint y: 237, endPoint x: 1371, endPoint y: 252, distance: 18.6
click at [1361, 237] on button "Enregistrer" at bounding box center [1372, 242] width 88 height 22
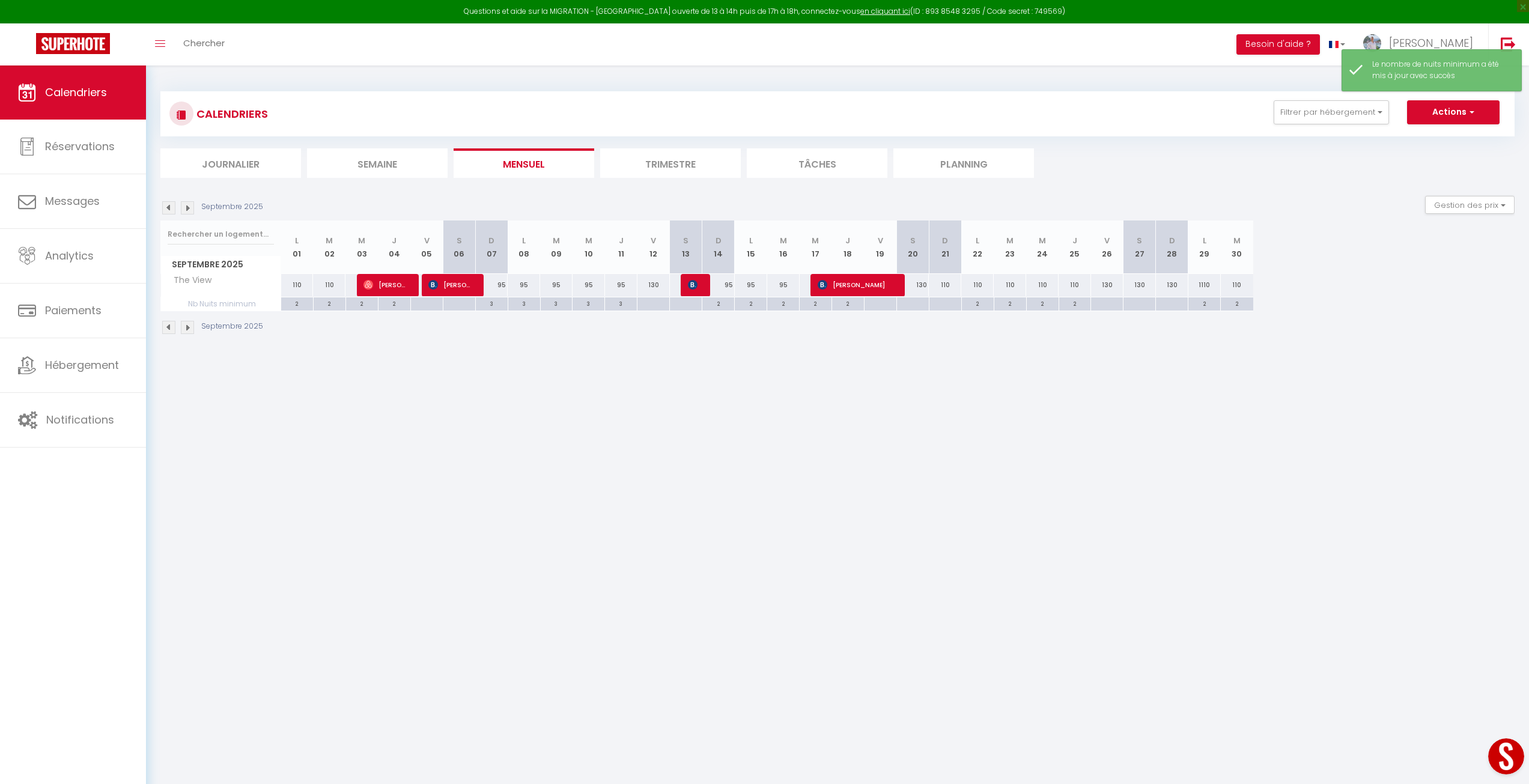
click at [979, 304] on div "2" at bounding box center [978, 302] width 32 height 11
type input "2"
type input "Lun 22 Septembre 2025"
type input "[DATE]"
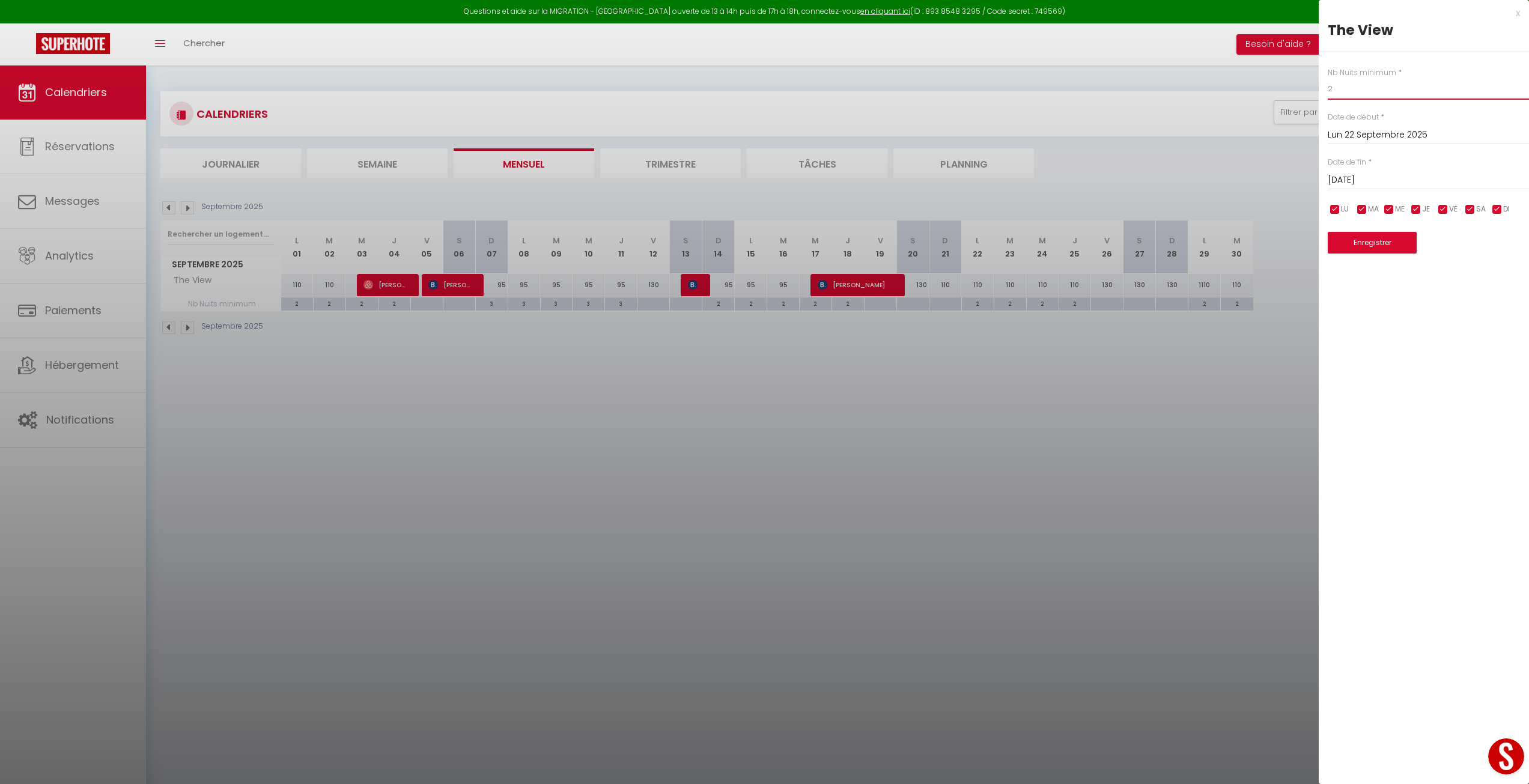
click at [1348, 93] on input "2" at bounding box center [1429, 89] width 201 height 22
click at [1352, 128] on input "Lun 22 Septembre 2025" at bounding box center [1429, 135] width 201 height 16
click at [1336, 280] on span "21" at bounding box center [1341, 275] width 26 height 24
type input "Dim 21 Septembre 2025"
click at [1409, 175] on input "[DATE]" at bounding box center [1429, 180] width 201 height 16
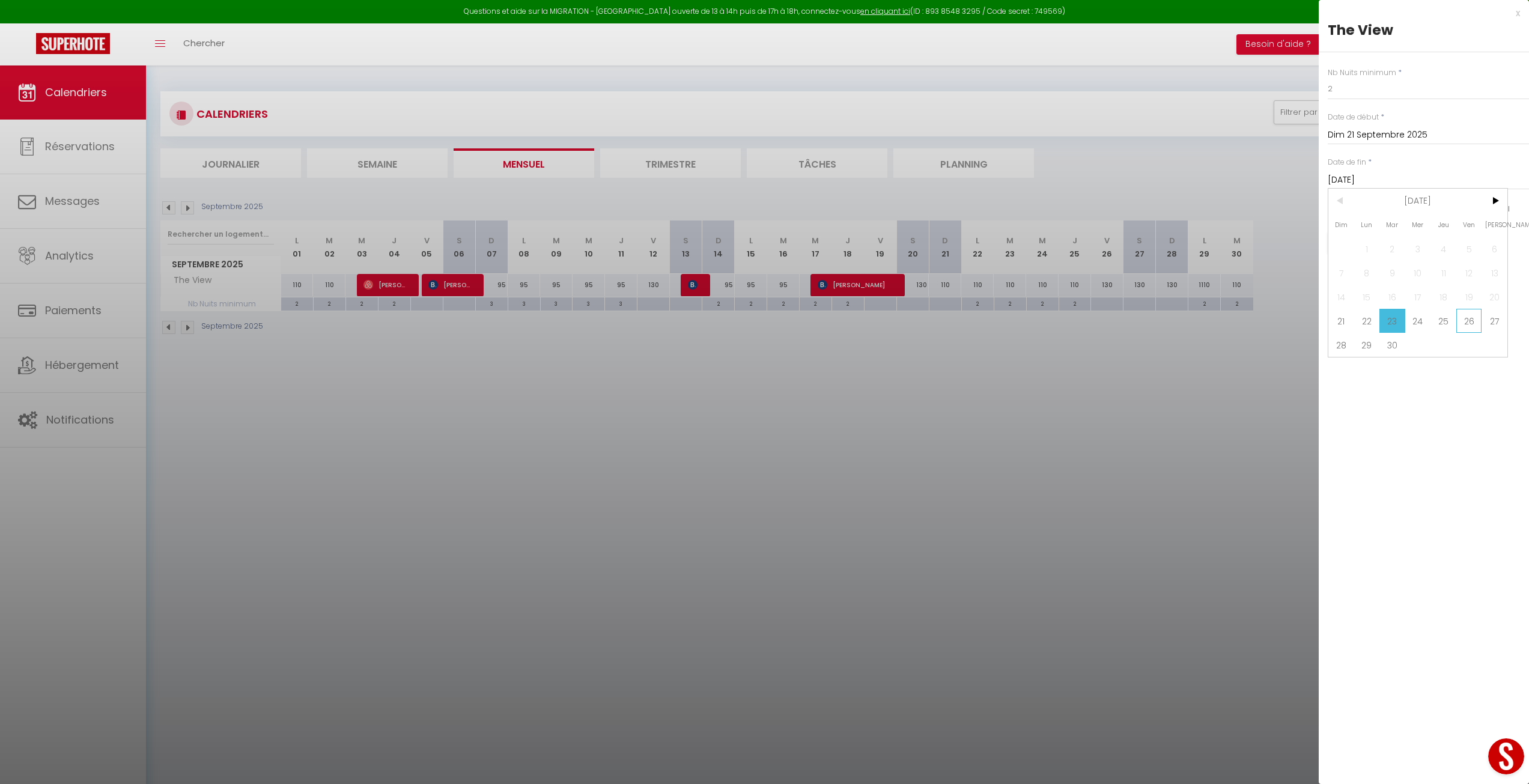
click at [1470, 322] on span "26" at bounding box center [1469, 321] width 26 height 24
type input "Ven 26 Septembre 2025"
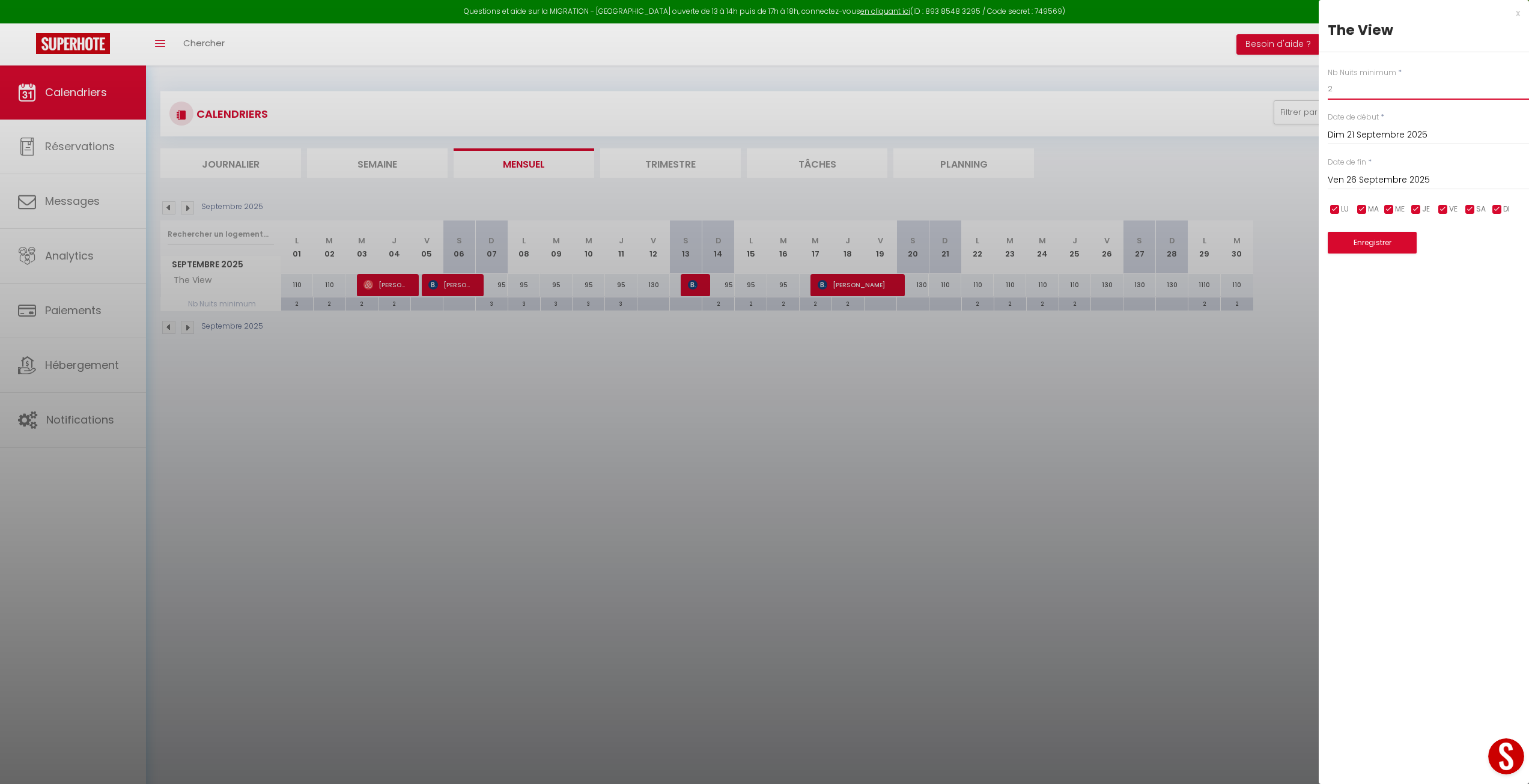
click at [1345, 88] on input "2" at bounding box center [1429, 89] width 201 height 22
type input "2"
type input "3"
click at [1381, 248] on button "Enregistrer" at bounding box center [1372, 242] width 88 height 22
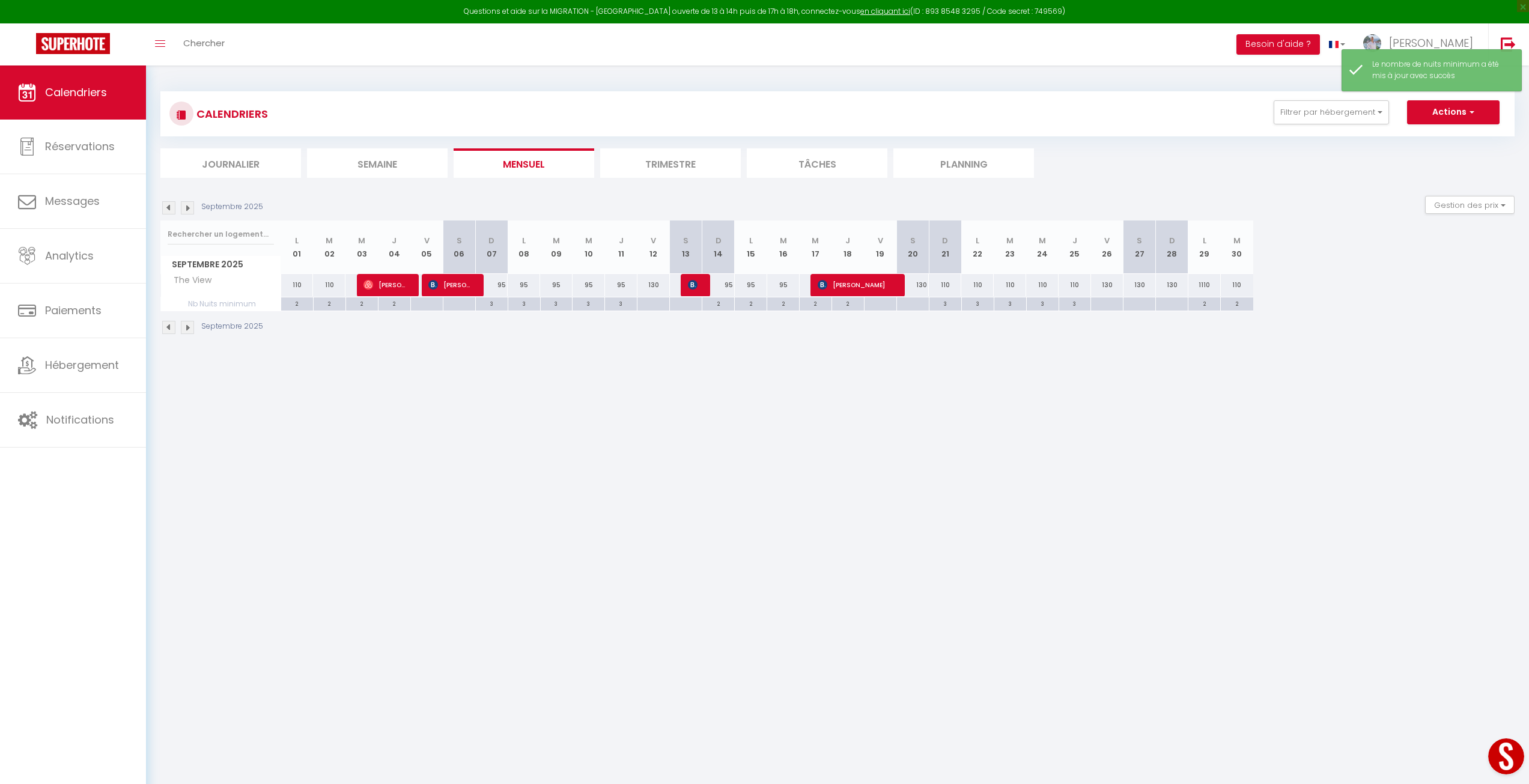
click at [948, 287] on div "110" at bounding box center [944, 285] width 33 height 22
type input "110"
type input "Dim 21 Septembre 2025"
type input "Lun 22 Septembre 2025"
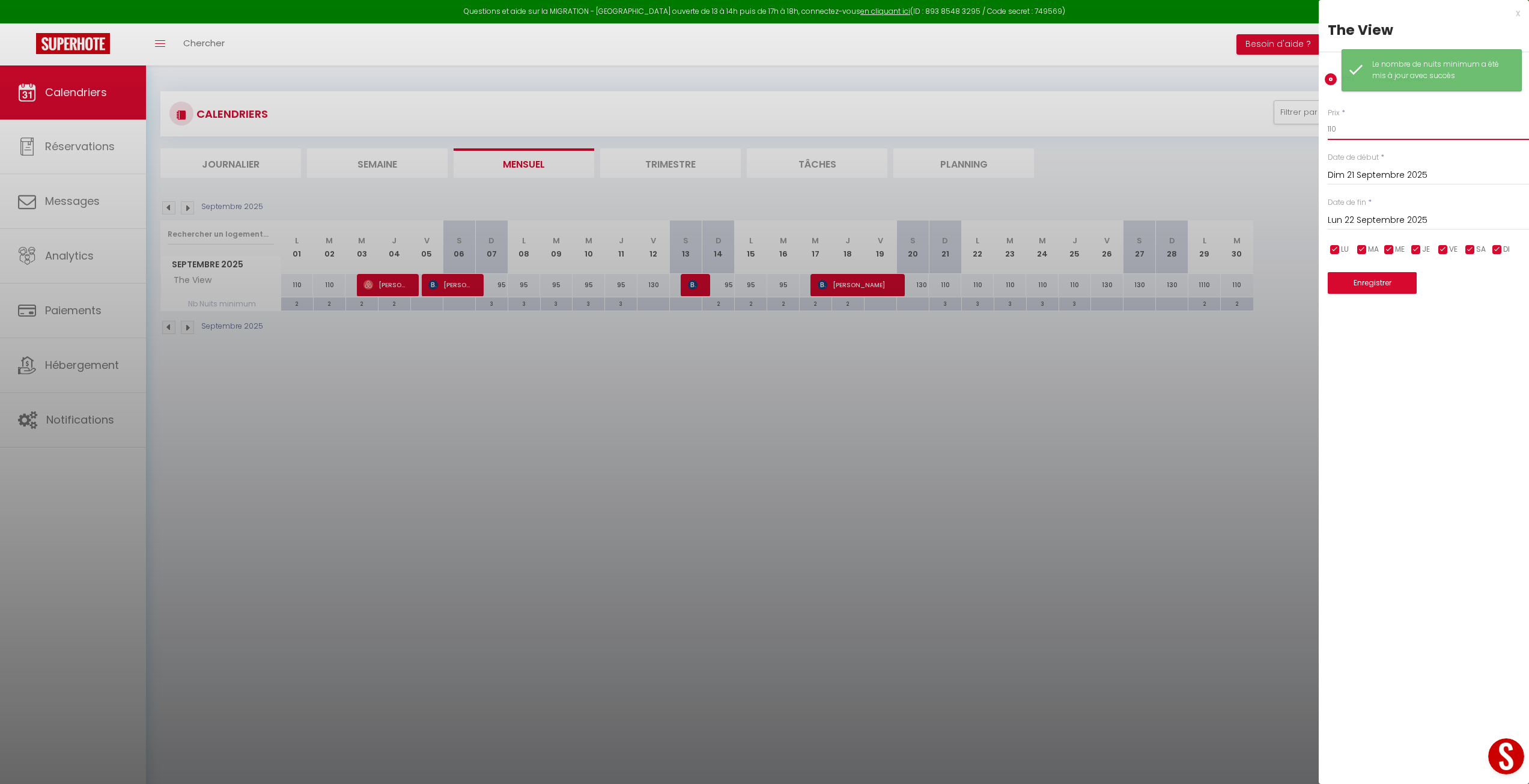
drag, startPoint x: 1342, startPoint y: 127, endPoint x: 1316, endPoint y: 127, distance: 26.0
click at [1316, 127] on body "Questions et aide sur la MIGRATION - [GEOGRAPHIC_DATA] ouverte de 13 à 14h puis…" at bounding box center [764, 457] width 1529 height 784
type input "95"
click at [1352, 214] on input "Lun 22 Septembre 2025" at bounding box center [1429, 221] width 201 height 16
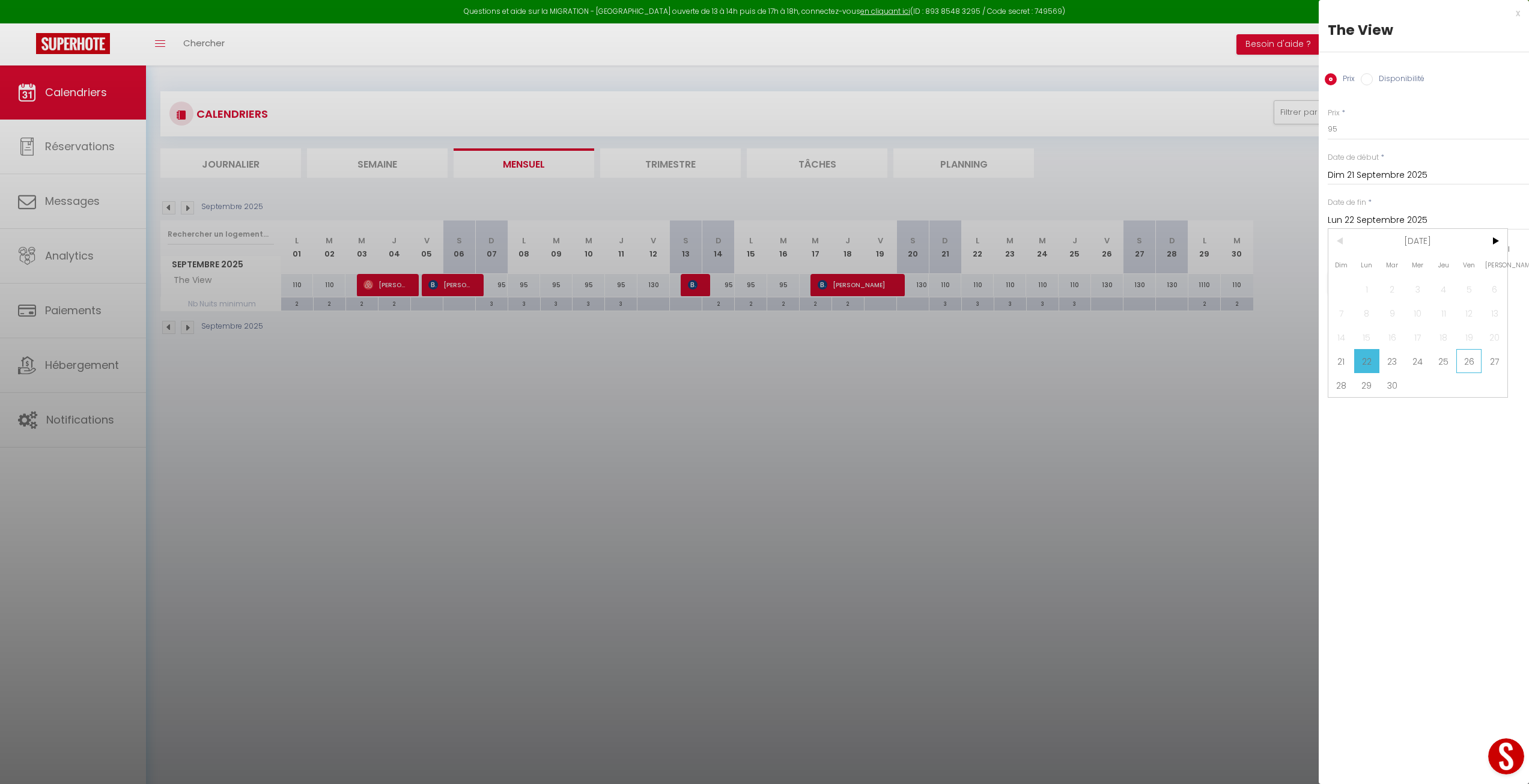
click at [1464, 361] on span "26" at bounding box center [1469, 361] width 26 height 24
type input "Ven 26 Septembre 2025"
click at [1375, 280] on button "Enregistrer" at bounding box center [1372, 283] width 88 height 22
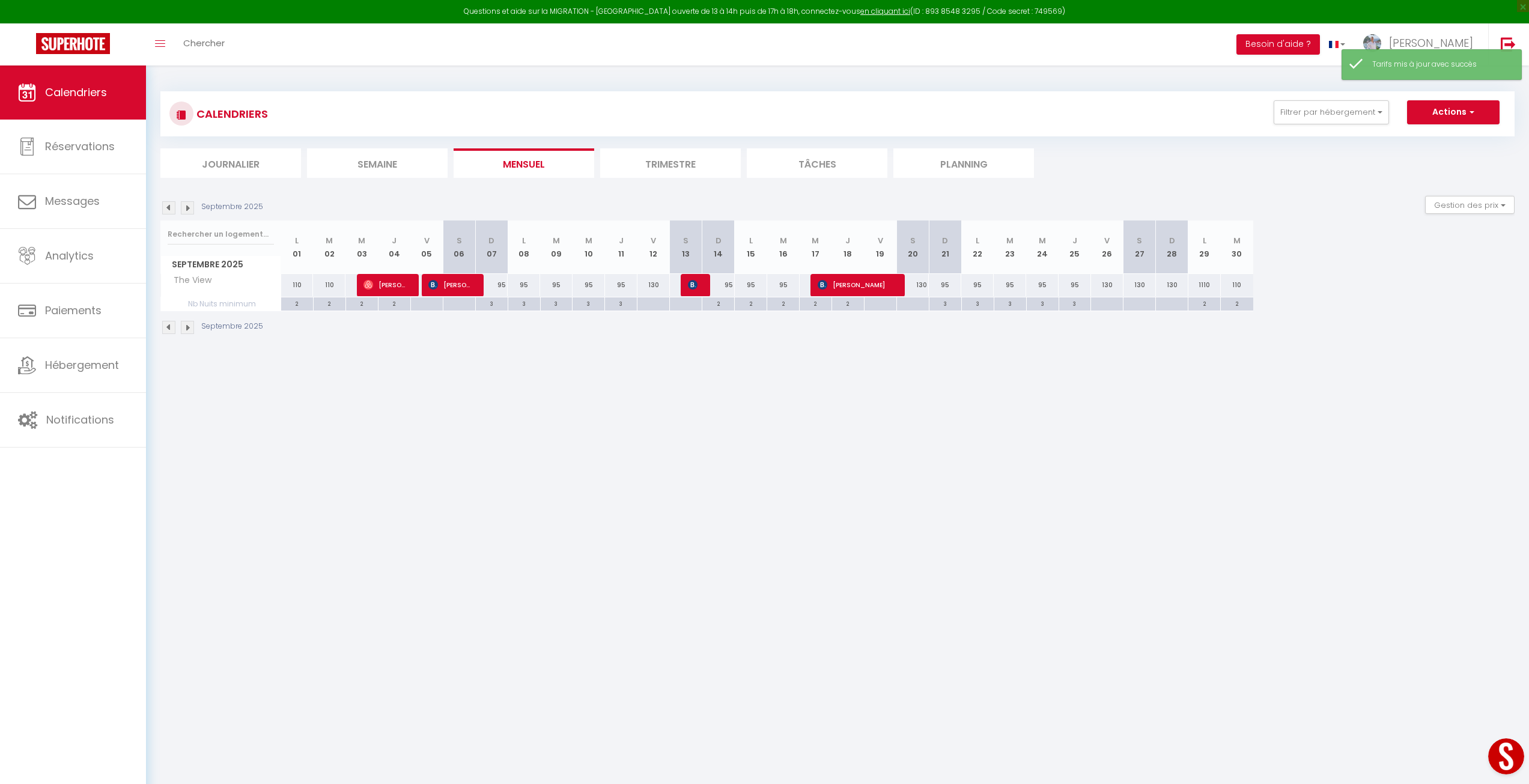
click at [696, 169] on li "Trimestre" at bounding box center [670, 163] width 140 height 30
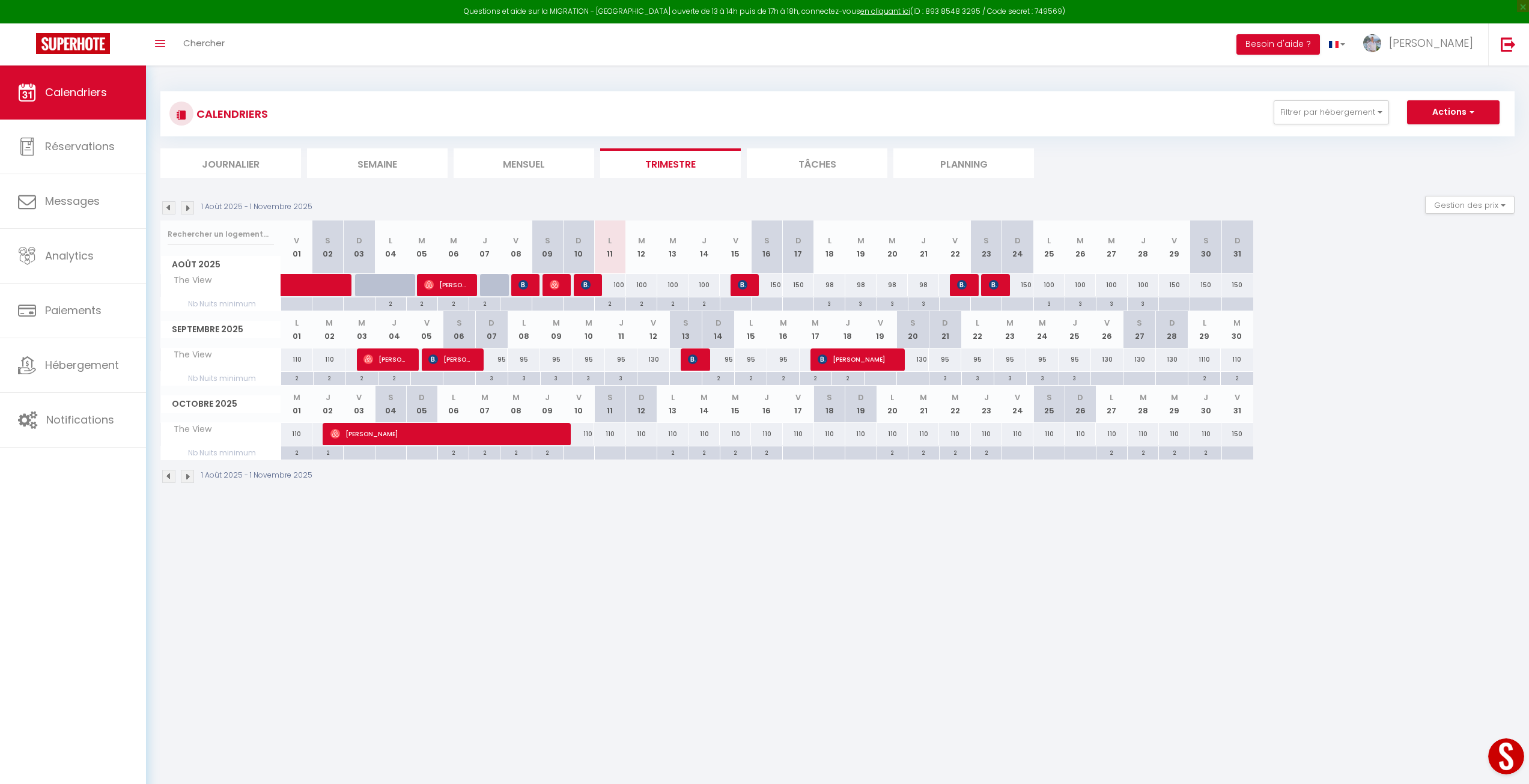
drag, startPoint x: 1182, startPoint y: 361, endPoint x: 1176, endPoint y: 374, distance: 14.3
click at [1181, 361] on div "130" at bounding box center [1172, 360] width 33 height 22
type input "130"
type input "Dim 28 Septembre 2025"
type input "Lun 29 Septembre 2025"
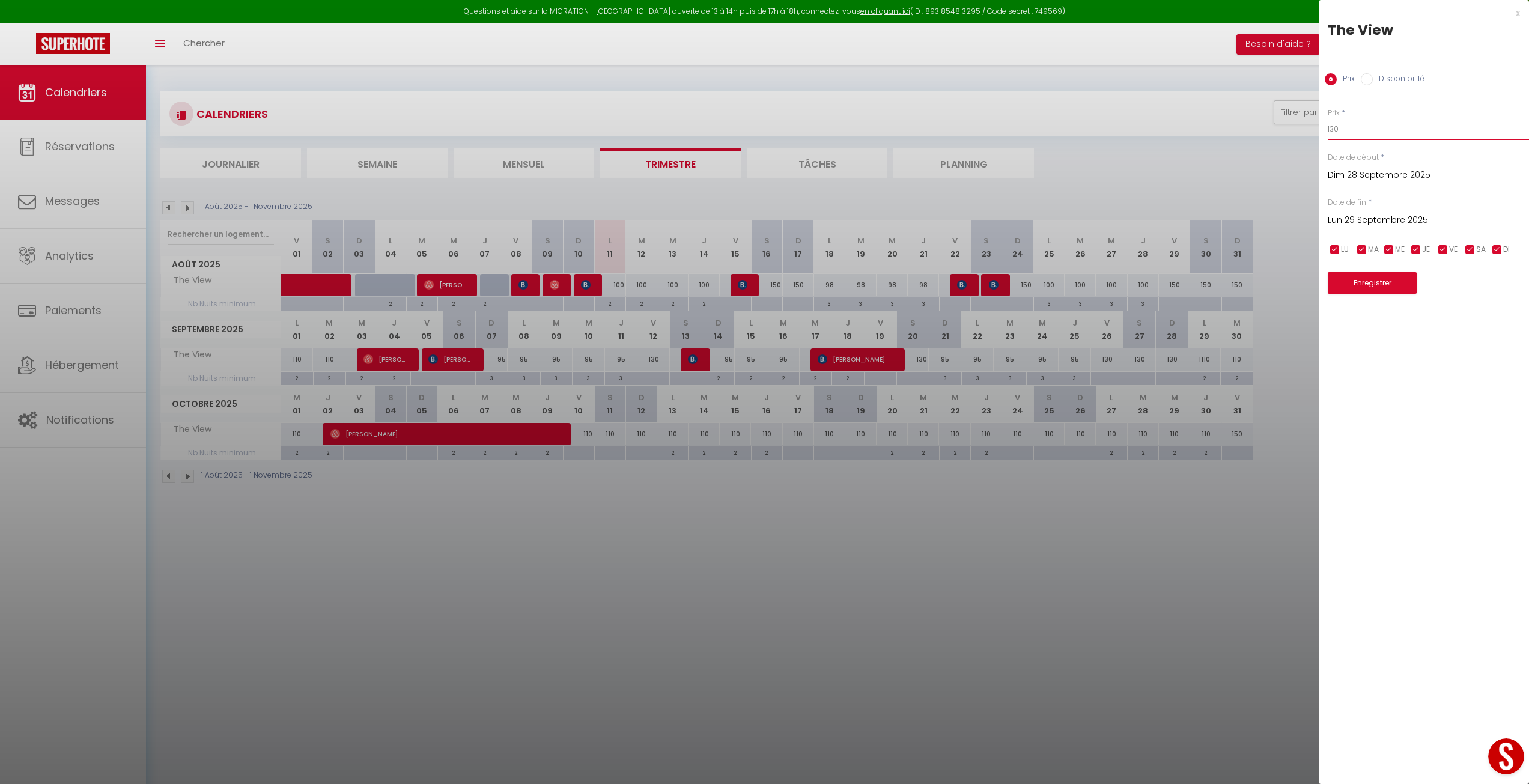
drag, startPoint x: 1360, startPoint y: 119, endPoint x: 1317, endPoint y: 120, distance: 43.0
click at [1317, 120] on body "Questions et aide sur la MIGRATION - [GEOGRAPHIC_DATA] ouverte de 13 à 14h puis…" at bounding box center [764, 457] width 1529 height 784
type input "95"
click at [1457, 378] on div "x The View Prix Disponibilité Prix * 95 Statut * Disponible Indisponible Date d…" at bounding box center [1425, 392] width 211 height 784
click at [1409, 204] on div "Date de fin * [DATE] < [DATE] > Dim Lun Mar Mer Jeu Ven Sam 1 2 3 4 5 6 7 8 9 1…" at bounding box center [1429, 213] width 201 height 33
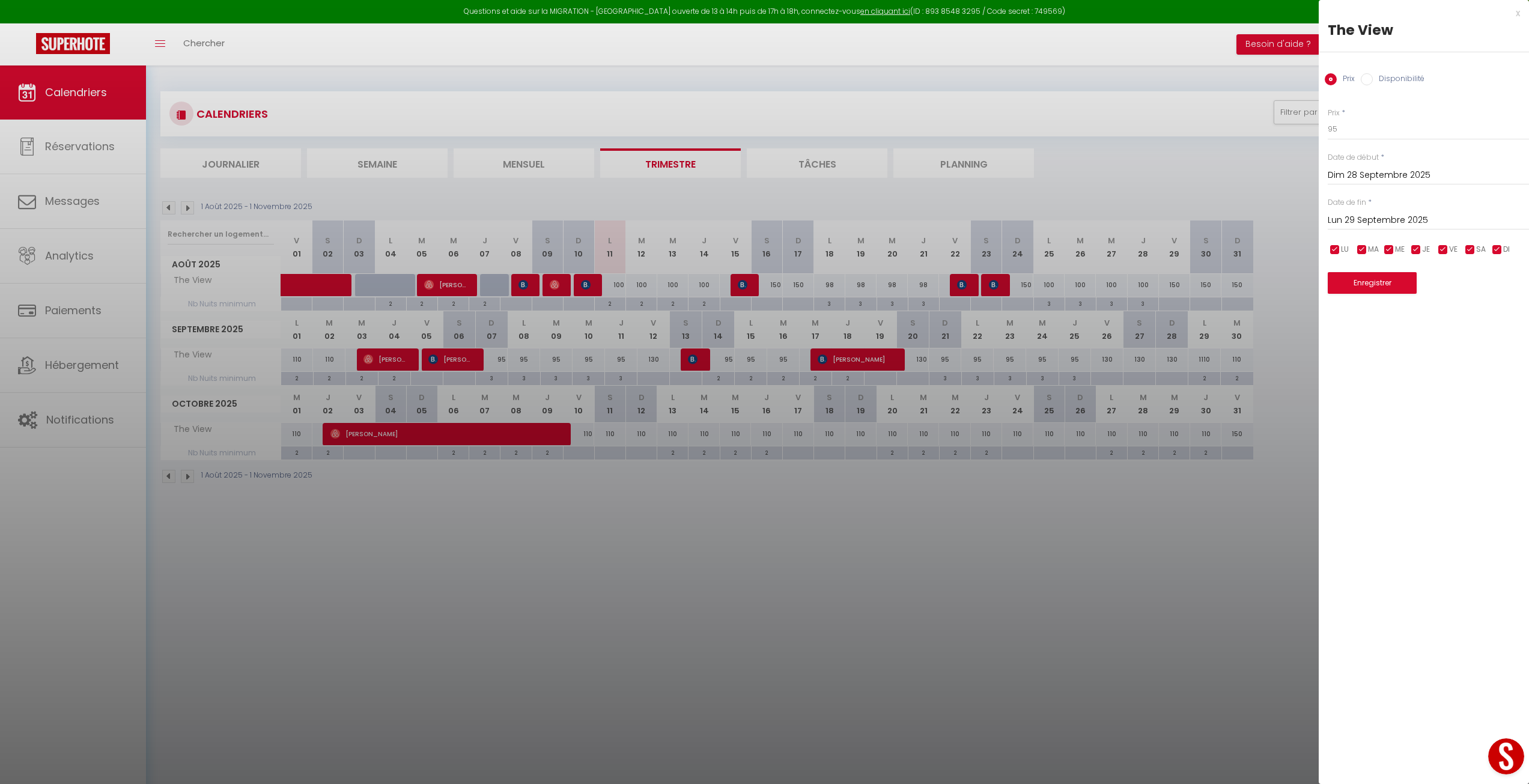
click at [1416, 219] on input "Lun 29 Septembre 2025" at bounding box center [1429, 221] width 201 height 16
click at [1492, 240] on span ">" at bounding box center [1494, 240] width 26 height 24
click at [1451, 288] on span "2" at bounding box center [1444, 289] width 26 height 24
type input "Jeu 02 Octobre 2025"
click at [1383, 289] on button "Enregistrer" at bounding box center [1372, 283] width 88 height 22
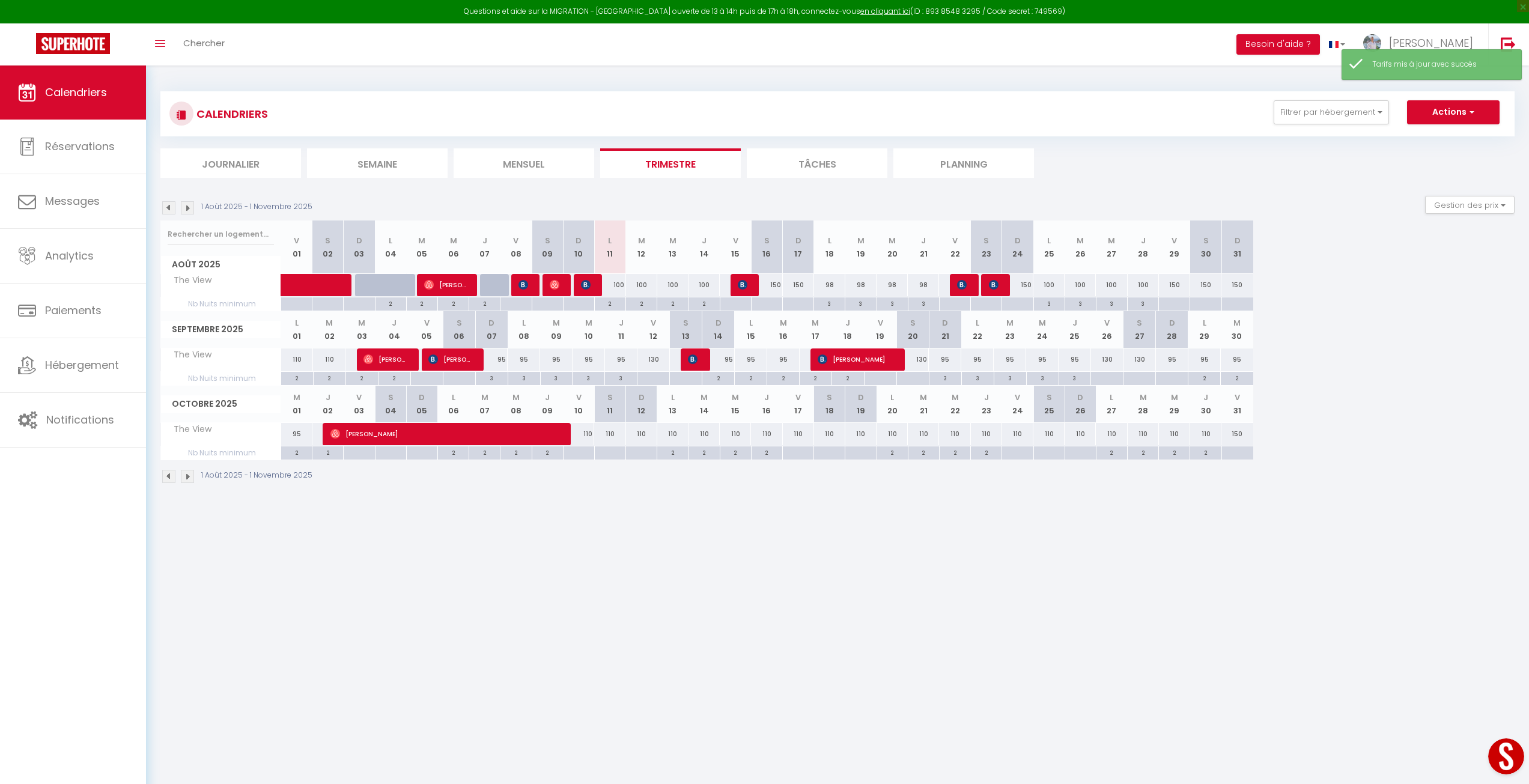
click at [1177, 379] on div at bounding box center [1171, 379] width 33 height 14
type input "Dim 28 Septembre 2025"
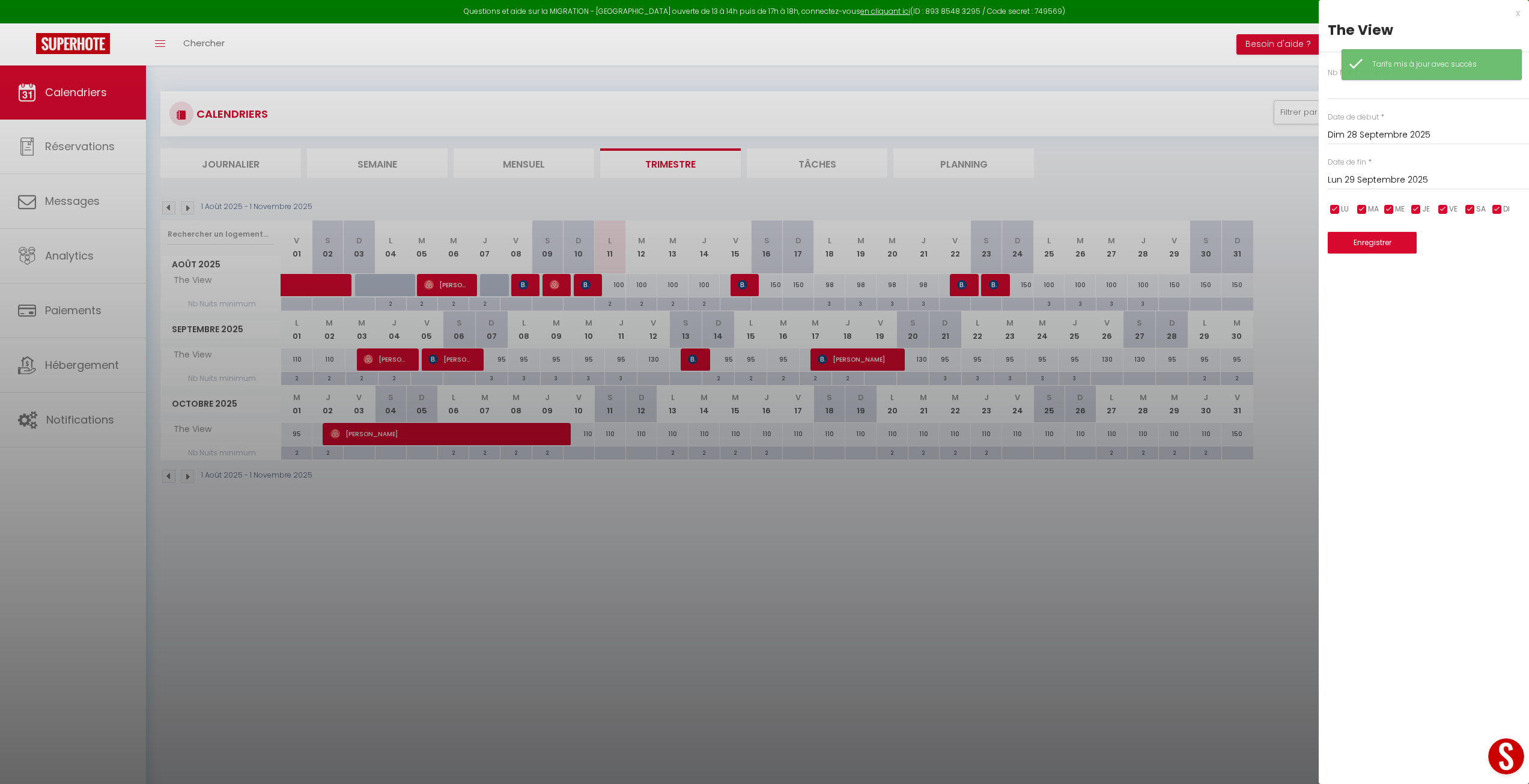
click at [1365, 178] on input "Lun 29 Septembre 2025" at bounding box center [1429, 180] width 201 height 16
click at [1500, 201] on span ">" at bounding box center [1494, 201] width 26 height 24
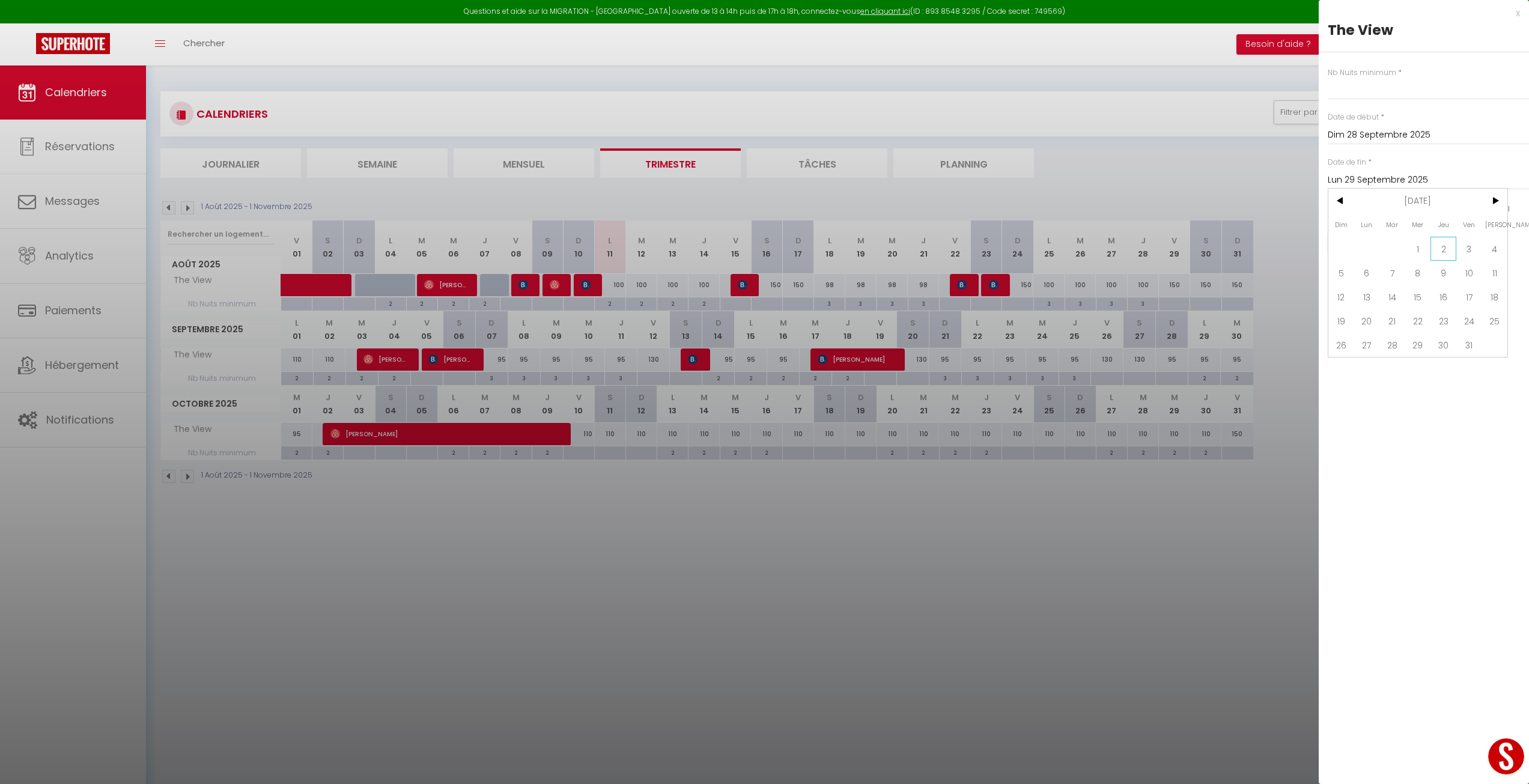
click at [1445, 243] on span "2" at bounding box center [1444, 248] width 26 height 24
type input "Jeu 02 Octobre 2025"
click at [1362, 91] on input "text" at bounding box center [1429, 89] width 201 height 22
type input "3"
click at [1394, 246] on button "Enregistrer" at bounding box center [1372, 242] width 88 height 22
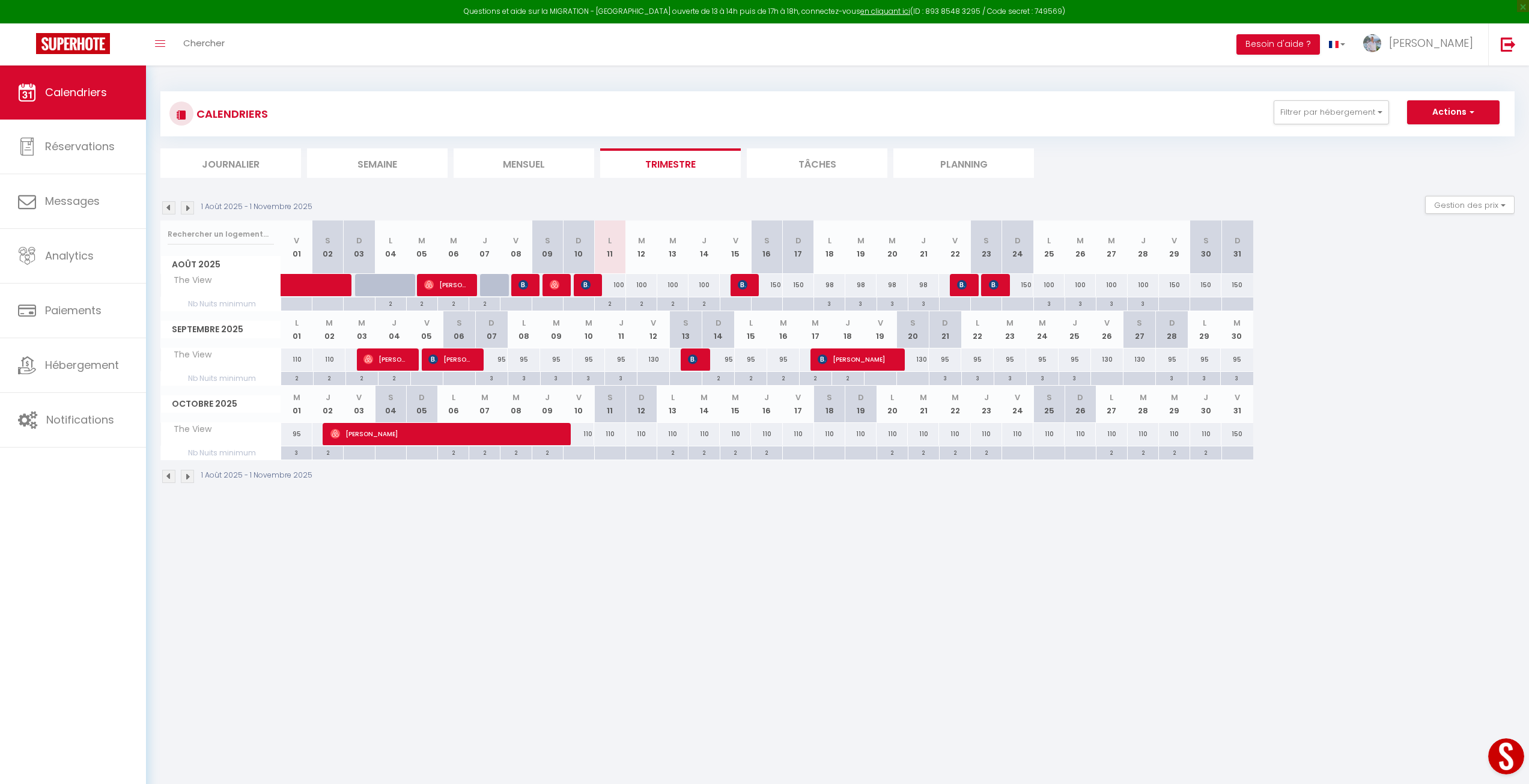
click at [1019, 640] on body "Questions et aide sur la MIGRATION - [GEOGRAPHIC_DATA] ouverte de 13 à 14h puis…" at bounding box center [764, 457] width 1529 height 784
click at [187, 211] on img at bounding box center [187, 207] width 13 height 13
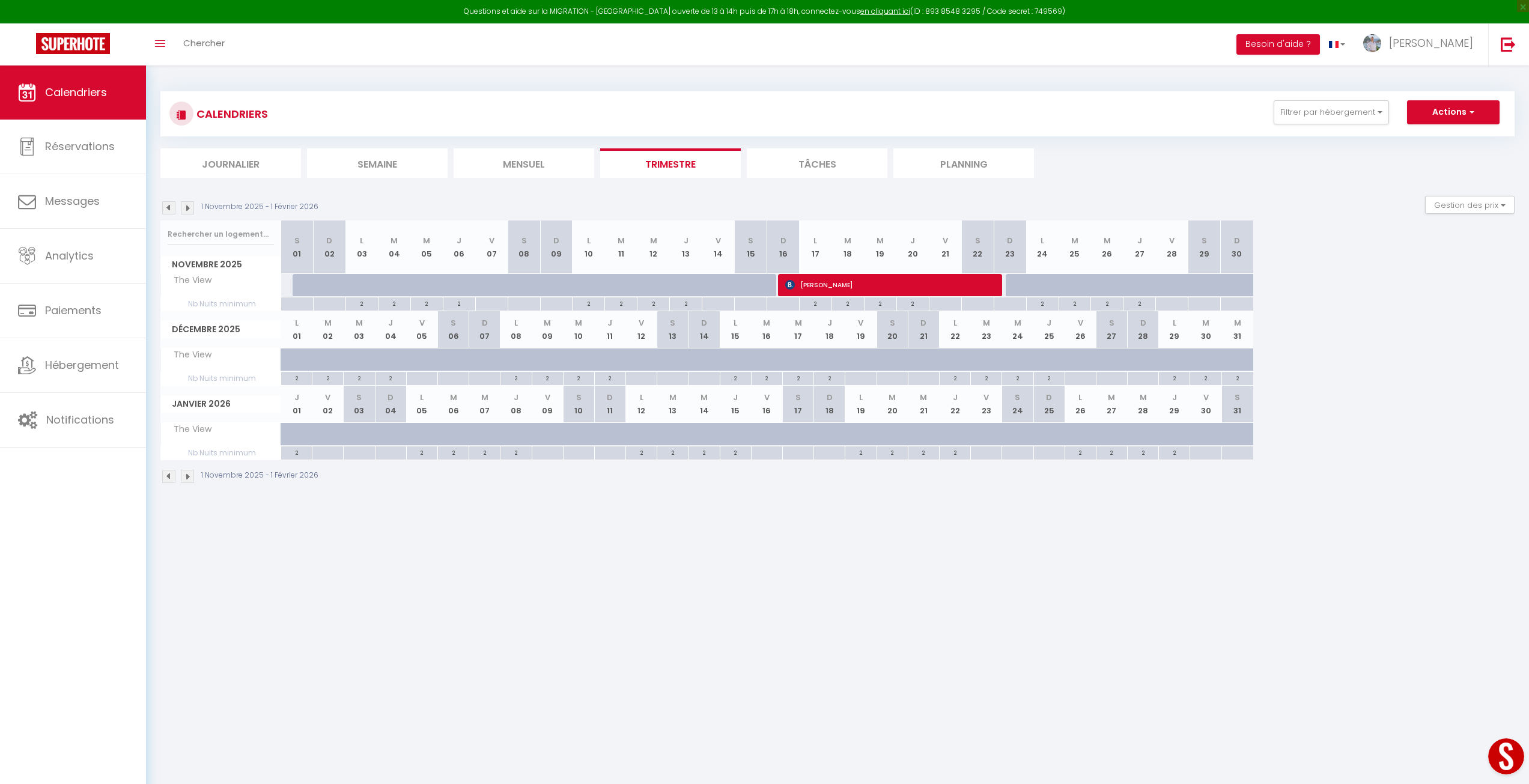
click at [192, 212] on img at bounding box center [187, 207] width 13 height 13
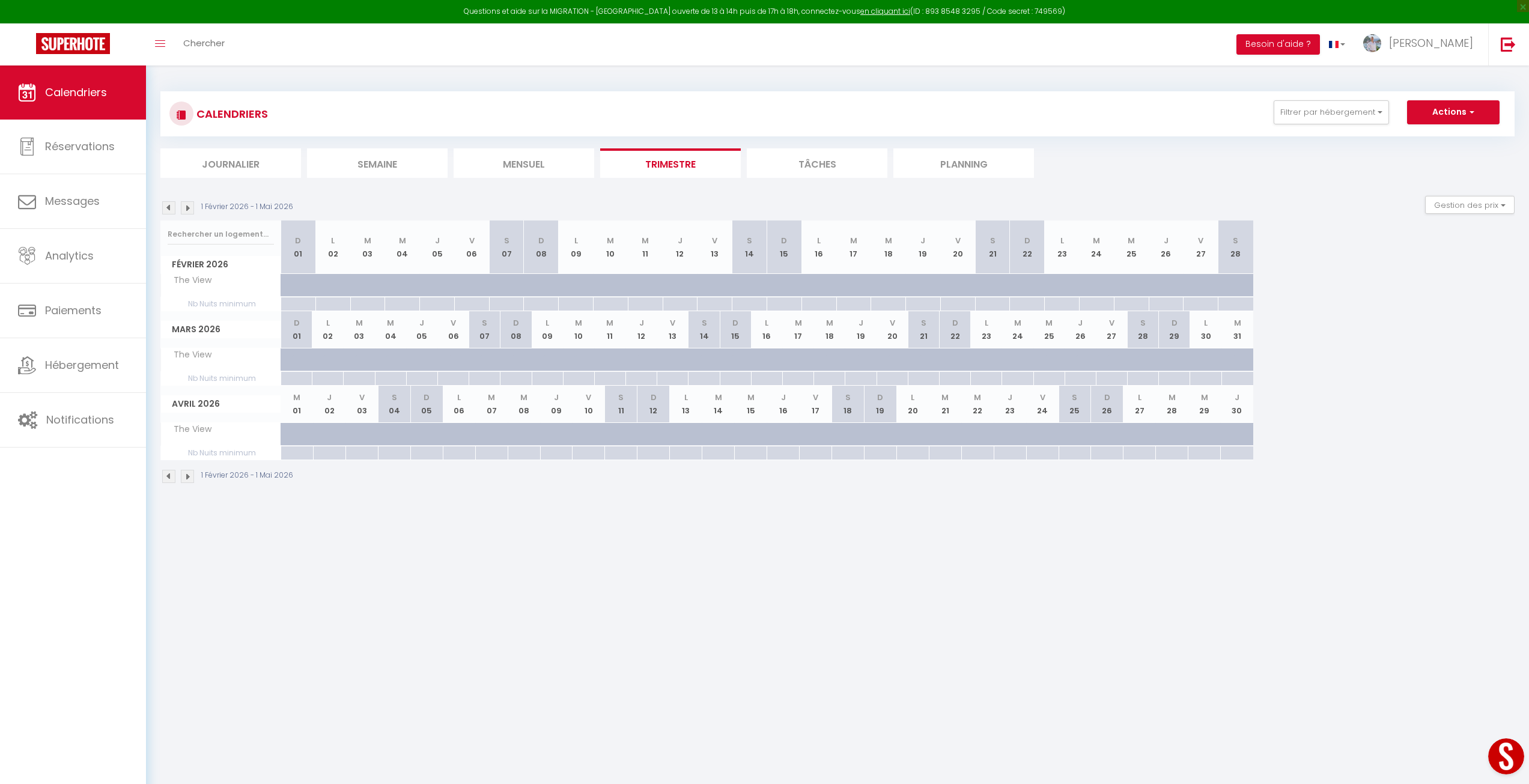
click at [192, 212] on img at bounding box center [187, 207] width 13 height 13
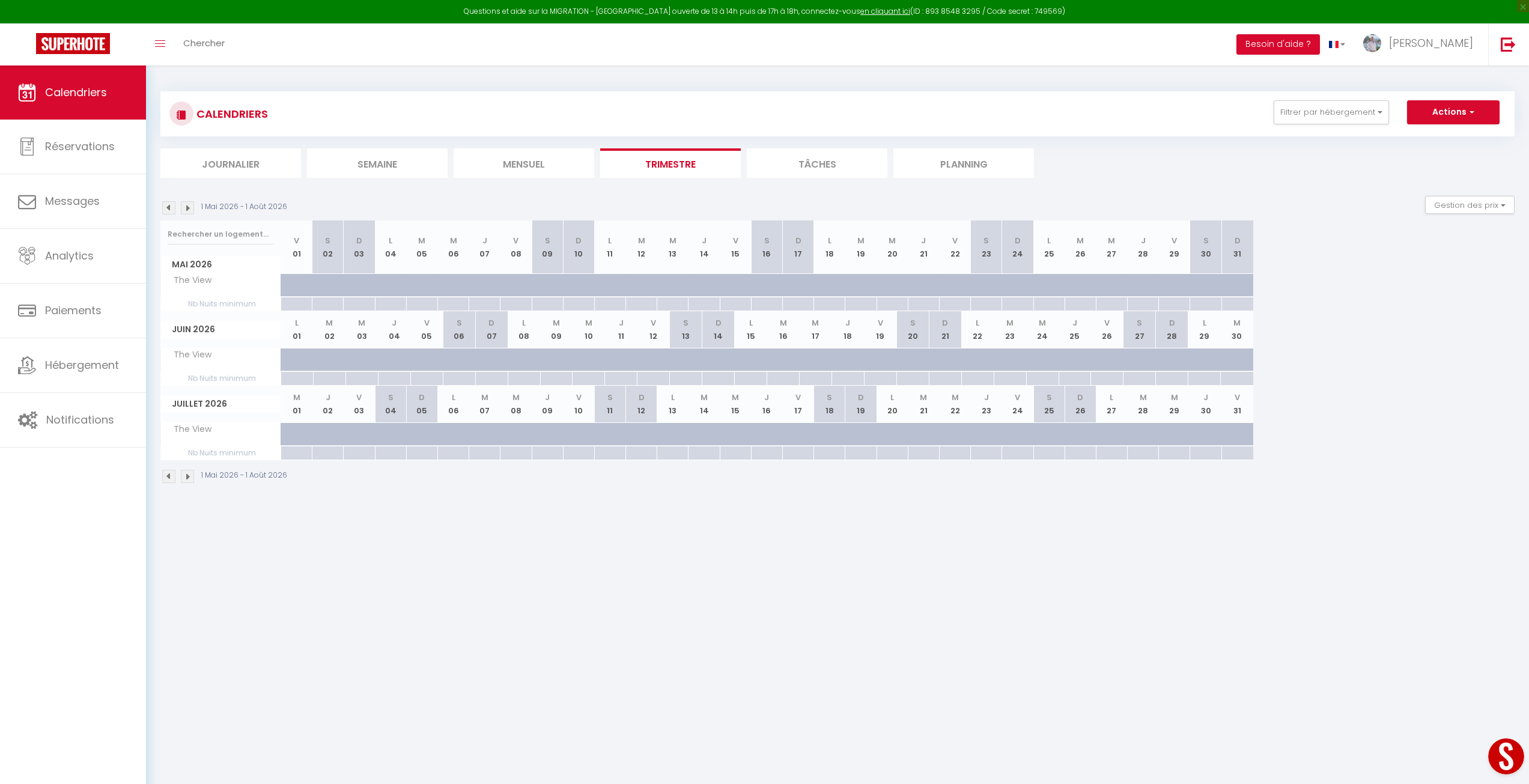
click at [192, 212] on img at bounding box center [187, 207] width 13 height 13
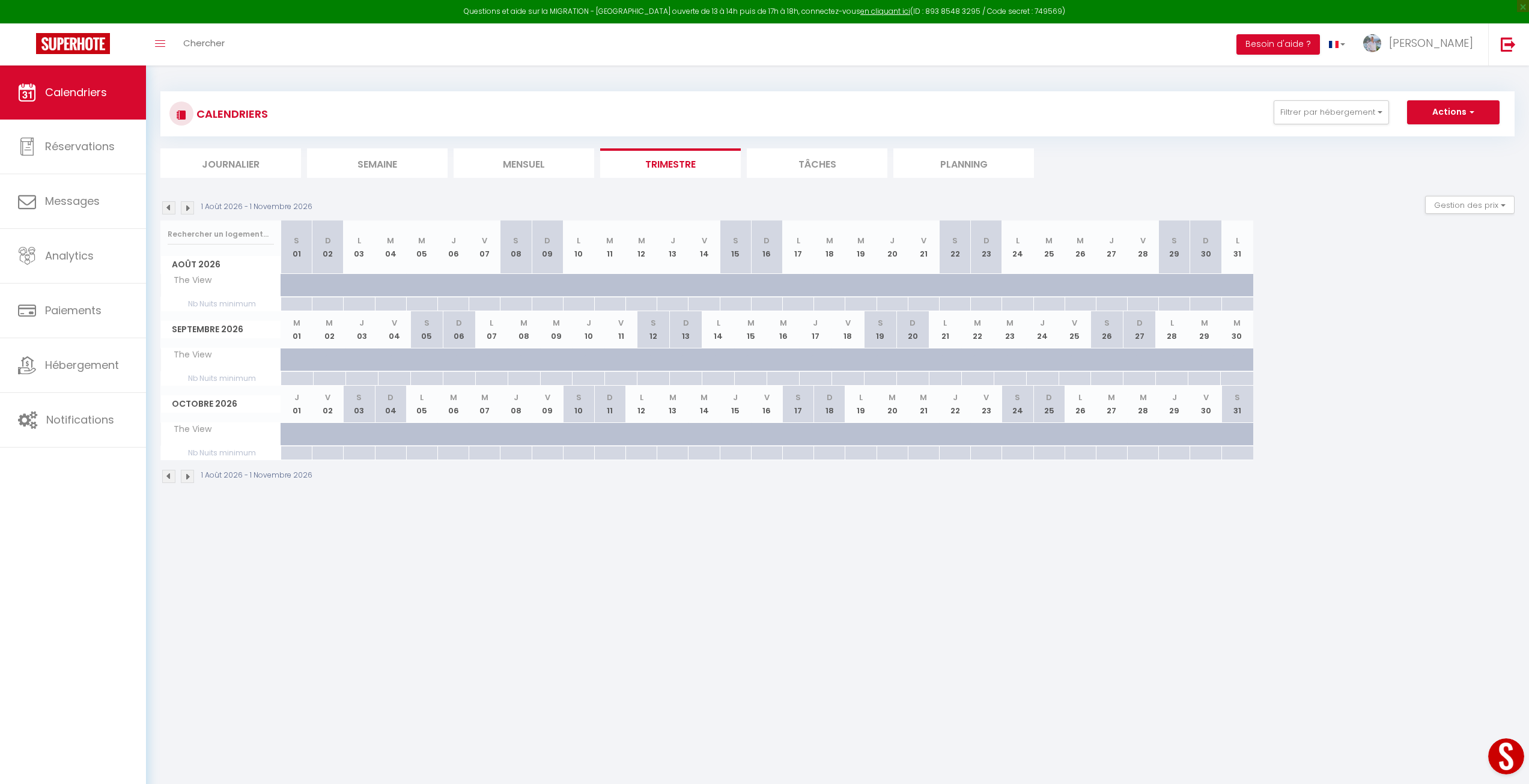
click at [169, 208] on img at bounding box center [168, 207] width 13 height 13
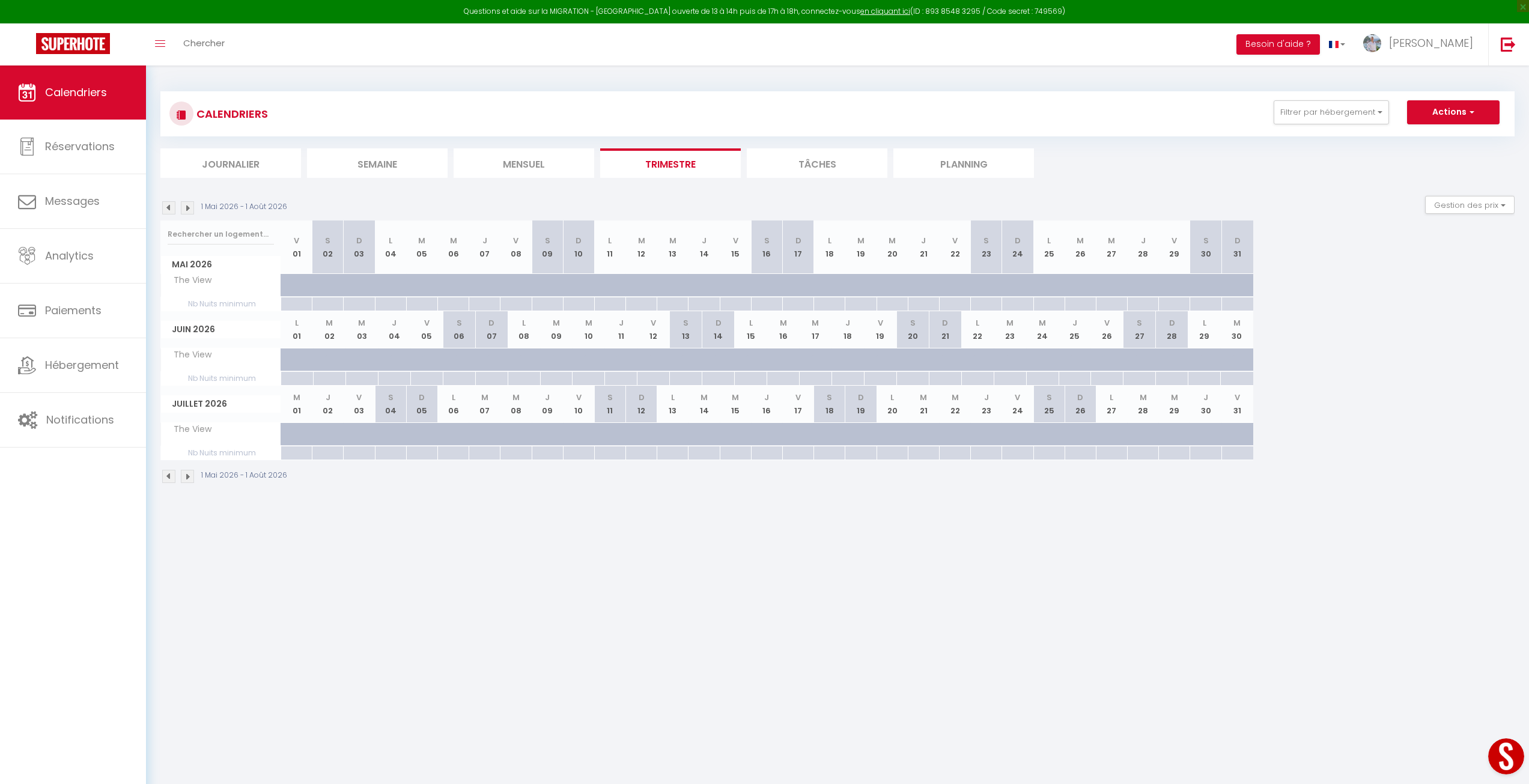
click at [169, 208] on img at bounding box center [168, 207] width 13 height 13
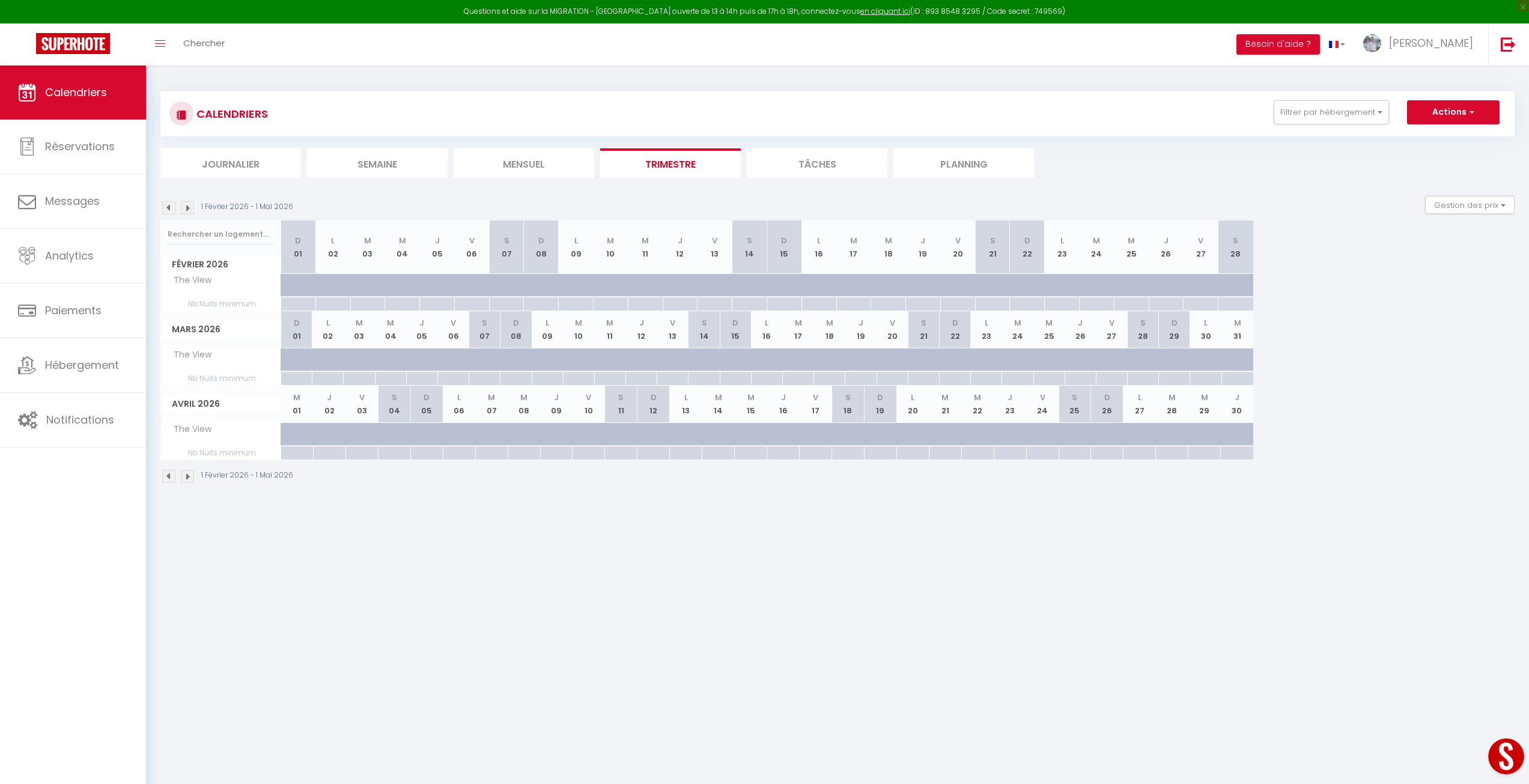
click at [169, 208] on img at bounding box center [168, 207] width 13 height 13
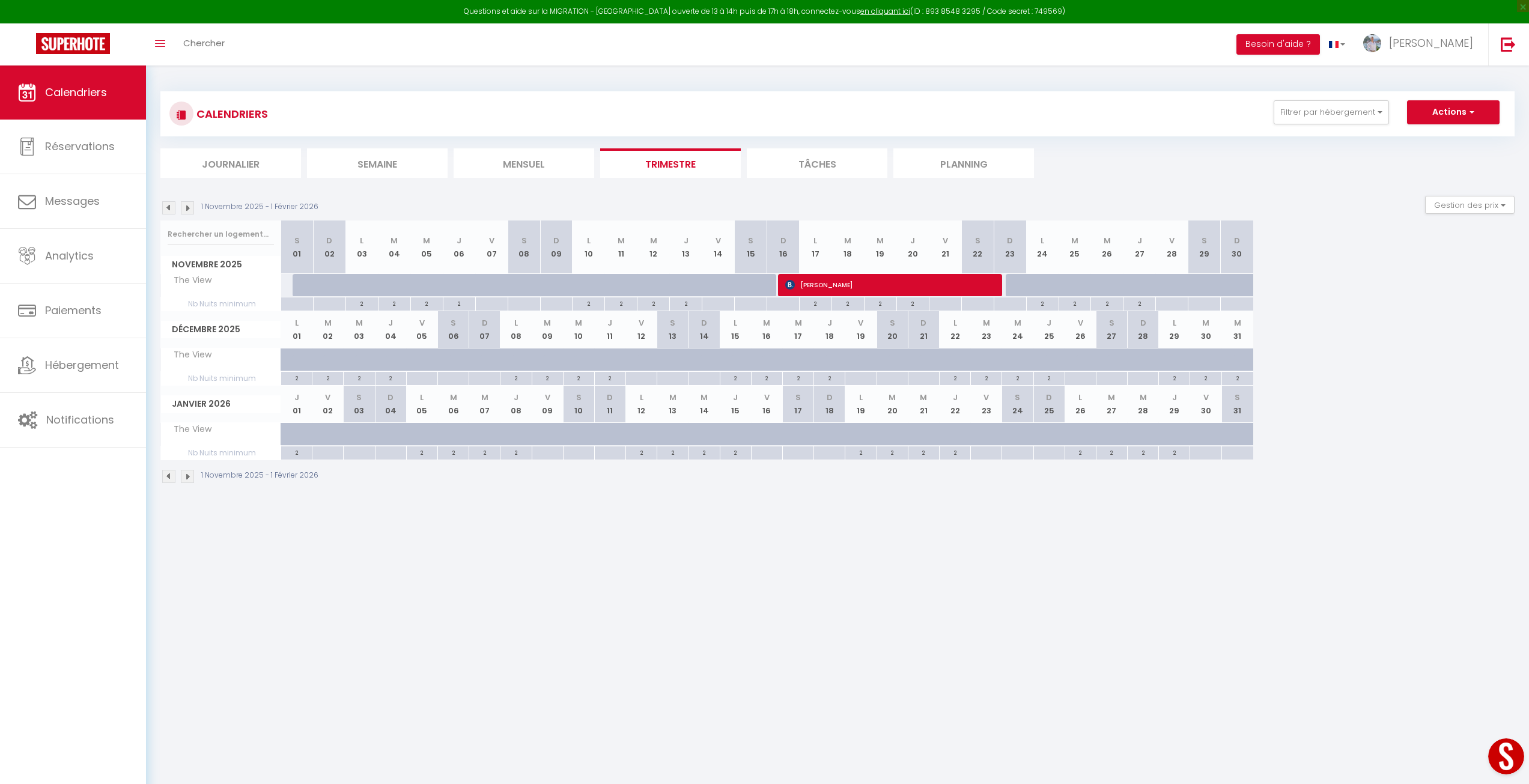
click at [169, 205] on img at bounding box center [168, 207] width 13 height 13
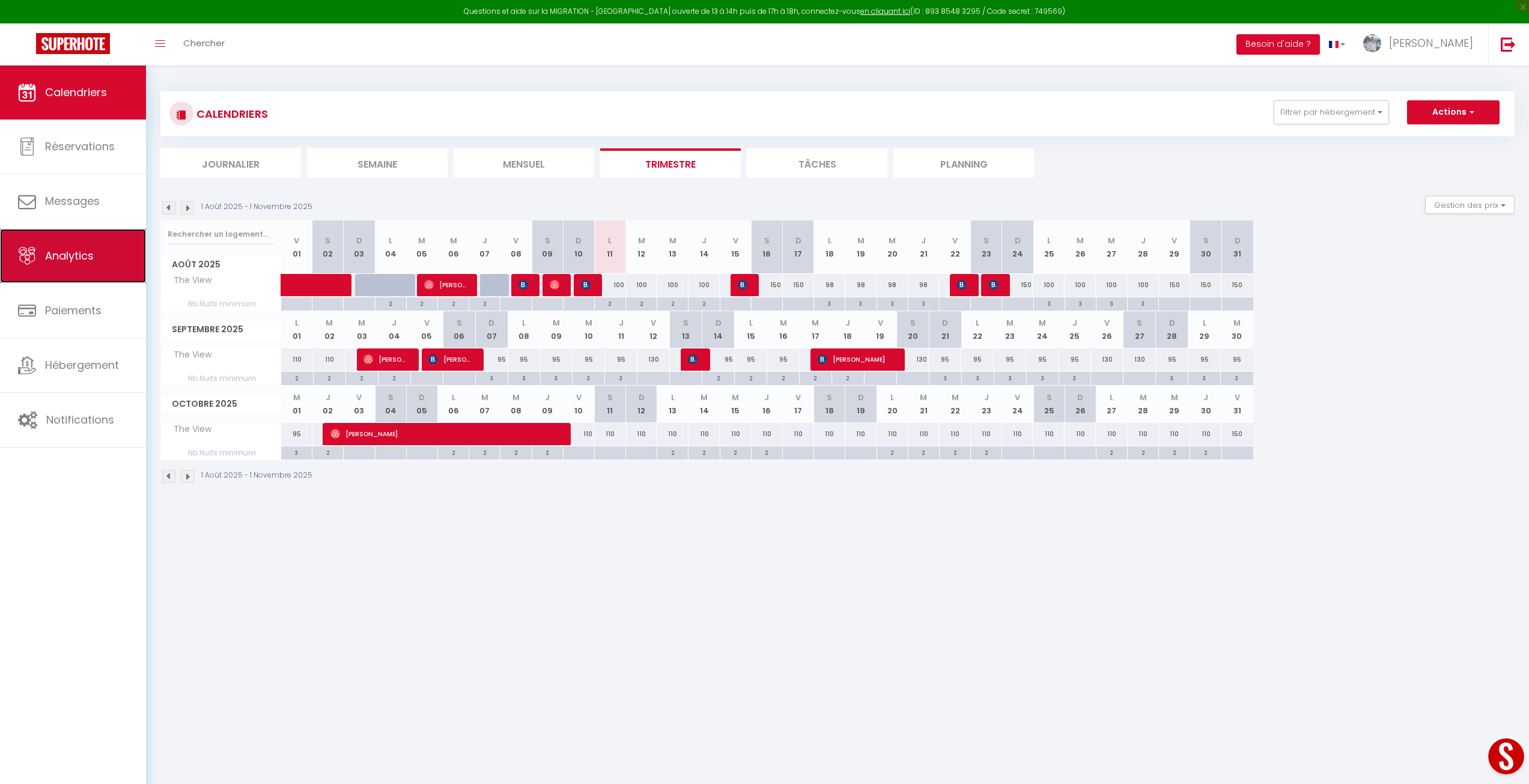
click at [99, 262] on link "Analytics" at bounding box center [73, 255] width 146 height 54
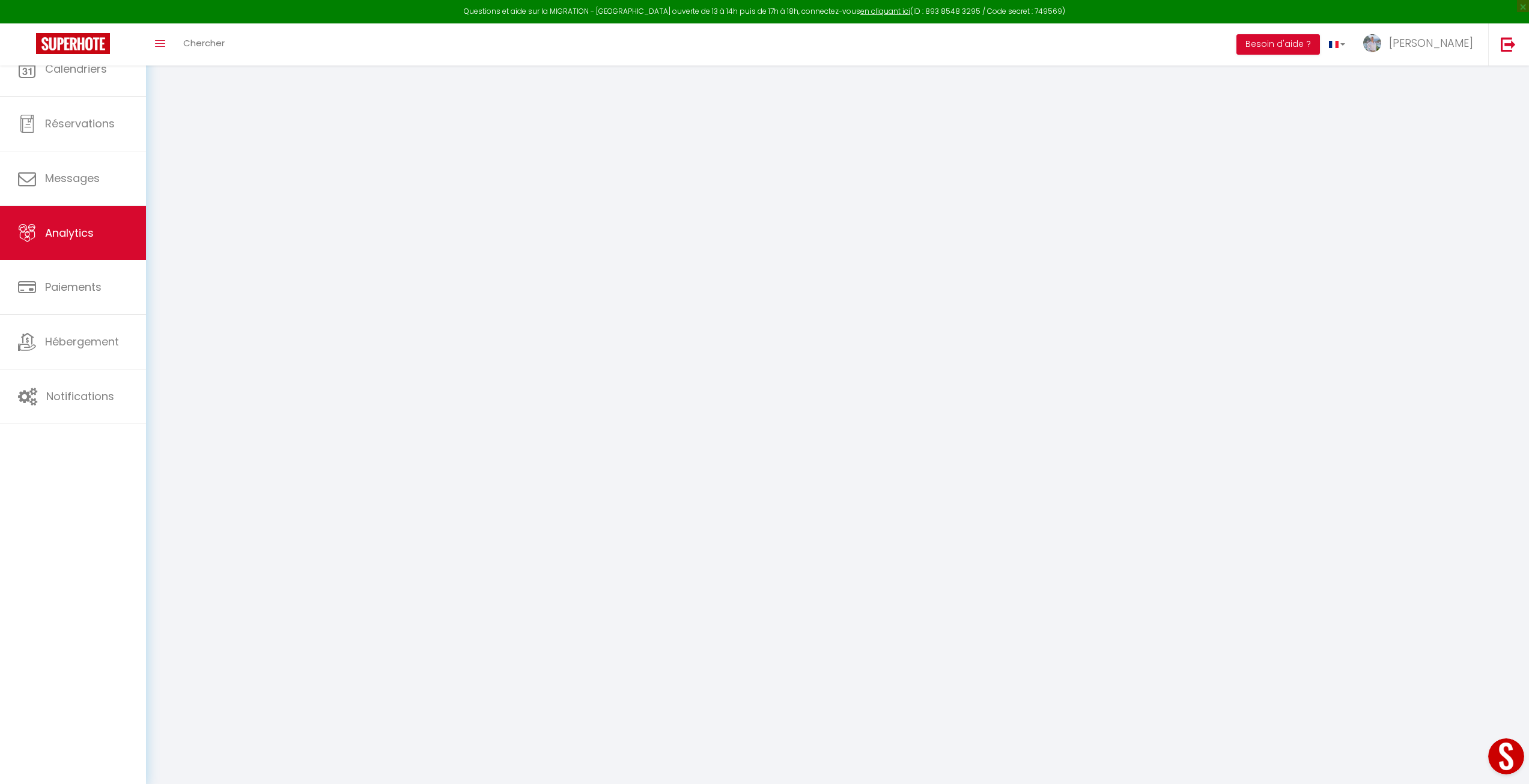
select select "2025"
select select "8"
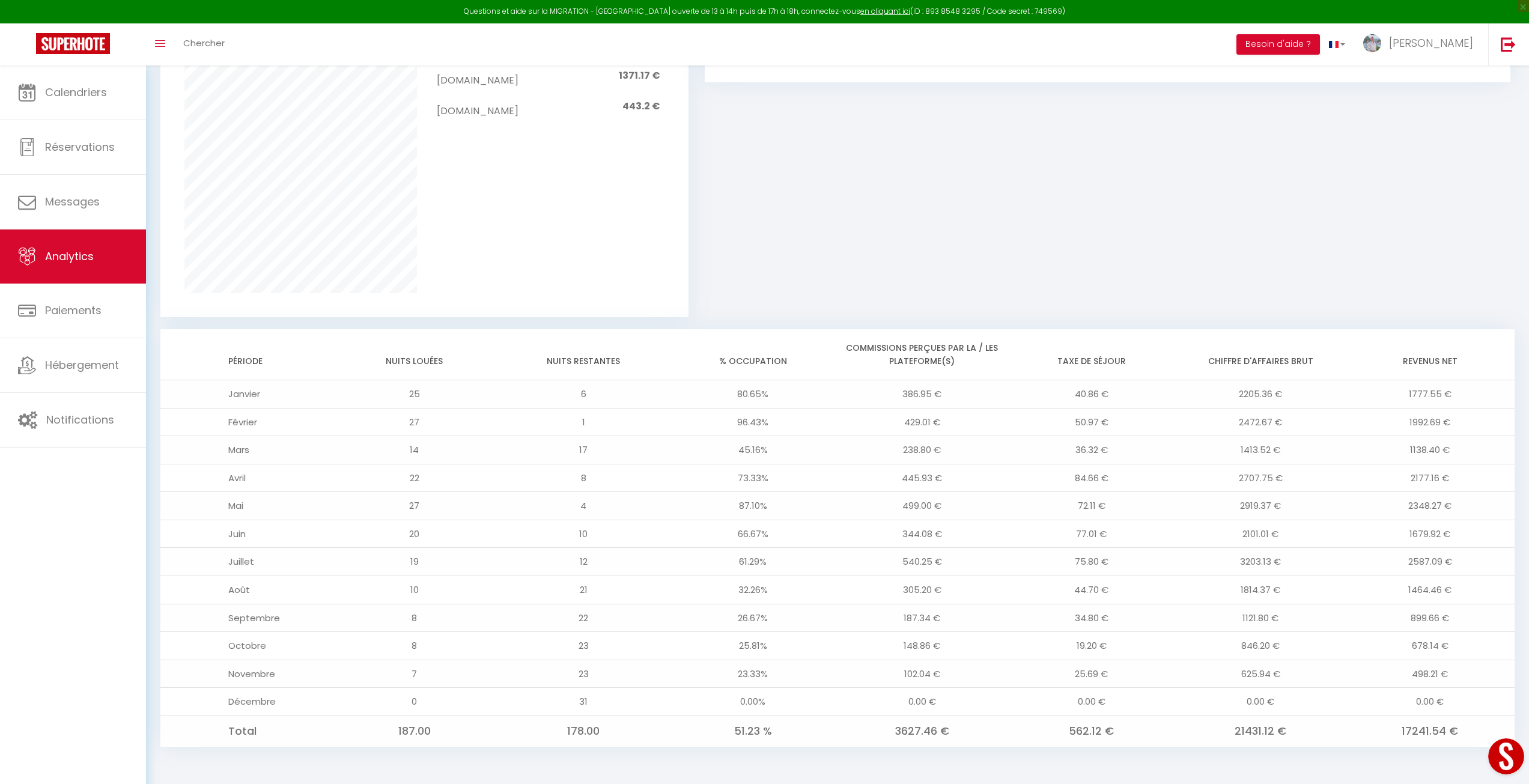
scroll to position [821, 0]
click at [83, 101] on link "Calendriers" at bounding box center [73, 92] width 146 height 54
